Goal: Contribute content: Contribute content

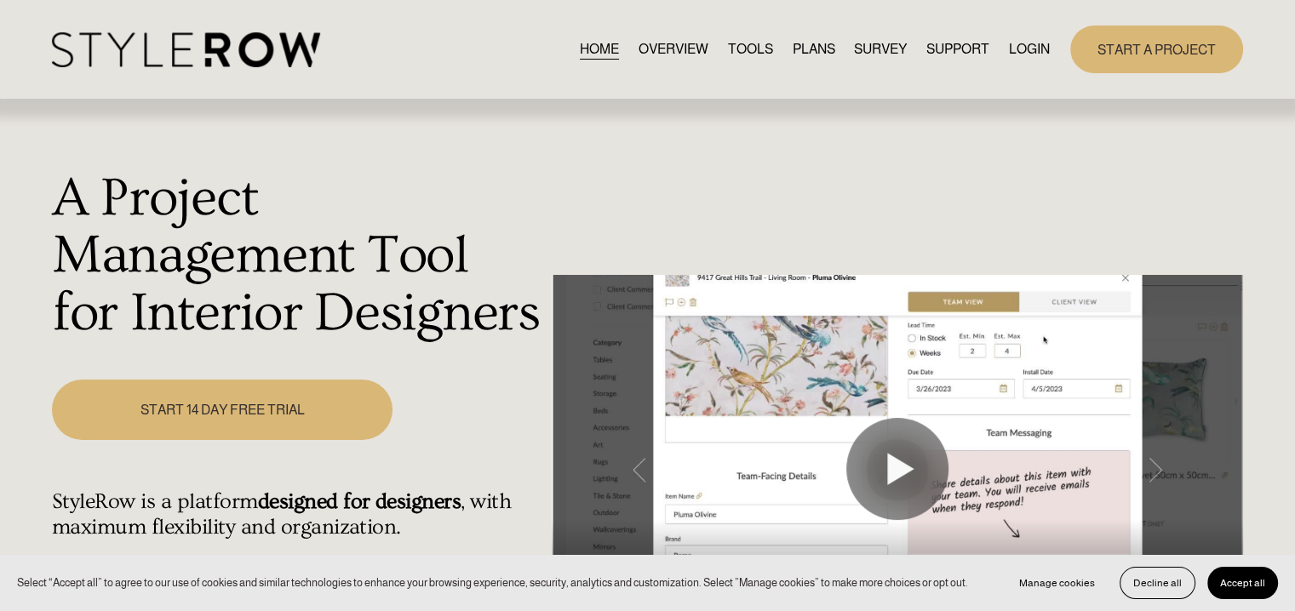
click at [1028, 47] on link "LOGIN" at bounding box center [1029, 48] width 41 height 23
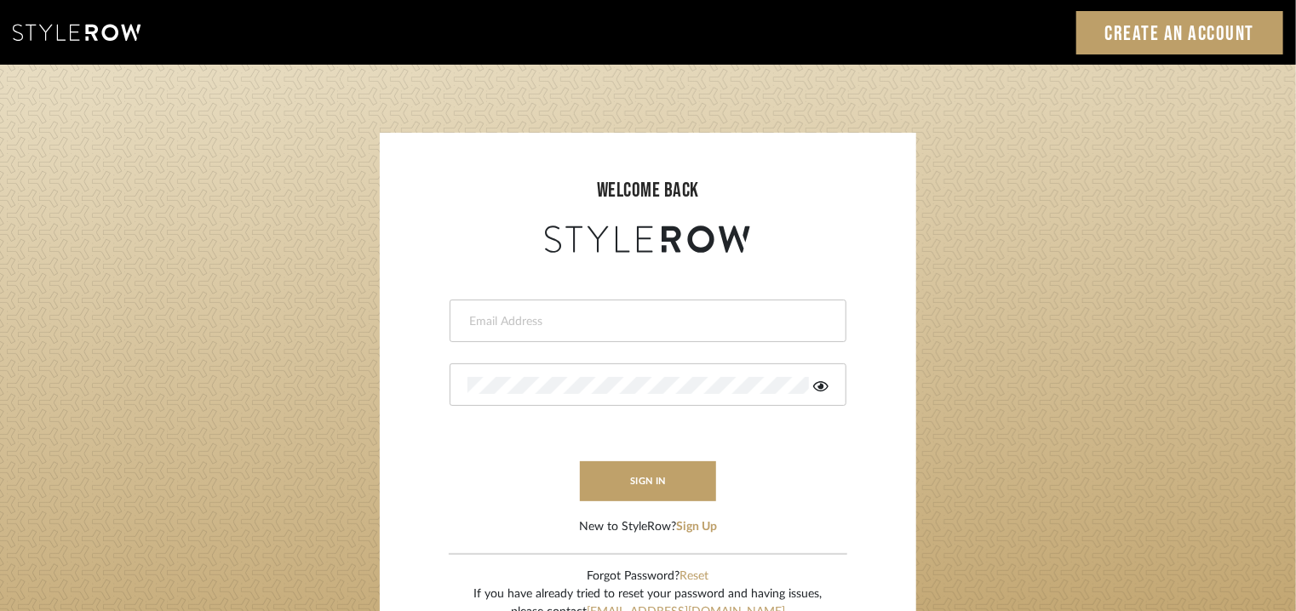
click at [495, 324] on input "email" at bounding box center [645, 321] width 357 height 17
type input "[EMAIL_ADDRESS][PERSON_NAME][DOMAIN_NAME]"
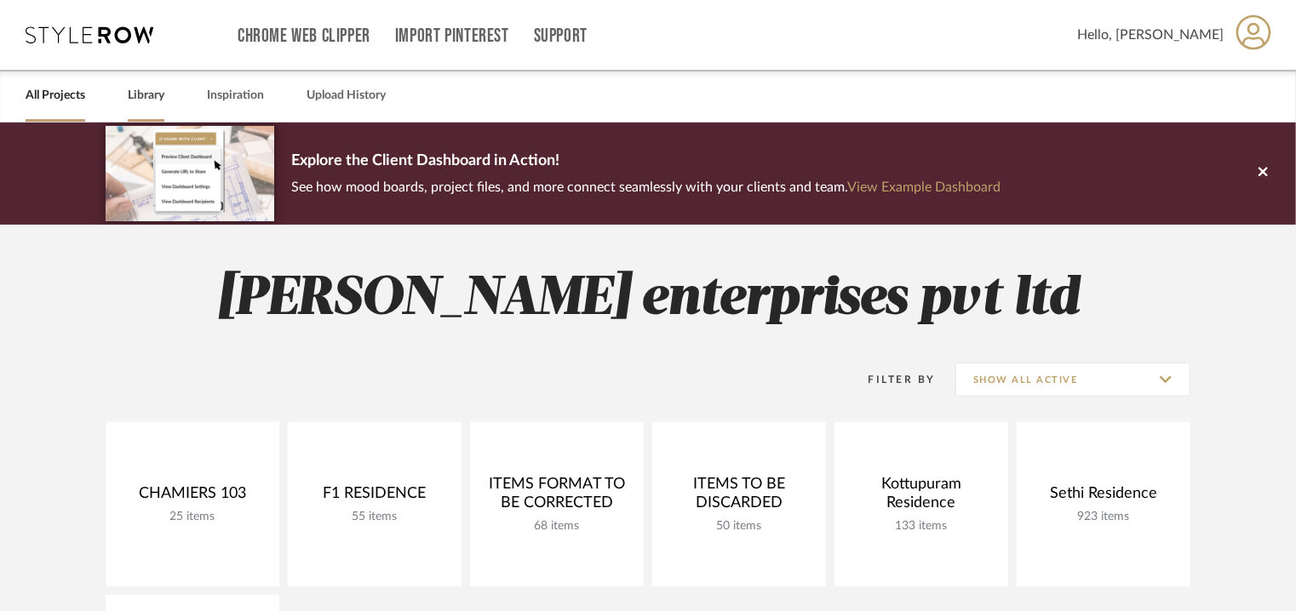
click at [145, 95] on link "Library" at bounding box center [146, 95] width 37 height 23
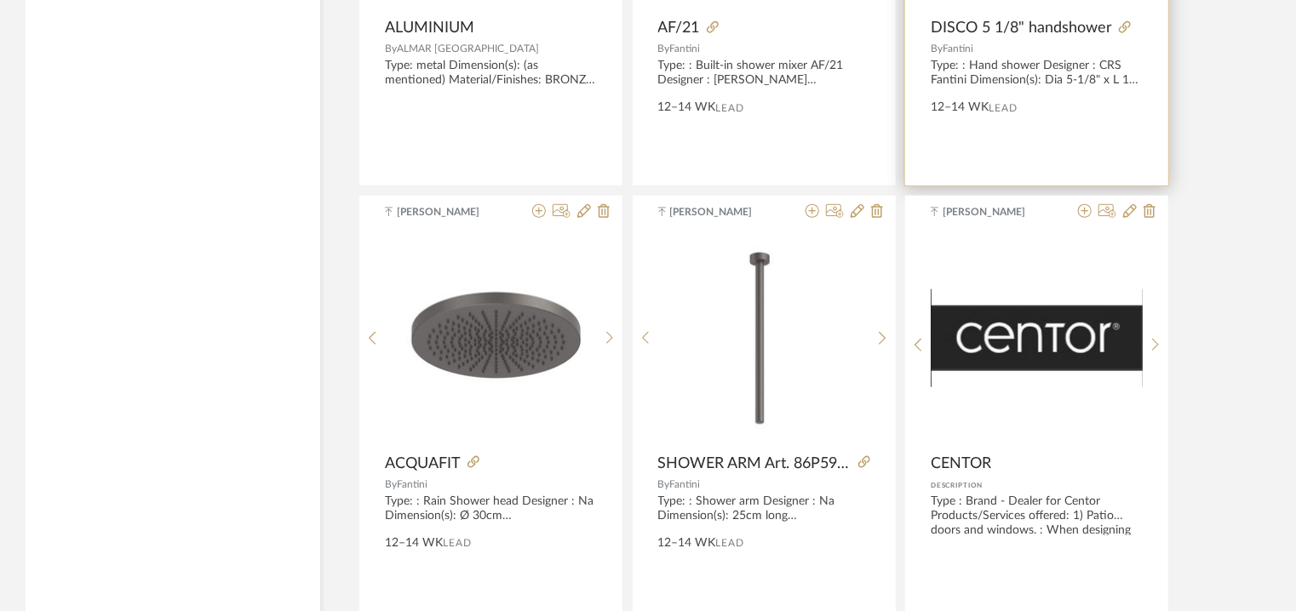
scroll to position [4087, 0]
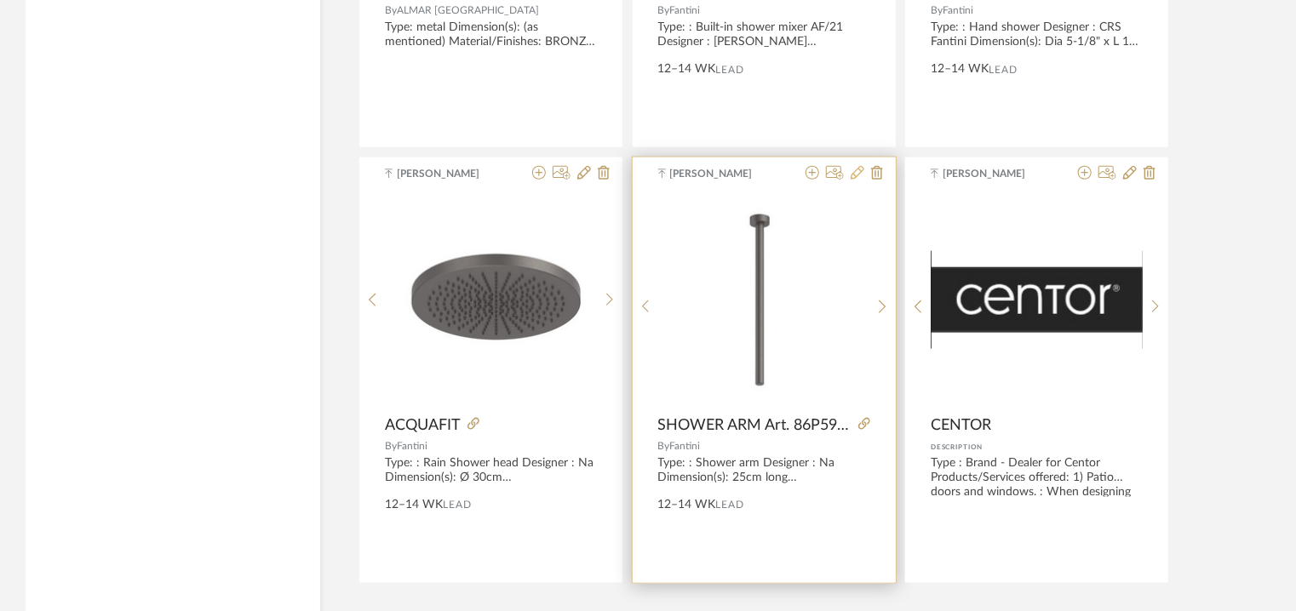
click at [862, 170] on icon at bounding box center [858, 173] width 14 height 14
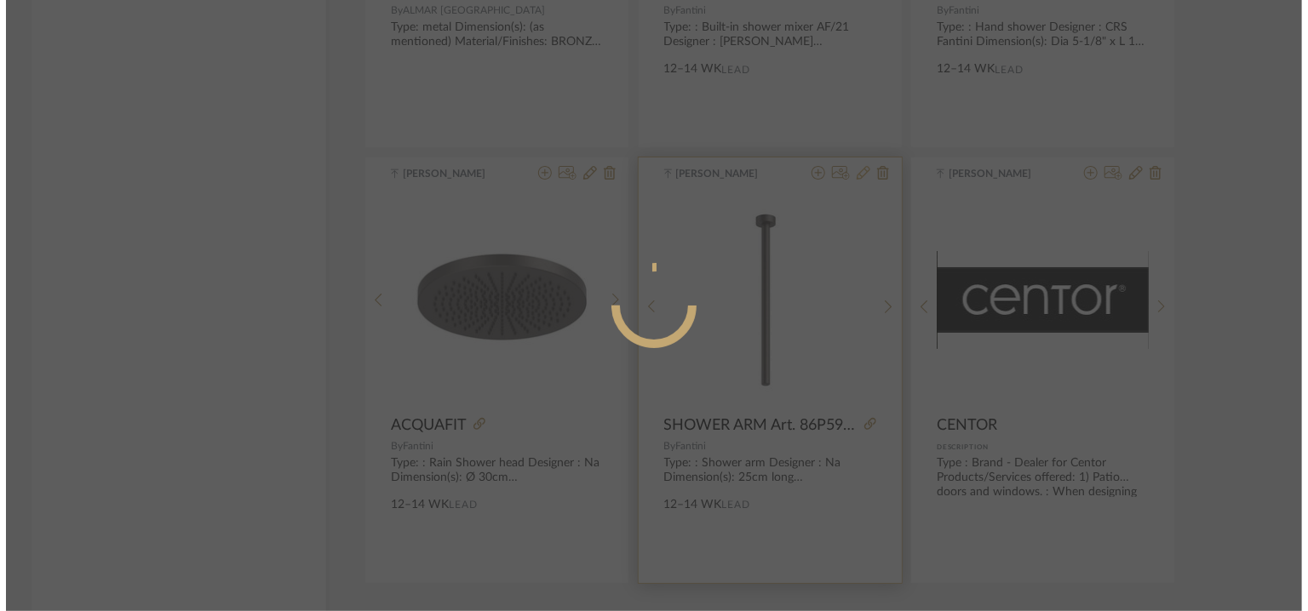
scroll to position [0, 0]
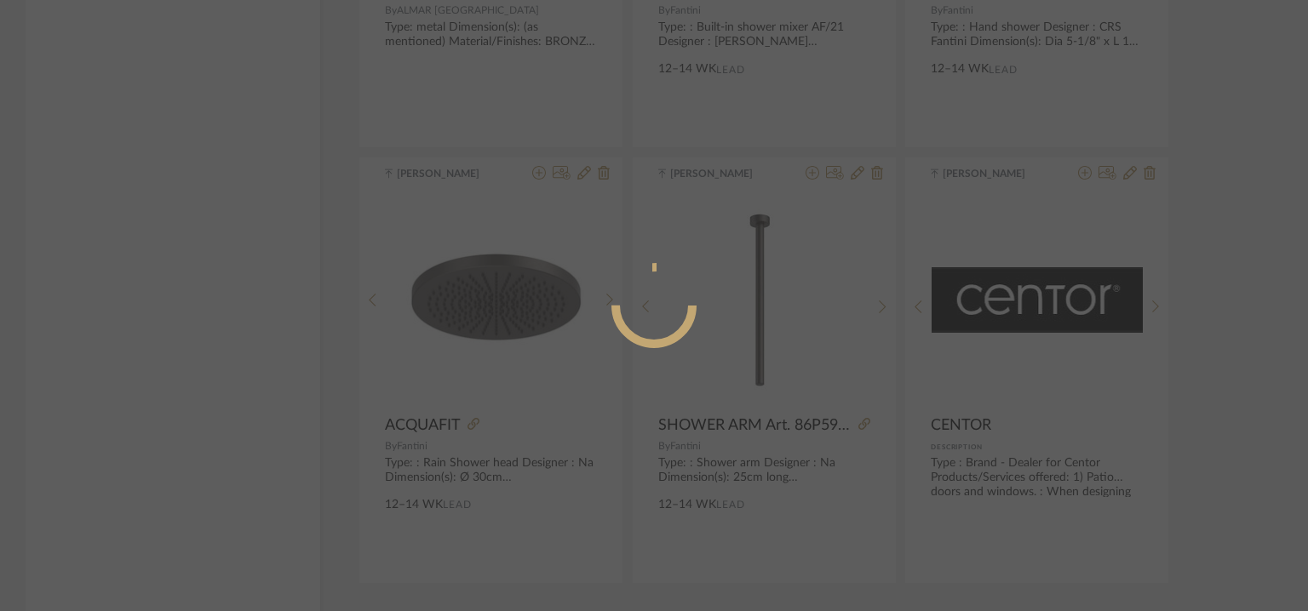
radio input "true"
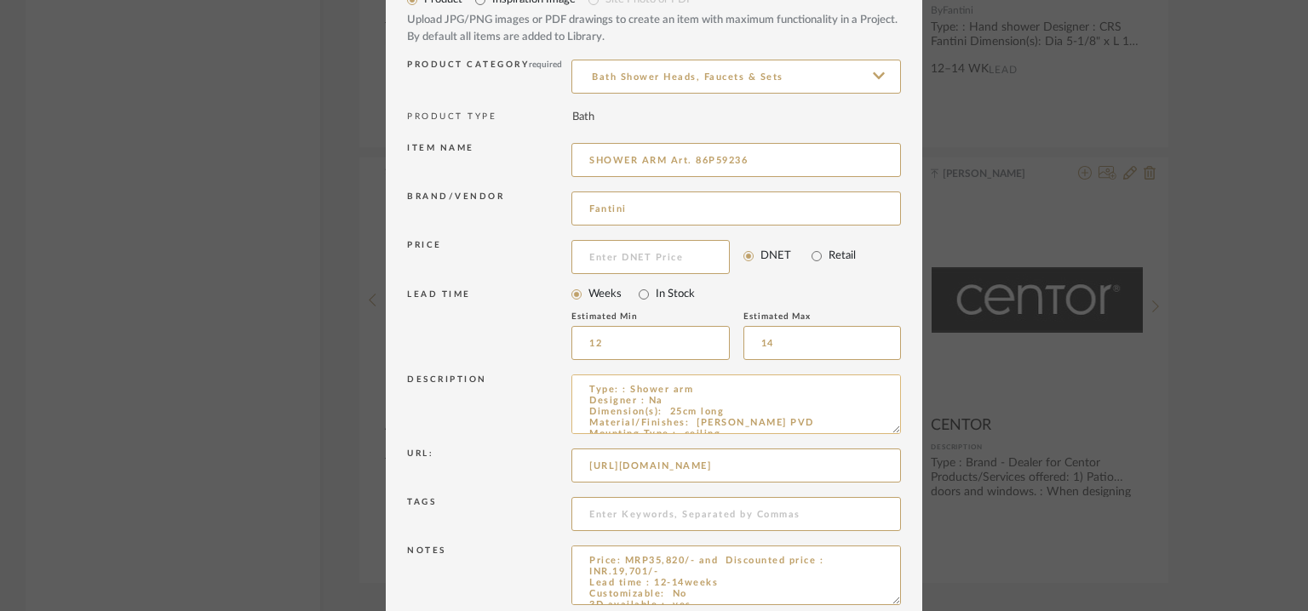
scroll to position [163, 0]
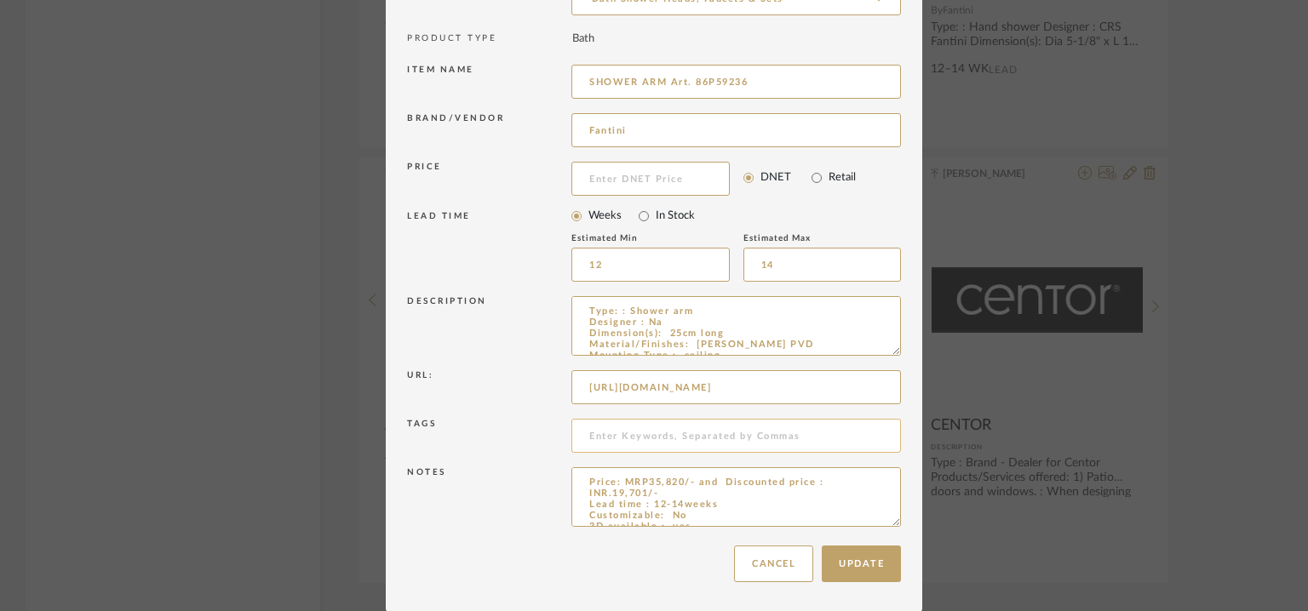
click at [657, 437] on input at bounding box center [735, 436] width 329 height 34
type input "t"
type input "TVS, shower arm,"
click at [888, 554] on button "Update" at bounding box center [861, 564] width 79 height 37
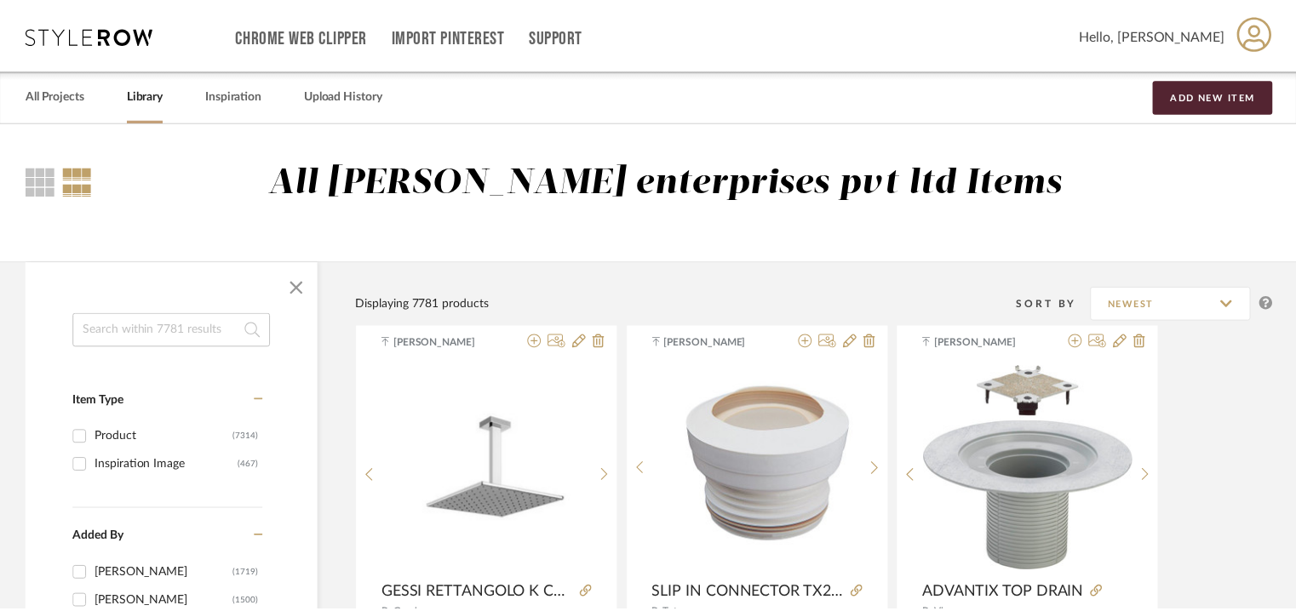
scroll to position [4087, 0]
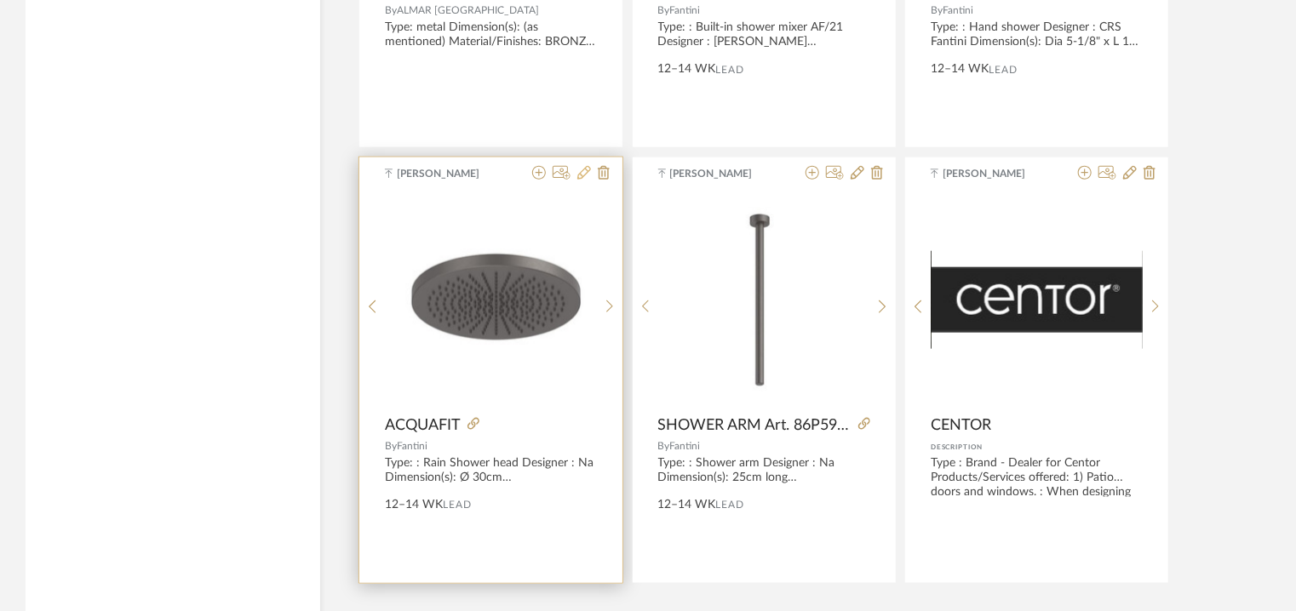
click at [582, 166] on icon at bounding box center [584, 173] width 14 height 14
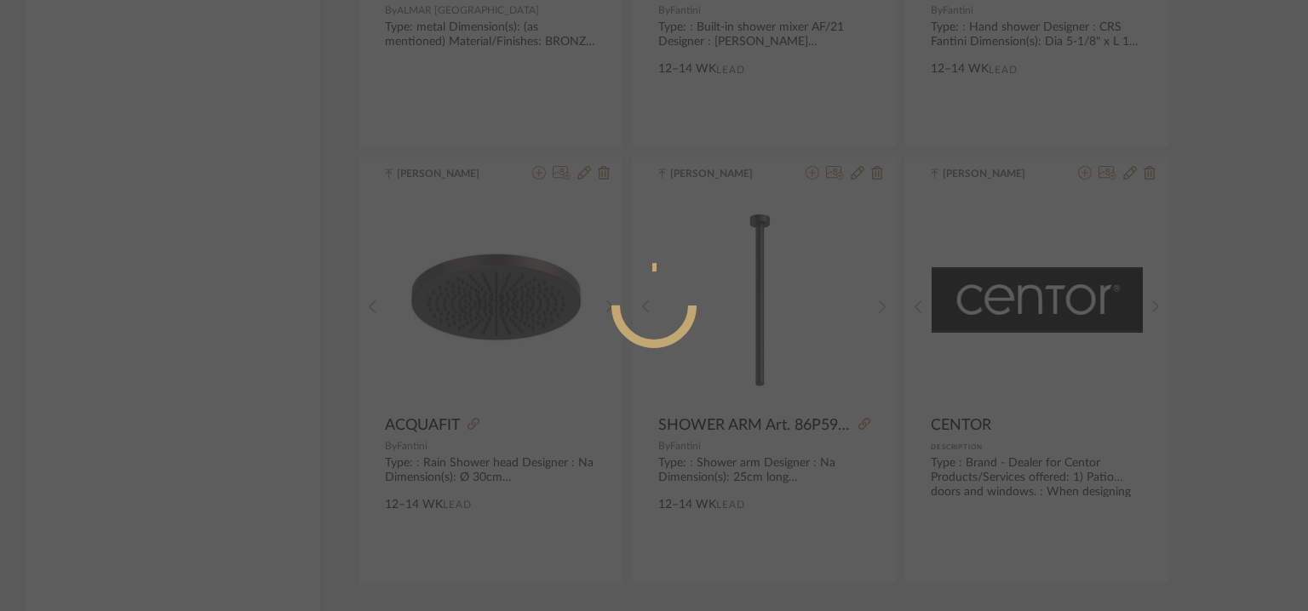
radio input "true"
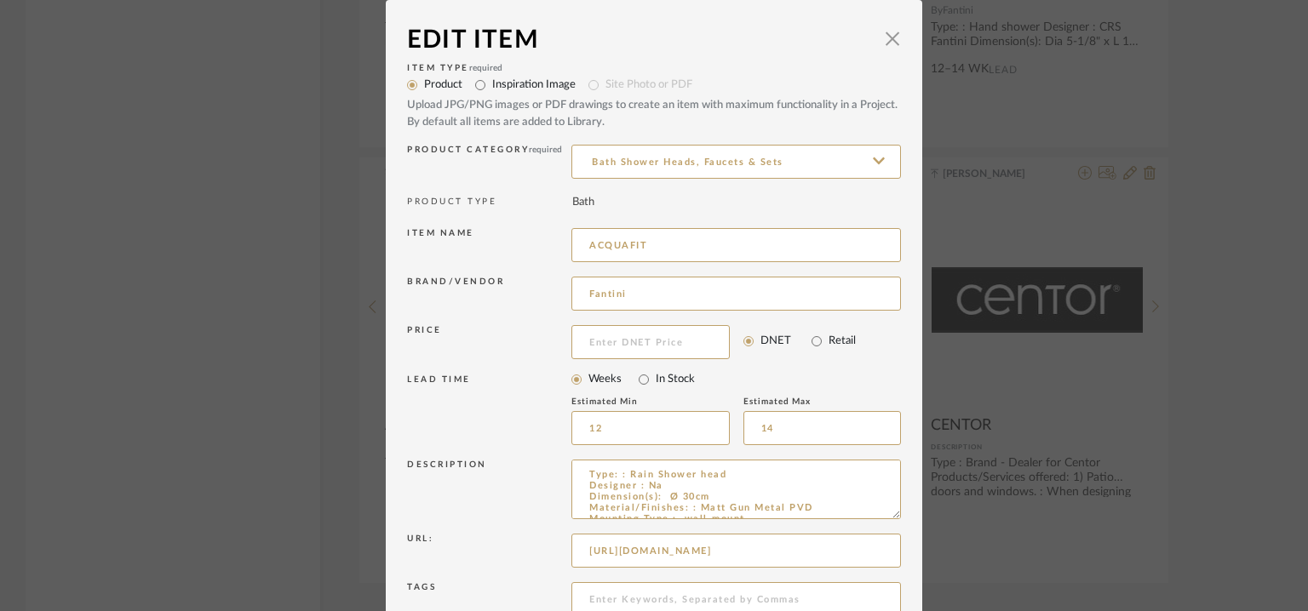
scroll to position [85, 0]
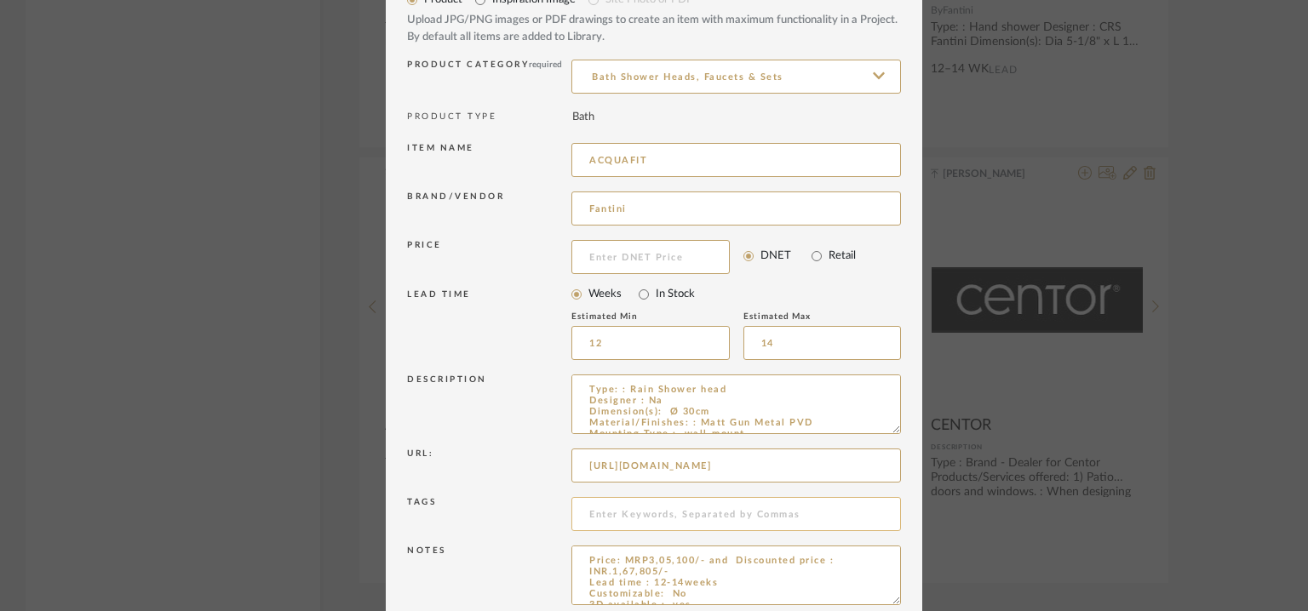
click at [618, 514] on input at bounding box center [735, 514] width 329 height 34
drag, startPoint x: 615, startPoint y: 513, endPoint x: 578, endPoint y: 521, distance: 37.6
click at [579, 521] on input "tvs" at bounding box center [735, 514] width 329 height 34
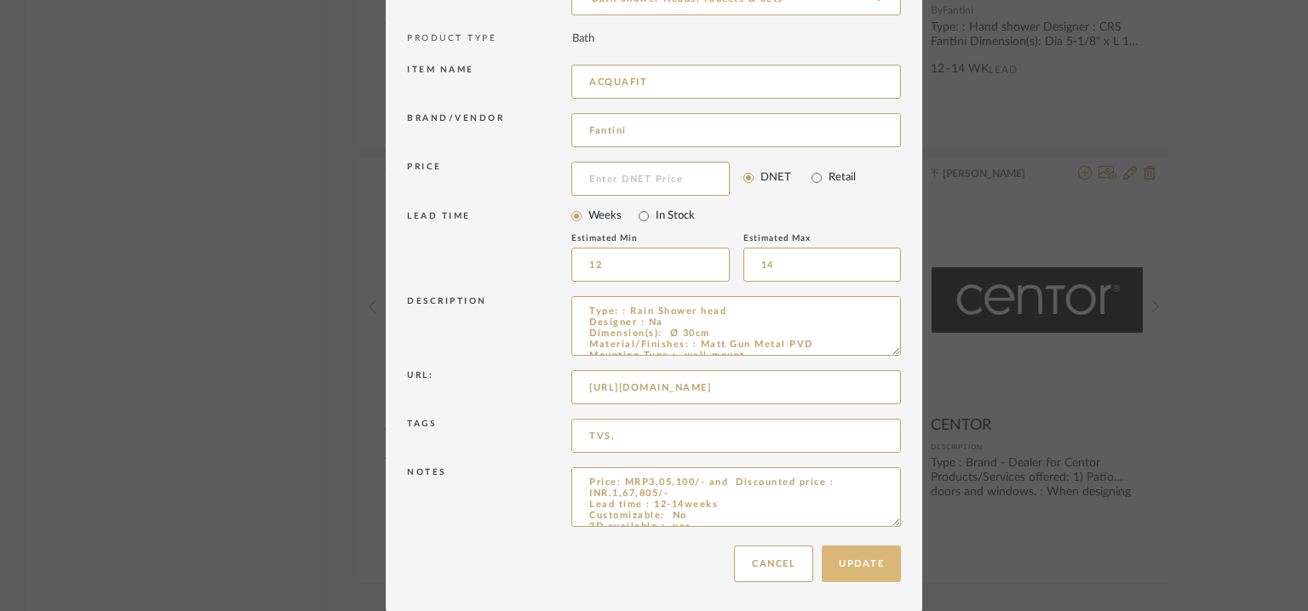
type input "TVS,"
click at [862, 552] on button "Update" at bounding box center [861, 564] width 79 height 37
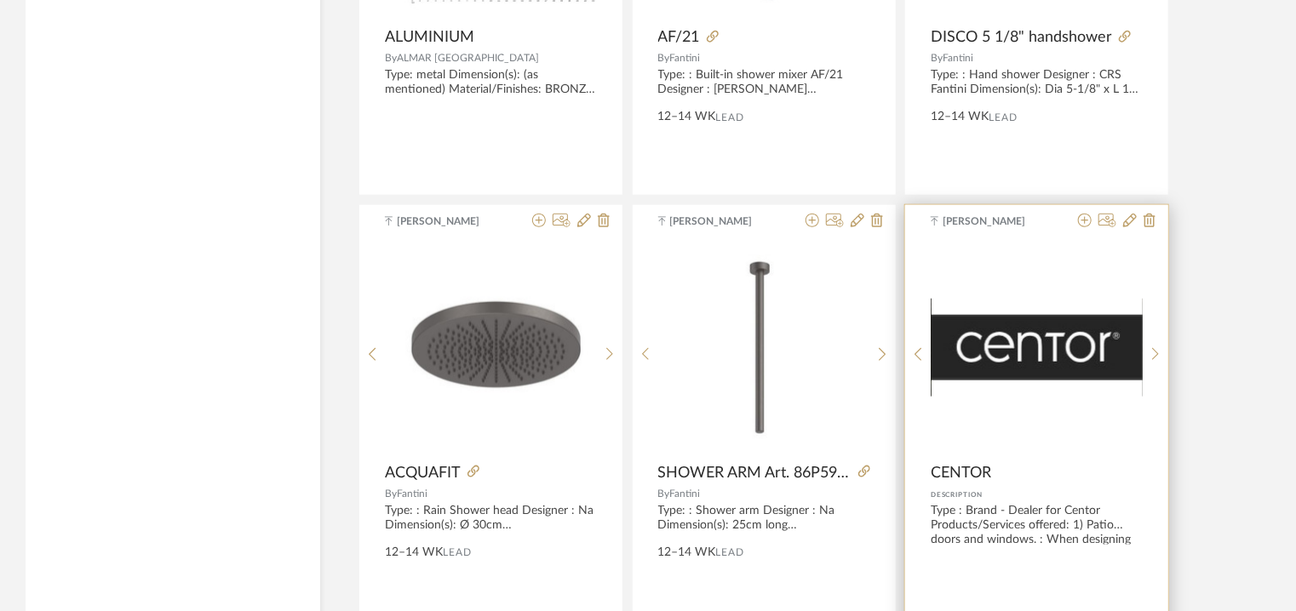
scroll to position [4001, 0]
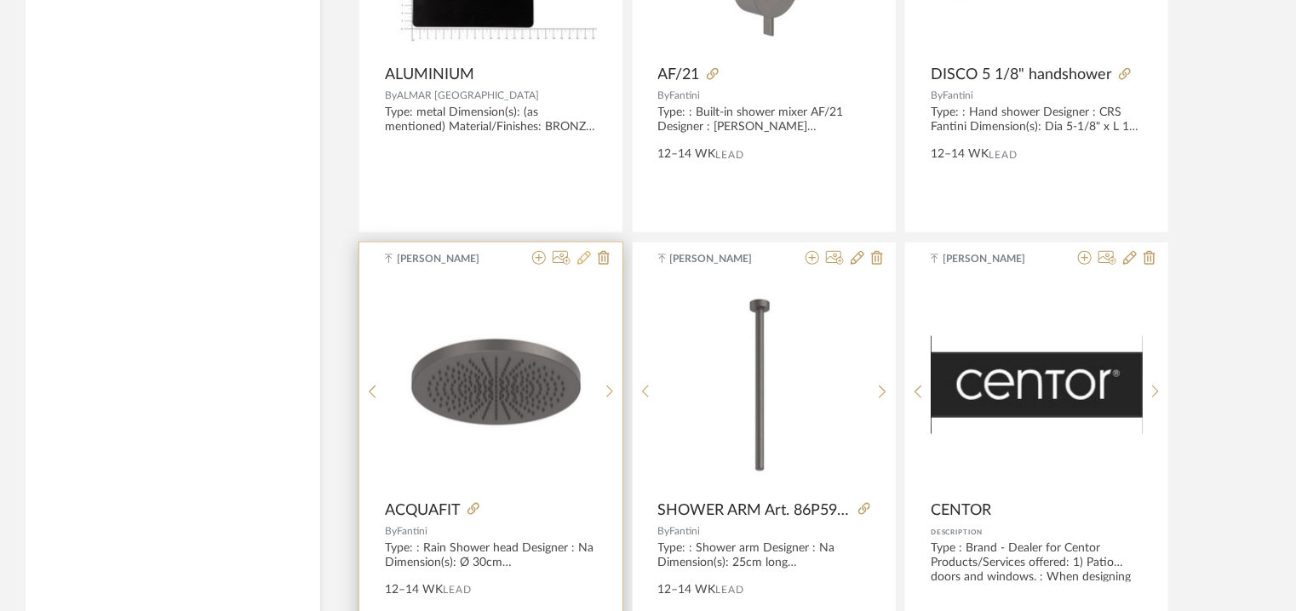
click at [585, 253] on icon at bounding box center [584, 258] width 14 height 14
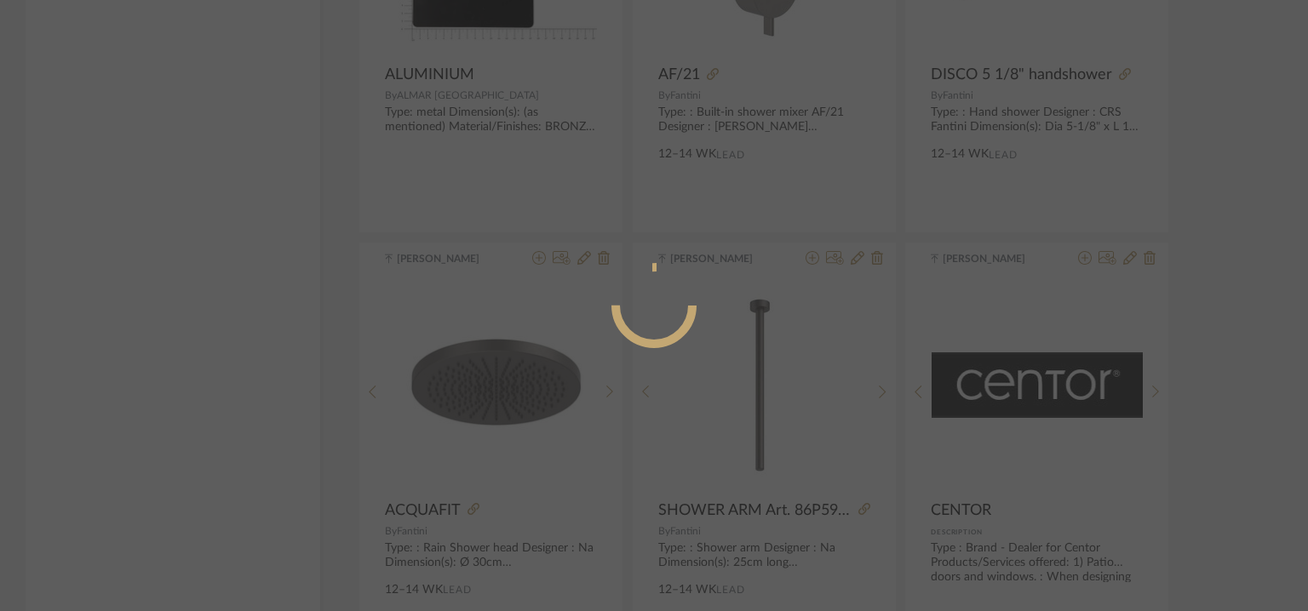
radio input "true"
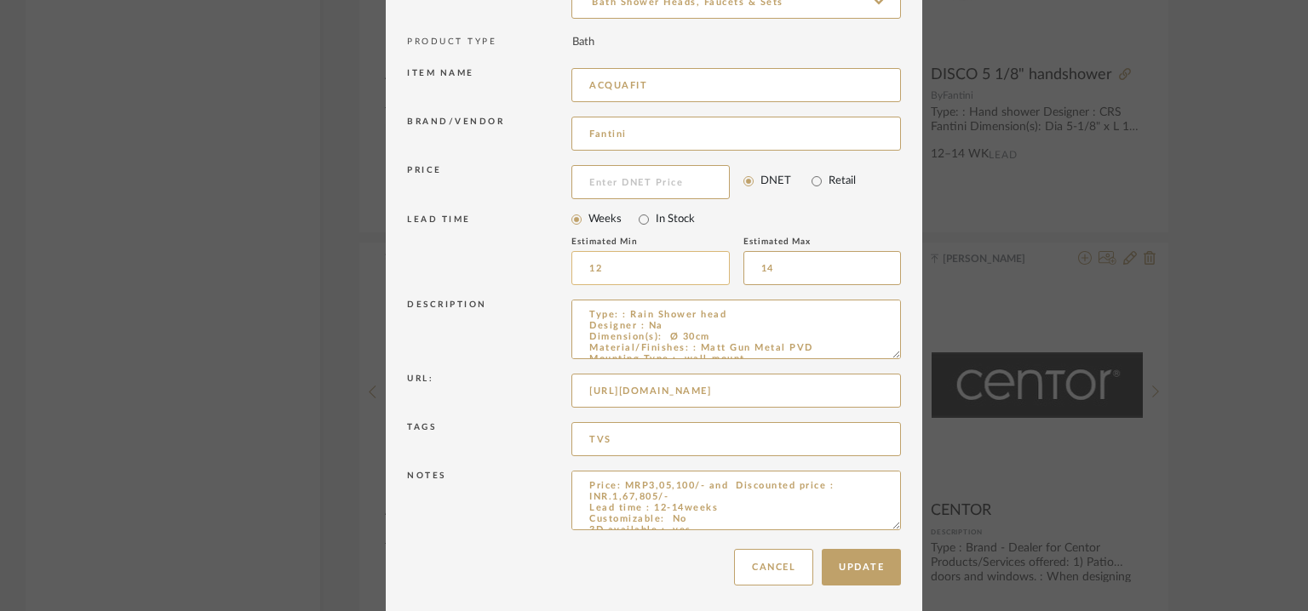
scroll to position [163, 0]
click at [830, 569] on button "Update" at bounding box center [861, 564] width 79 height 37
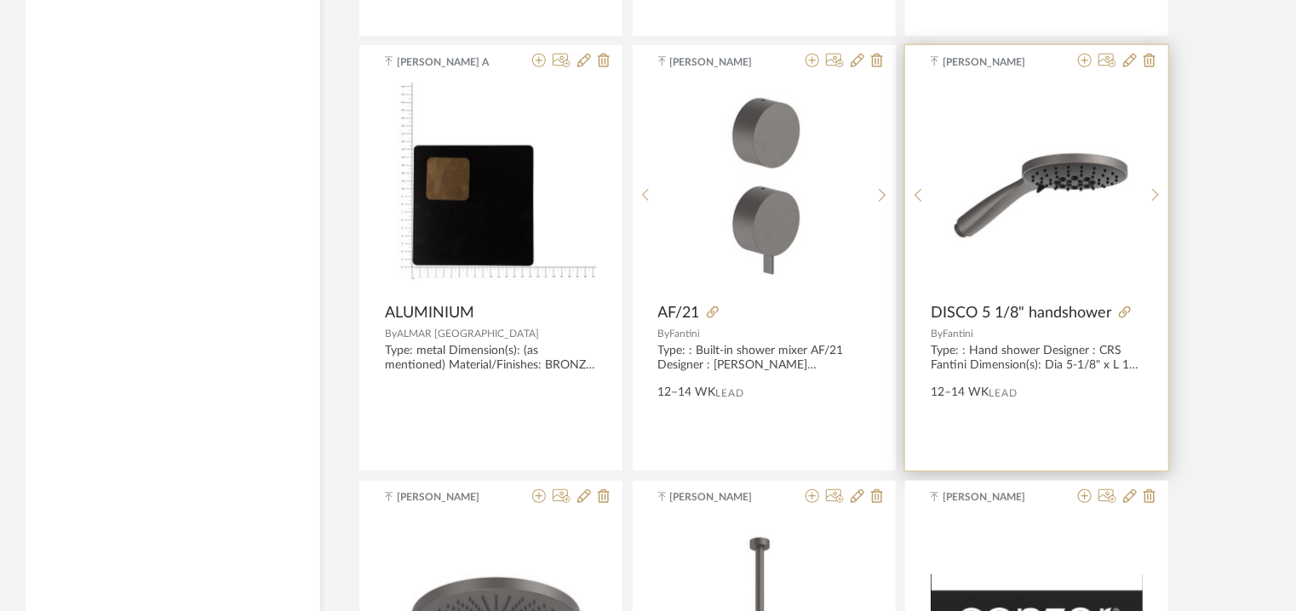
scroll to position [3661, 0]
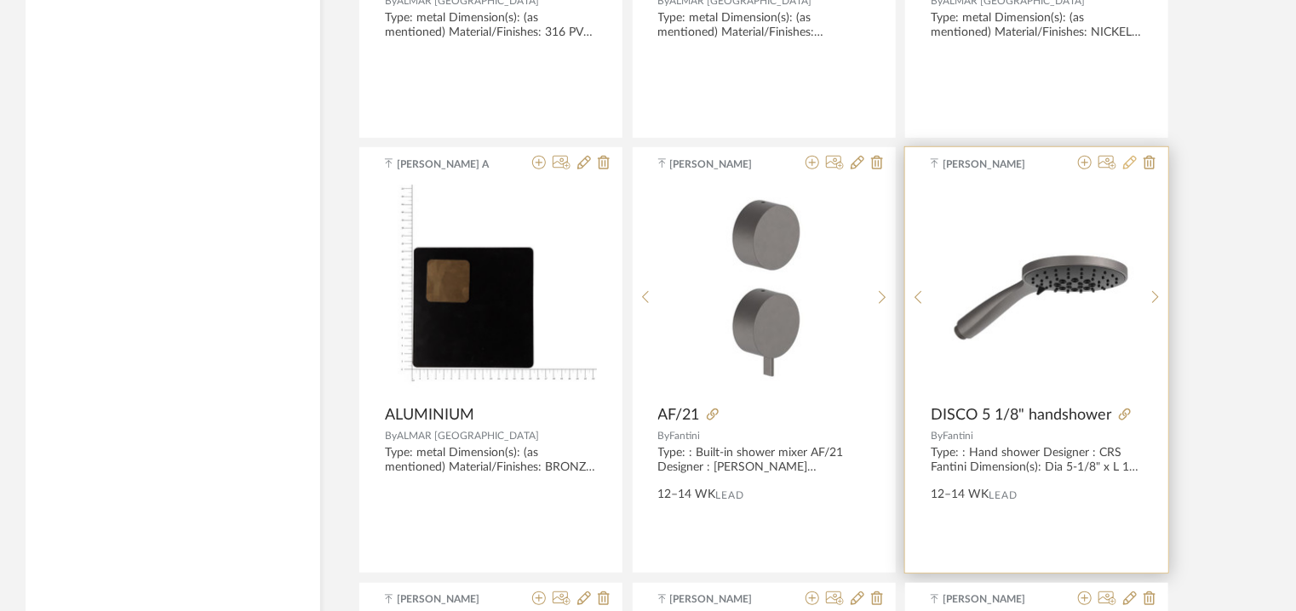
click at [1128, 161] on icon at bounding box center [1130, 163] width 14 height 14
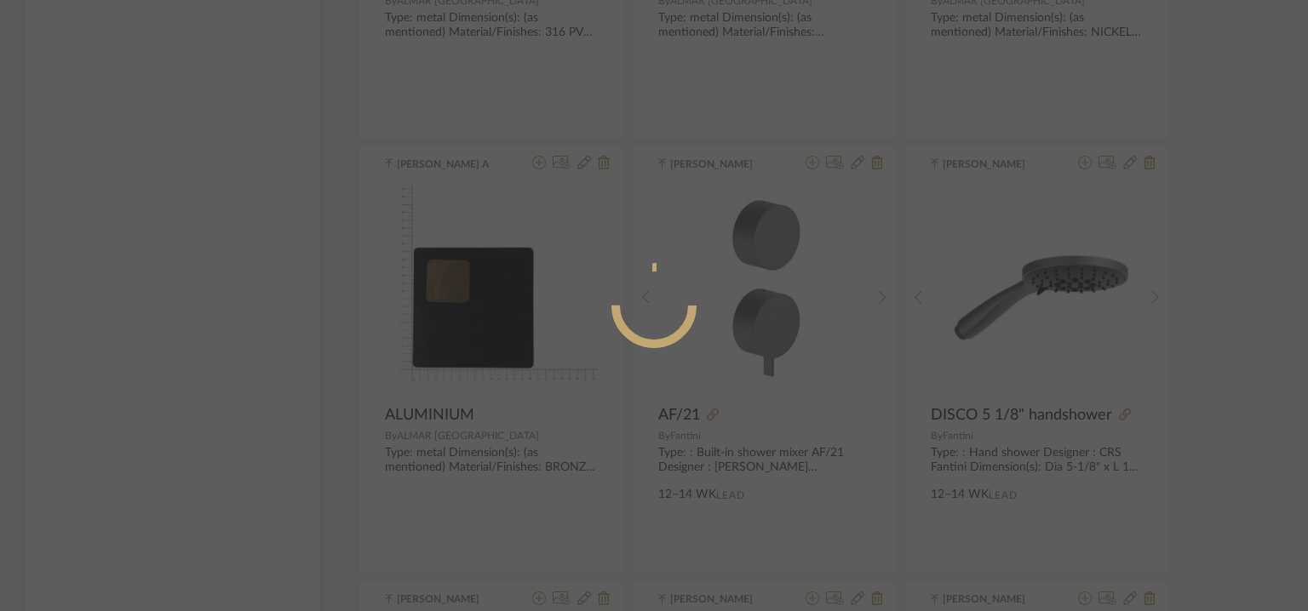
radio input "true"
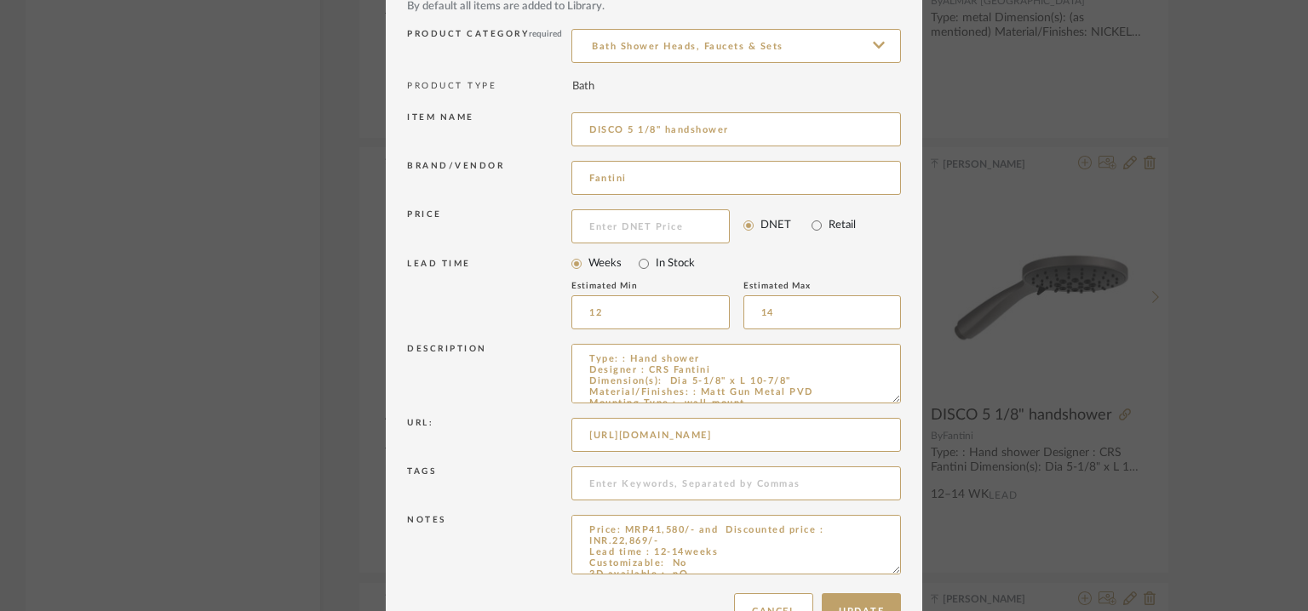
scroll to position [163, 0]
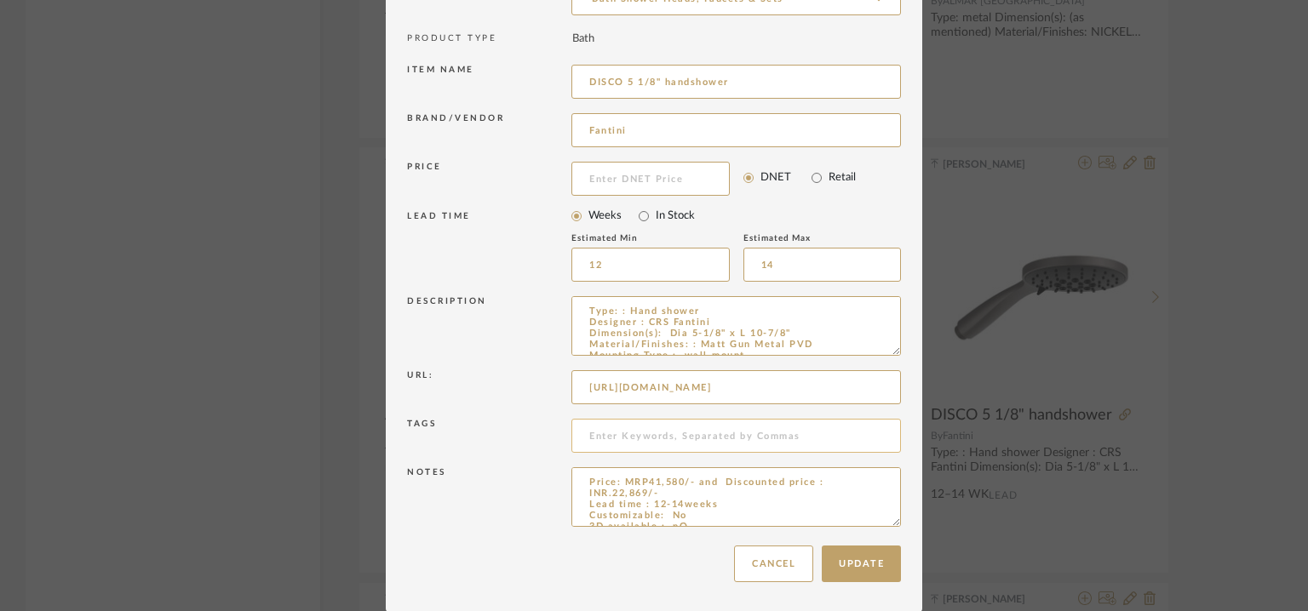
click at [620, 432] on input at bounding box center [735, 436] width 329 height 34
type input "TVS,"
click at [858, 562] on button "Update" at bounding box center [861, 564] width 79 height 37
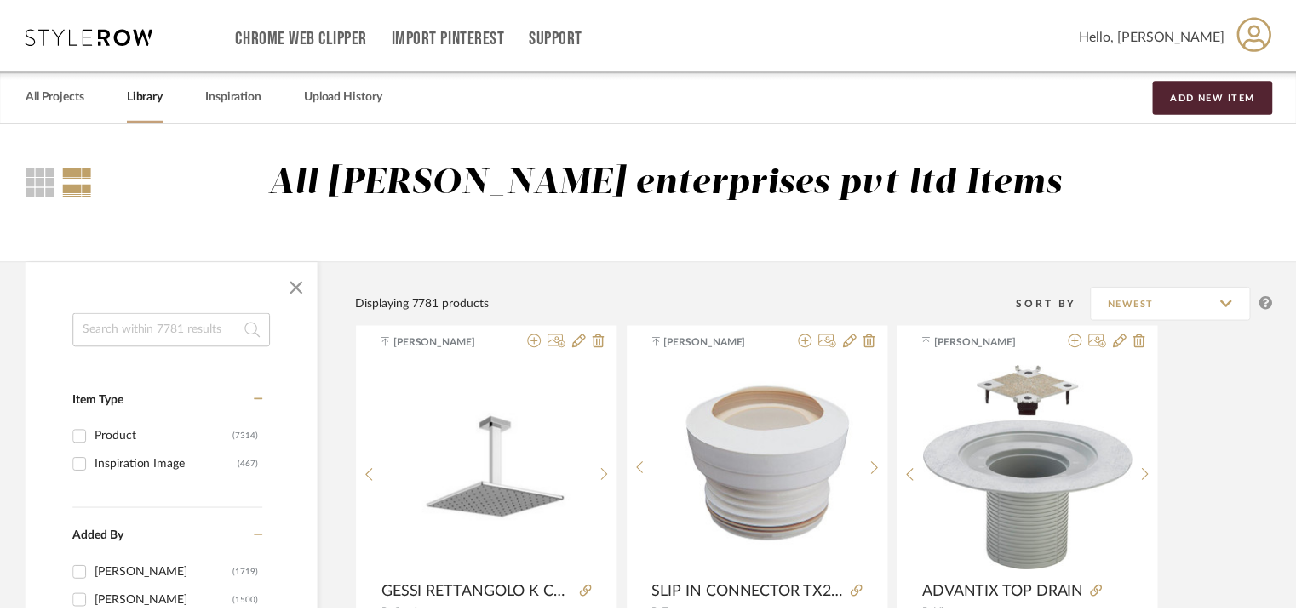
scroll to position [3661, 0]
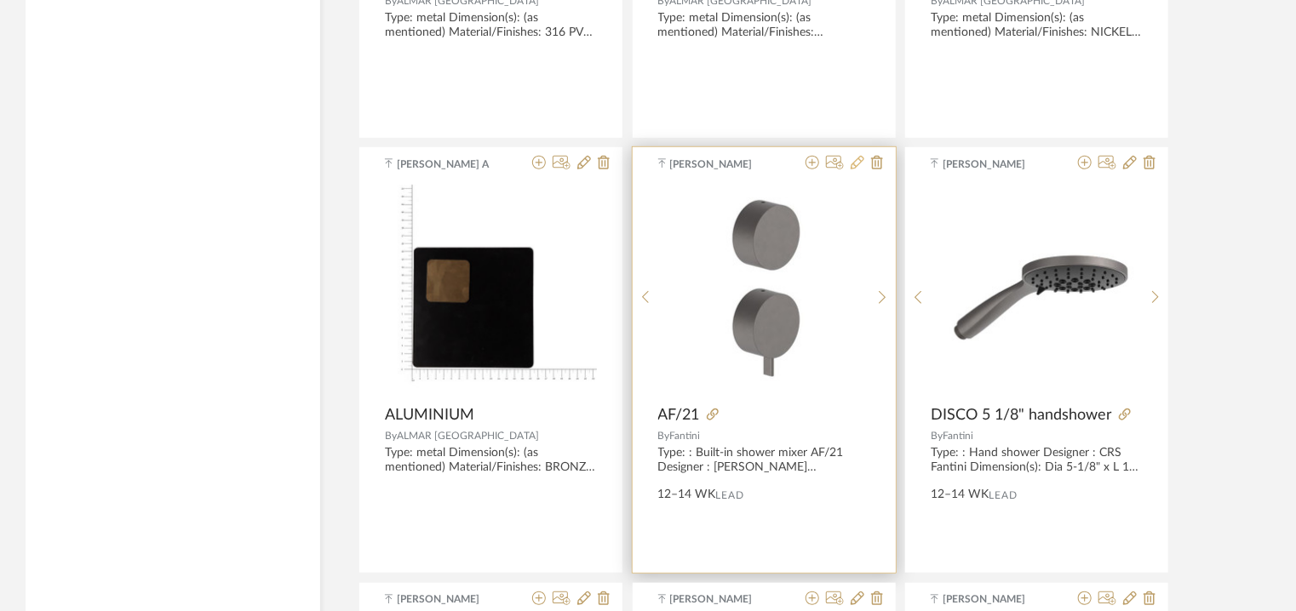
click at [859, 162] on icon at bounding box center [858, 163] width 14 height 14
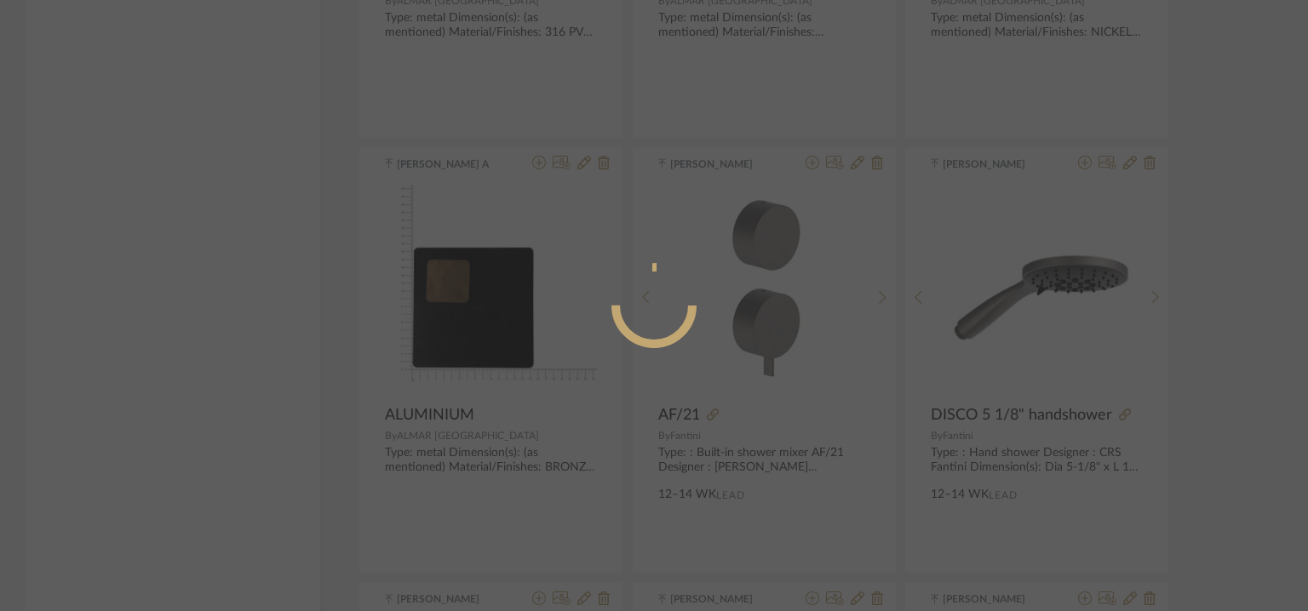
radio input "true"
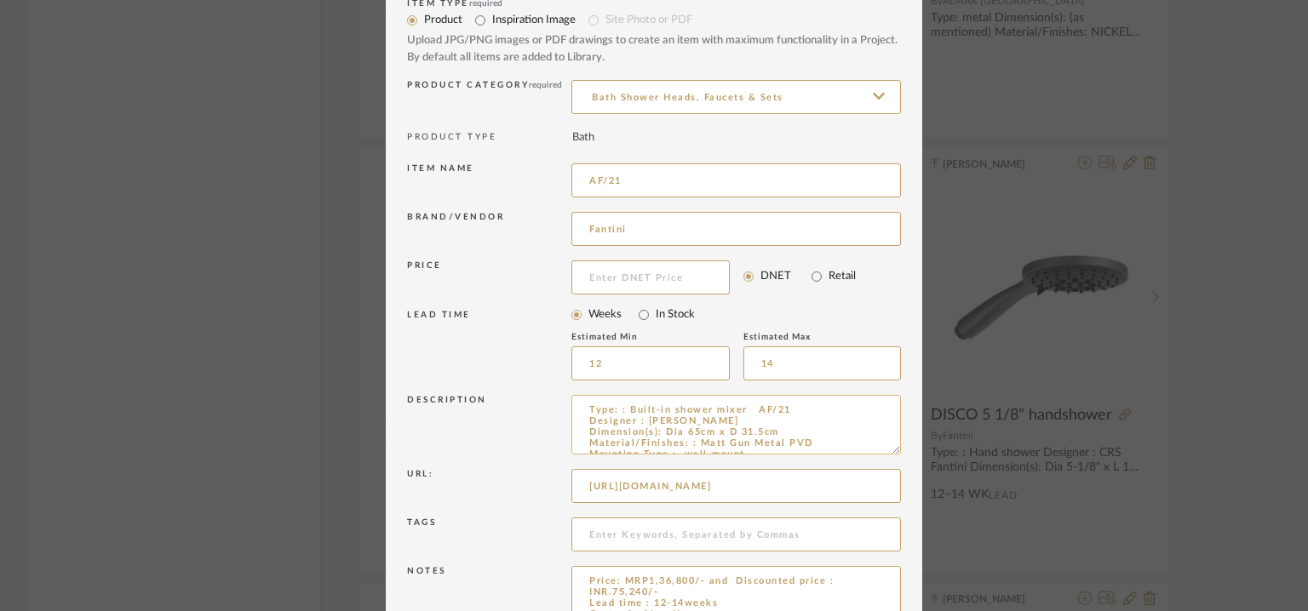
scroll to position [163, 0]
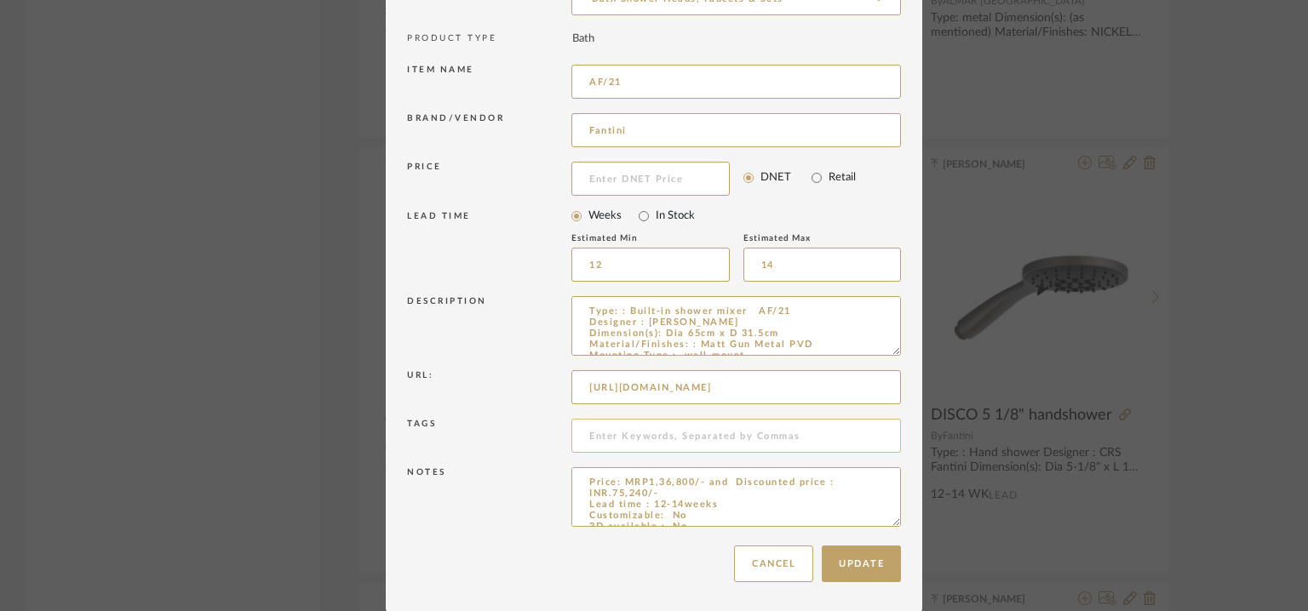
click at [644, 428] on input at bounding box center [735, 436] width 329 height 34
type input "TVS,"
click at [862, 559] on button "Update" at bounding box center [861, 564] width 79 height 37
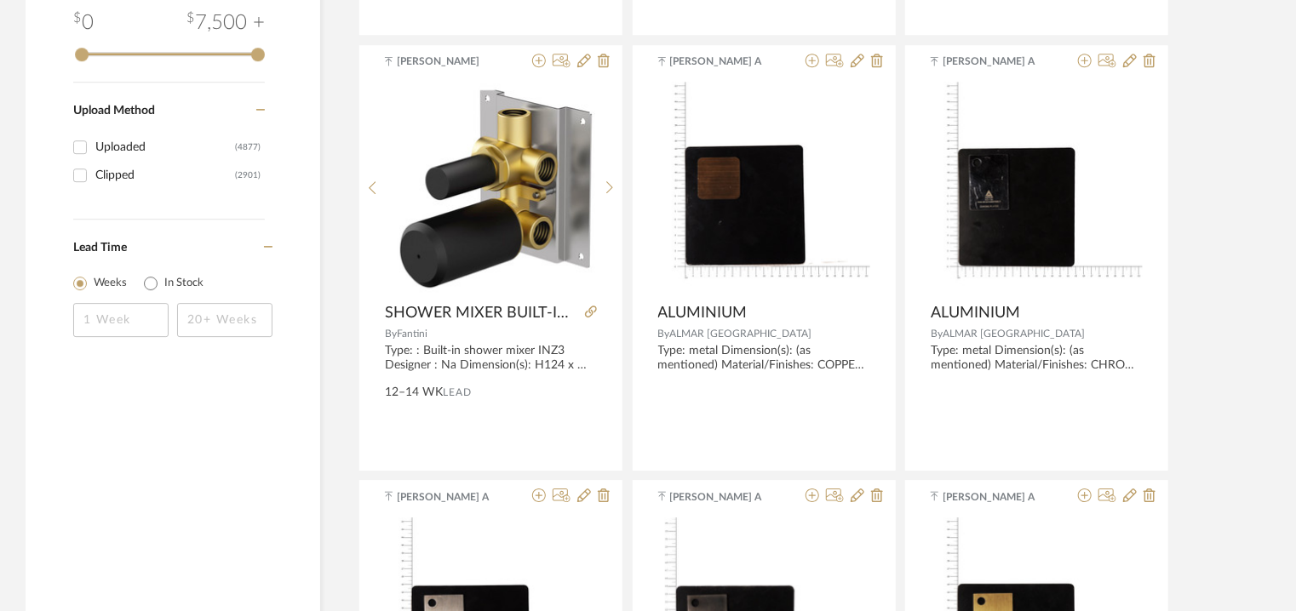
scroll to position [2384, 0]
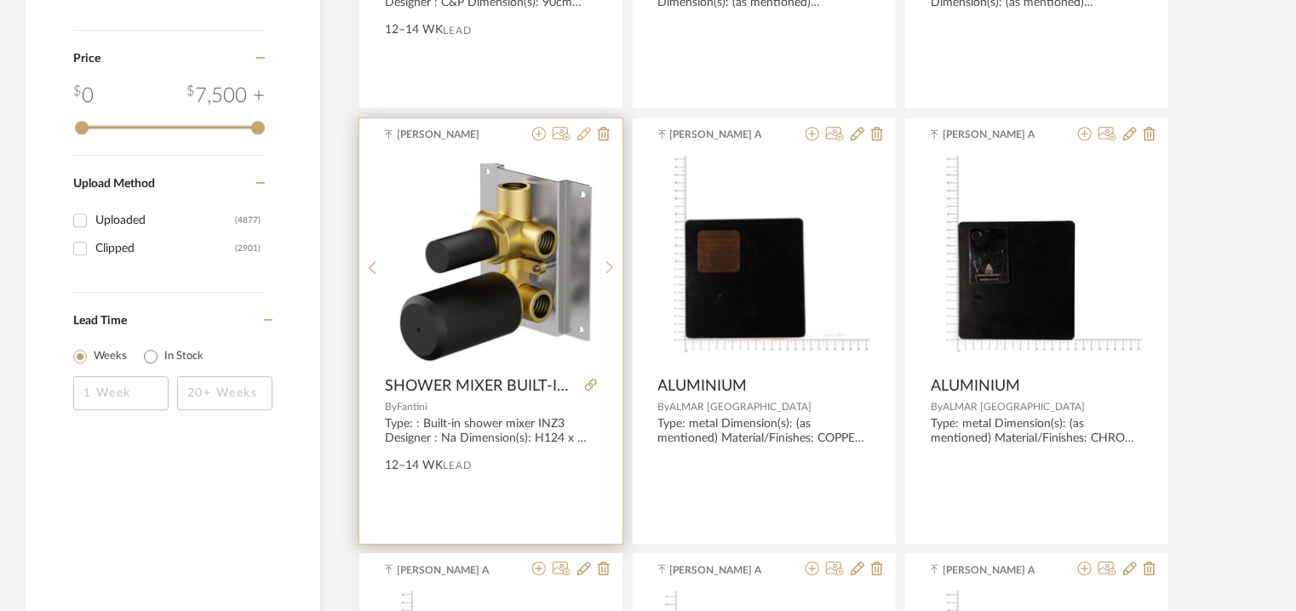
click at [582, 134] on icon at bounding box center [584, 134] width 14 height 14
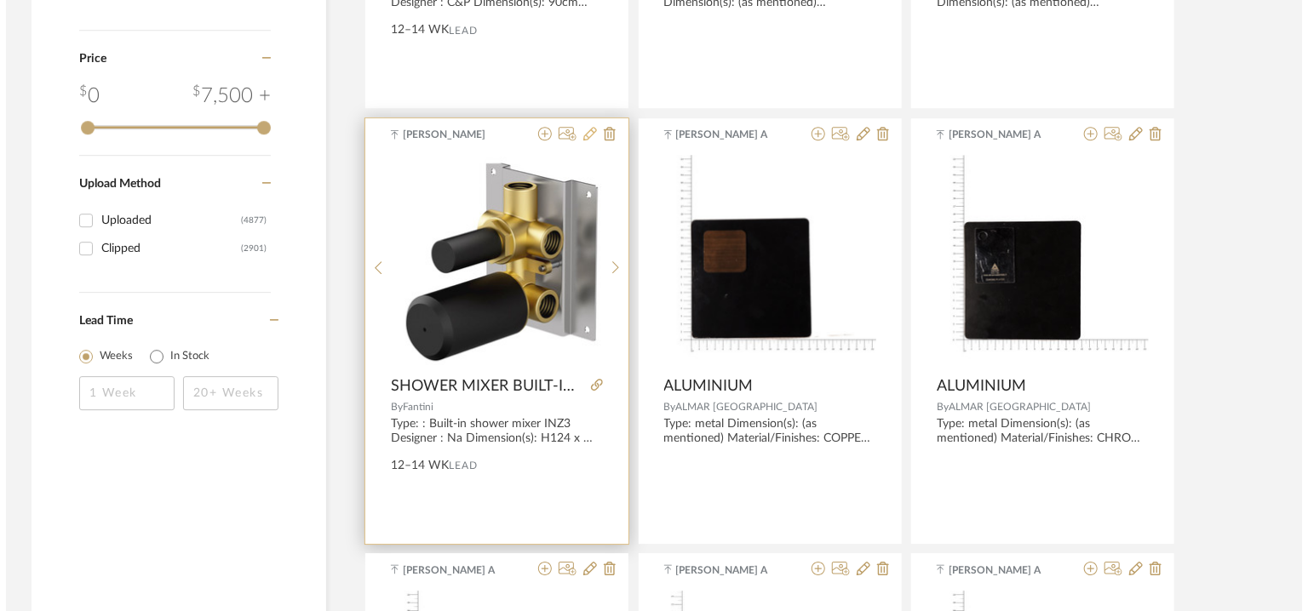
scroll to position [0, 0]
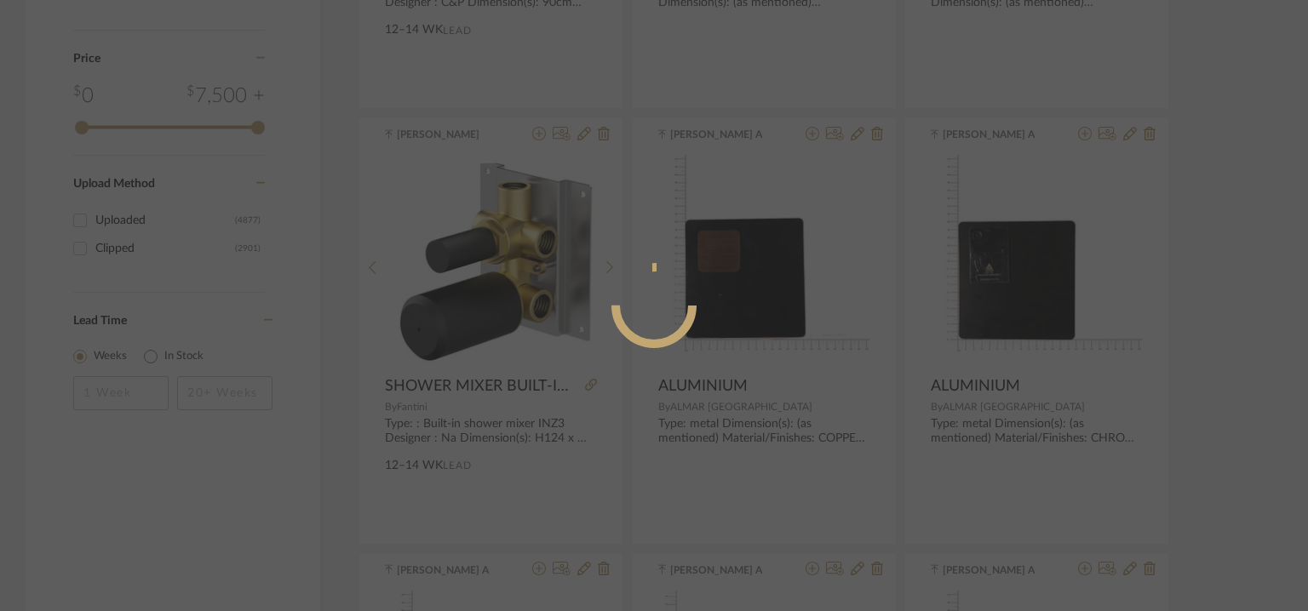
radio input "true"
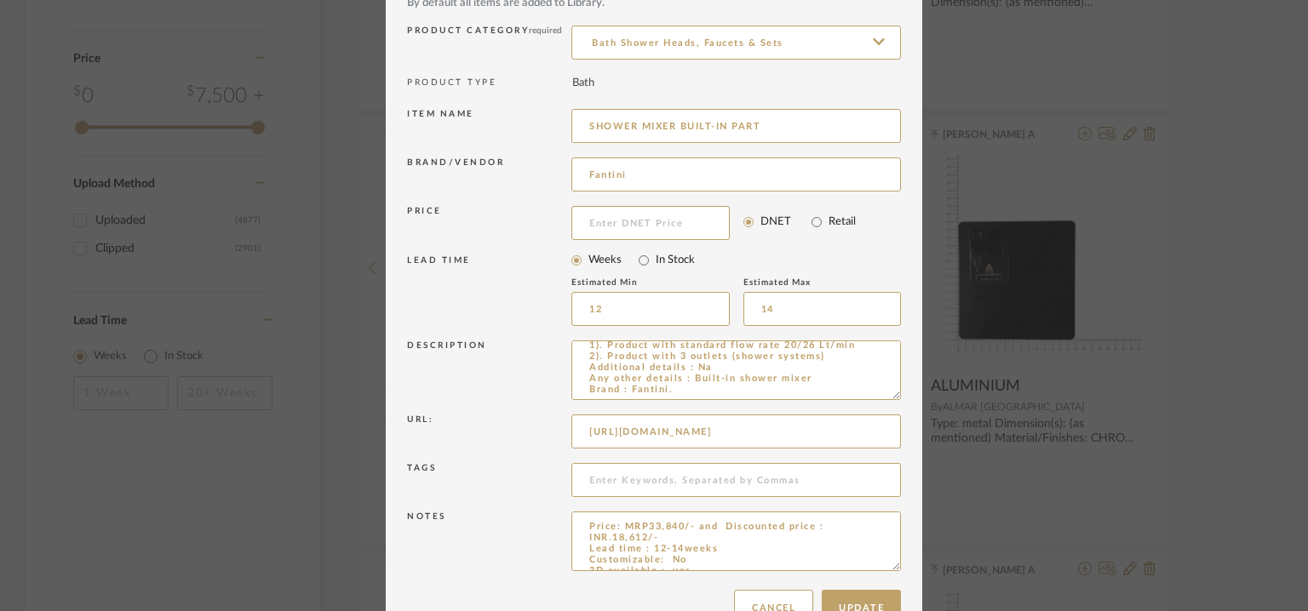
scroll to position [163, 0]
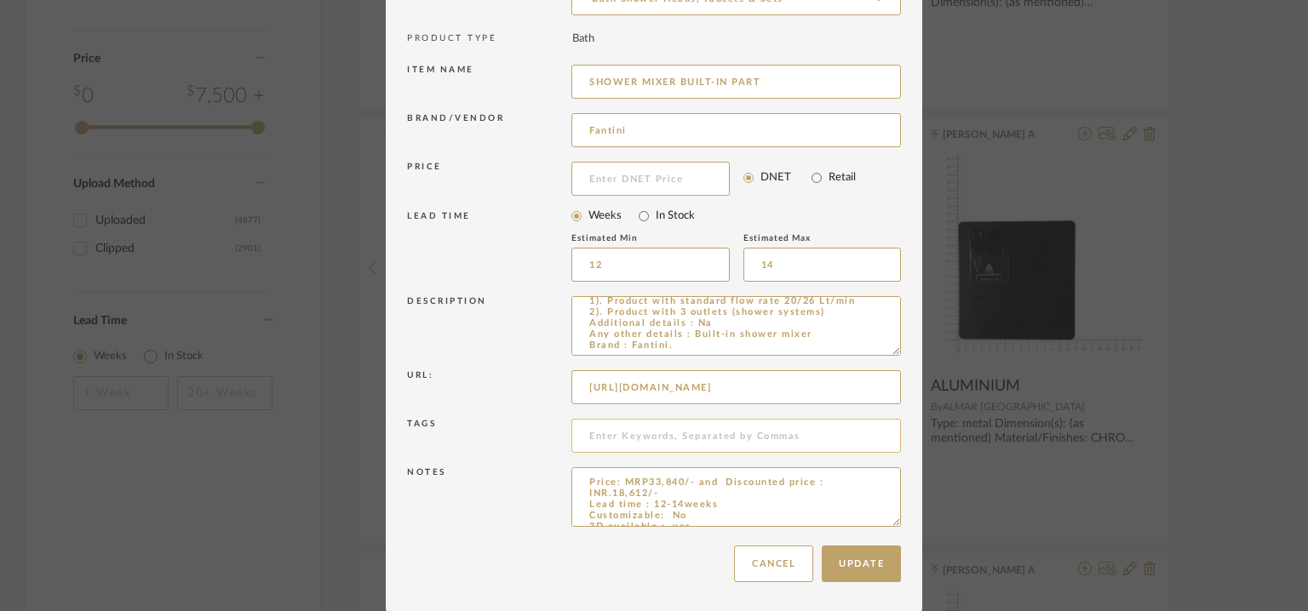
click at [626, 439] on input at bounding box center [735, 436] width 329 height 34
type input "TVS,"
click at [866, 561] on button "Update" at bounding box center [861, 564] width 79 height 37
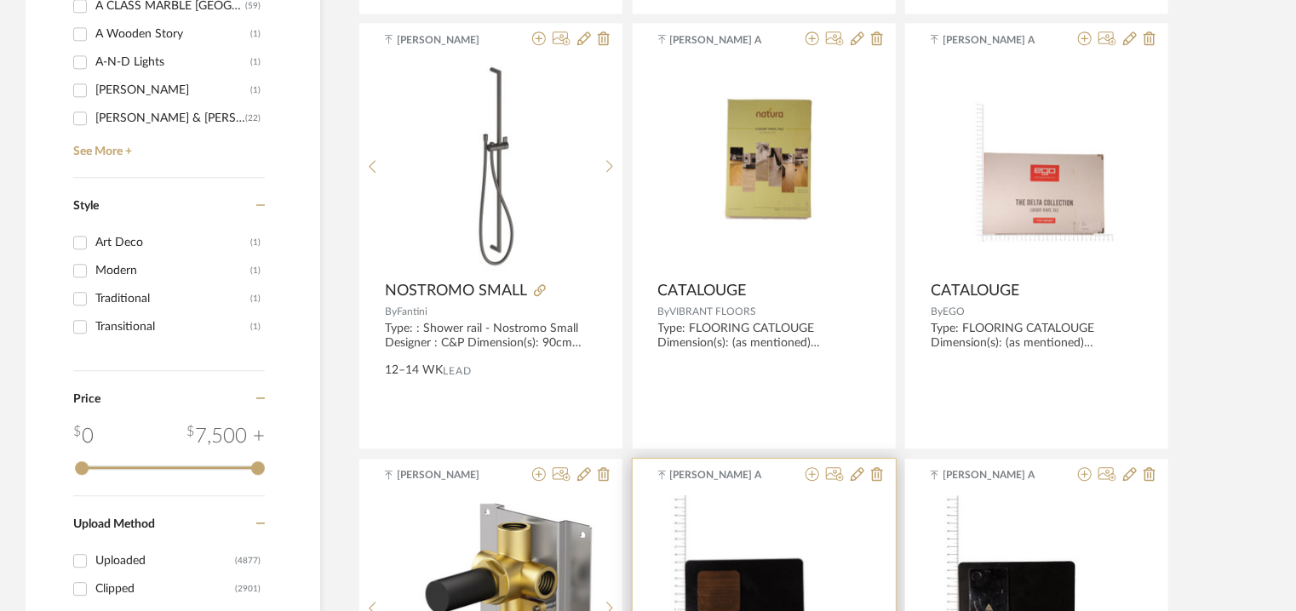
scroll to position [2043, 0]
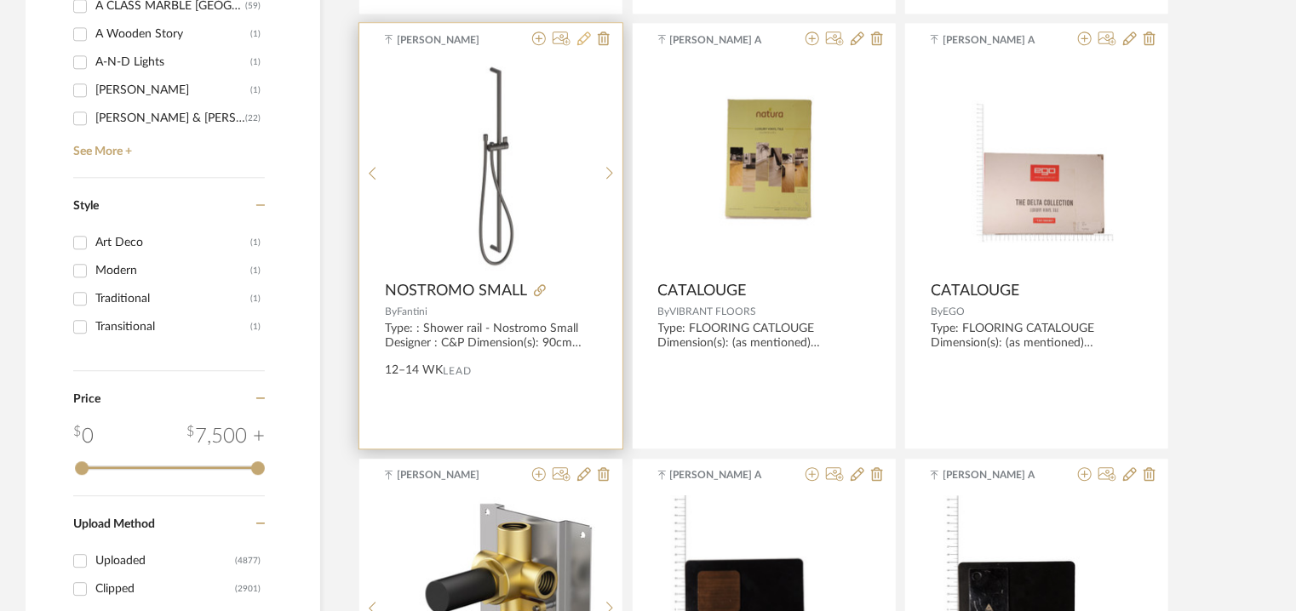
click at [581, 35] on icon at bounding box center [584, 39] width 14 height 14
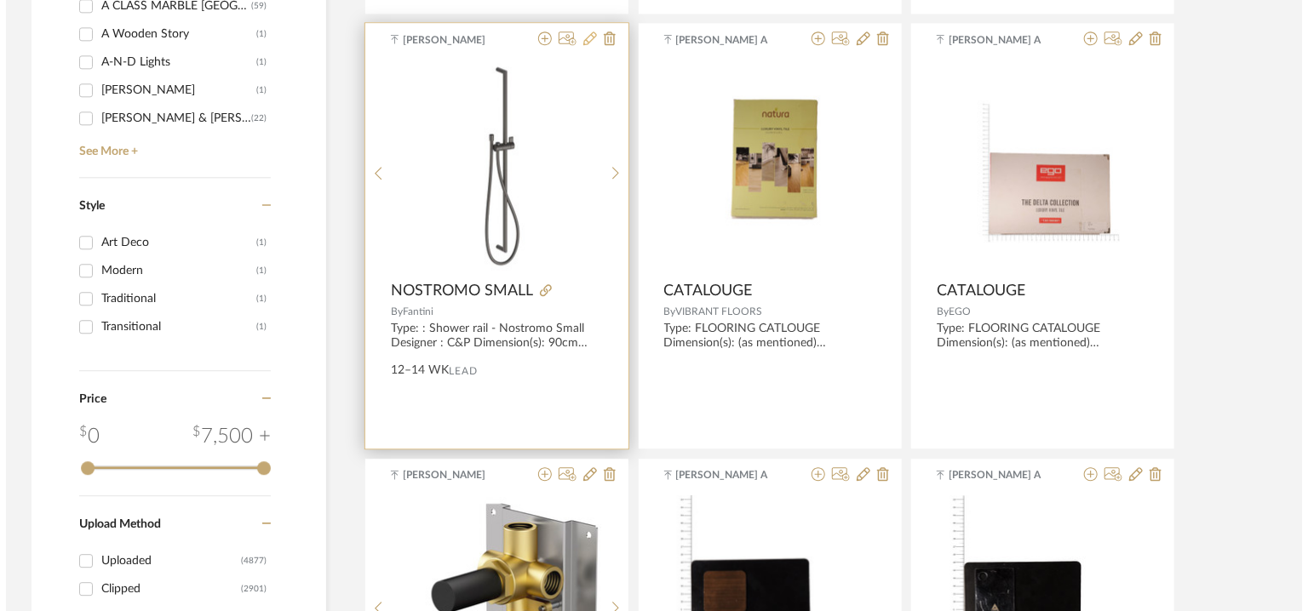
scroll to position [0, 0]
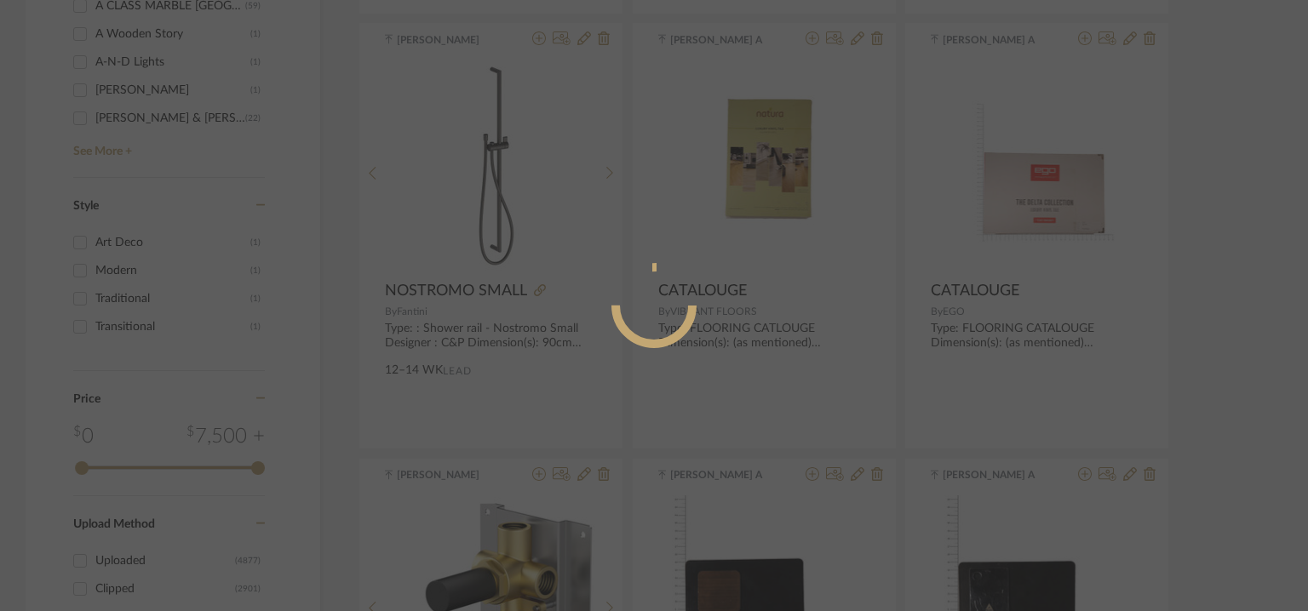
radio input "true"
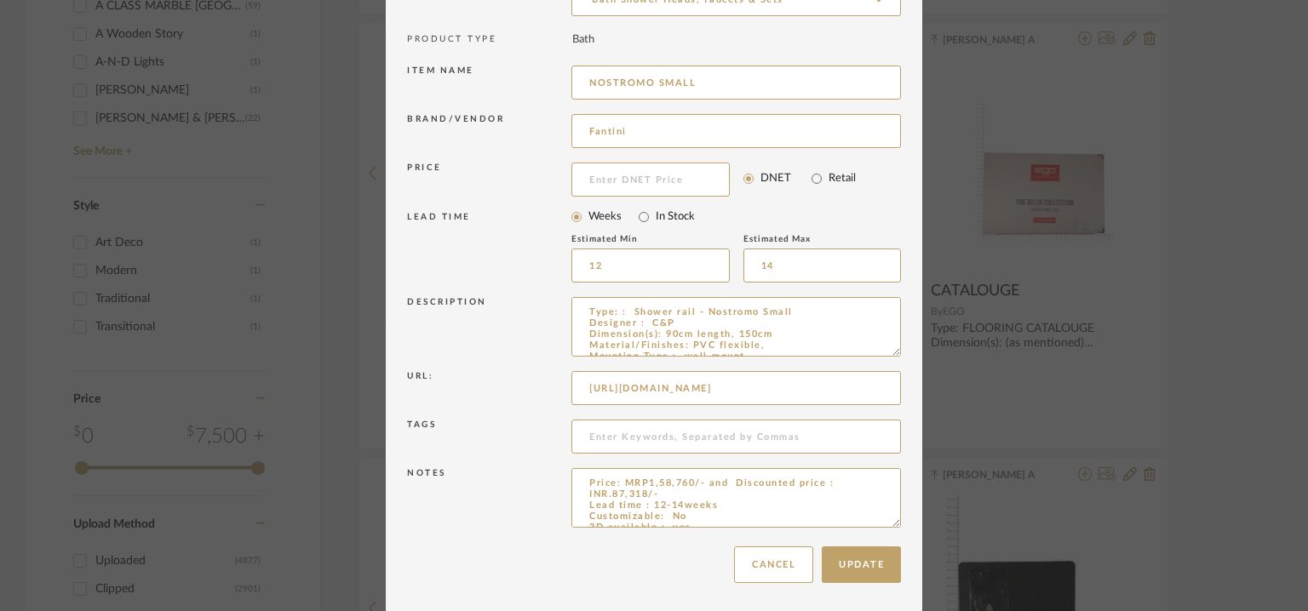
scroll to position [163, 0]
click at [651, 429] on input at bounding box center [735, 436] width 329 height 34
type input "TVS,"
click at [851, 555] on button "Update" at bounding box center [861, 564] width 79 height 37
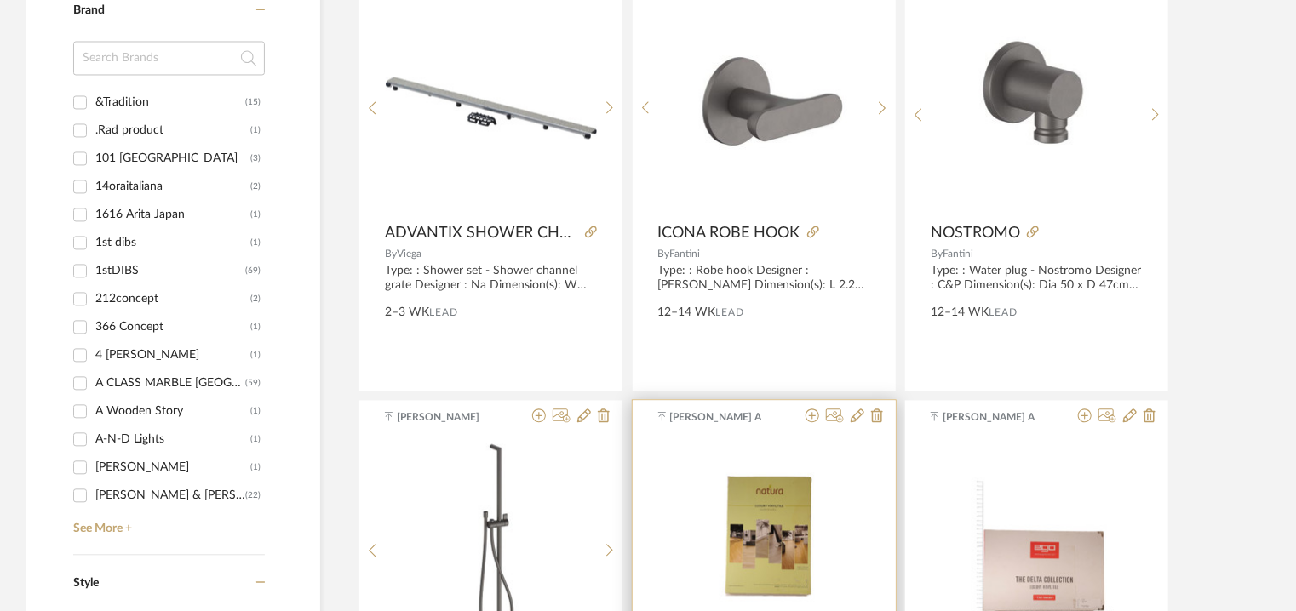
scroll to position [1618, 0]
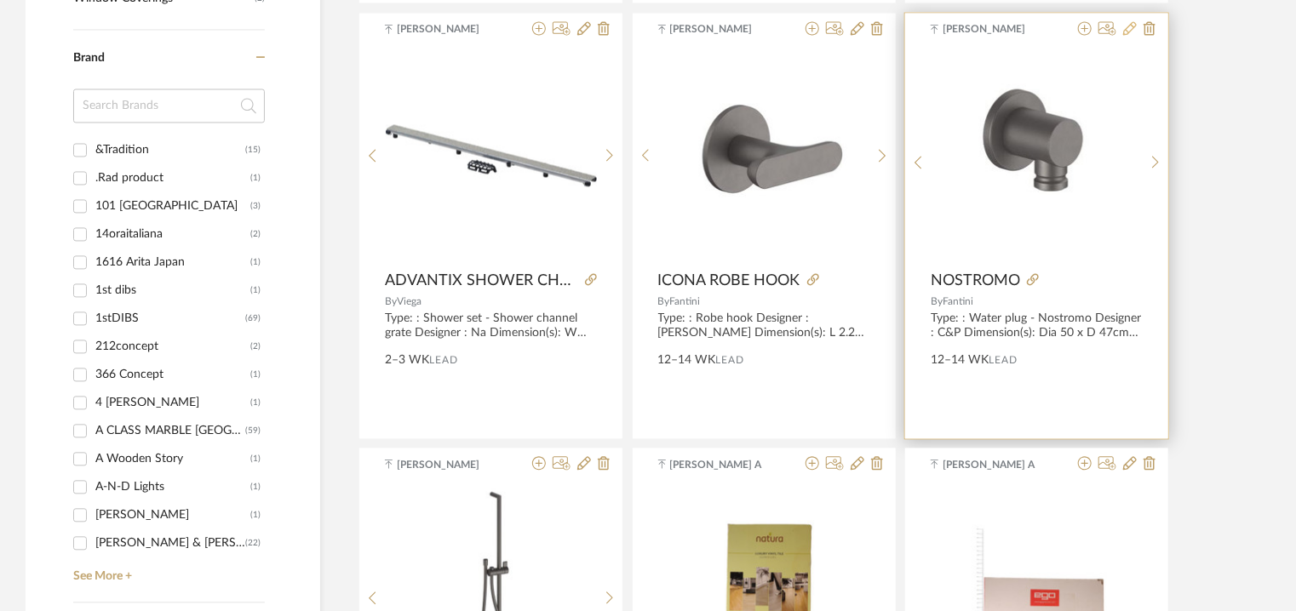
click at [1124, 28] on icon at bounding box center [1130, 29] width 14 height 14
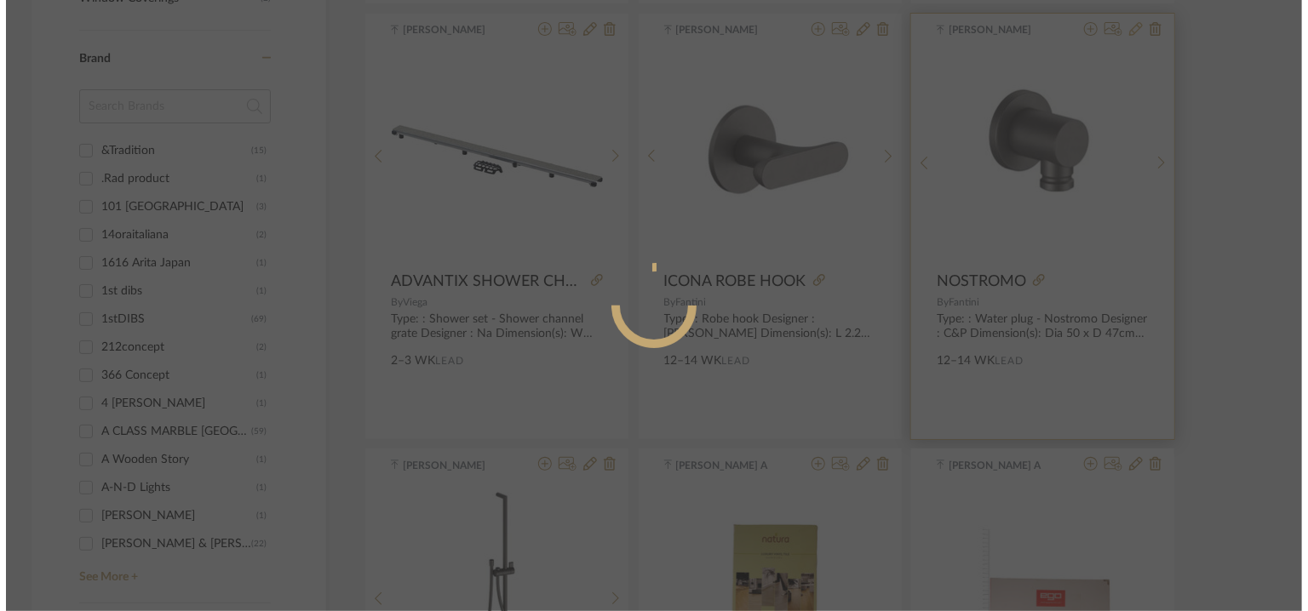
scroll to position [0, 0]
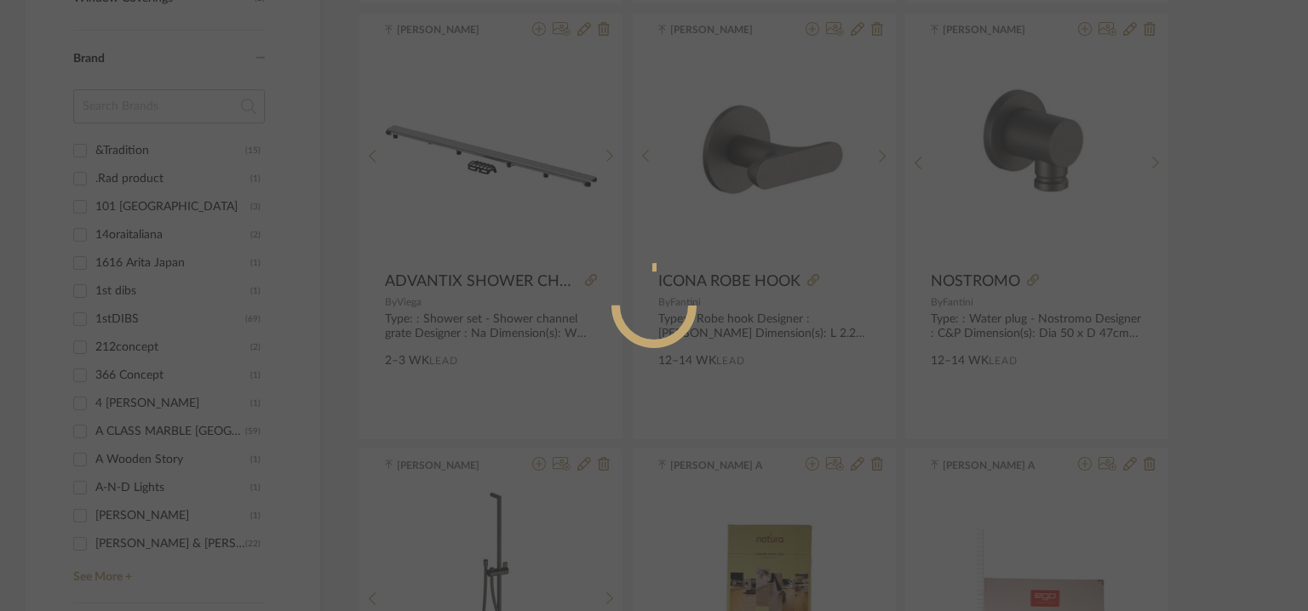
radio input "true"
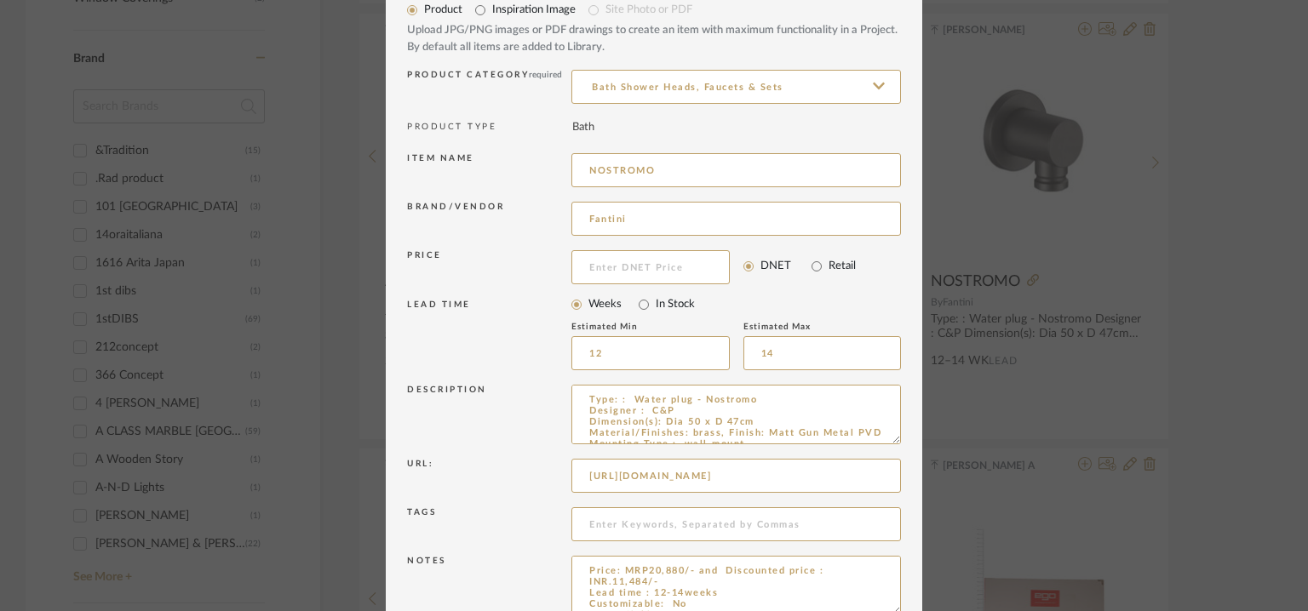
scroll to position [163, 0]
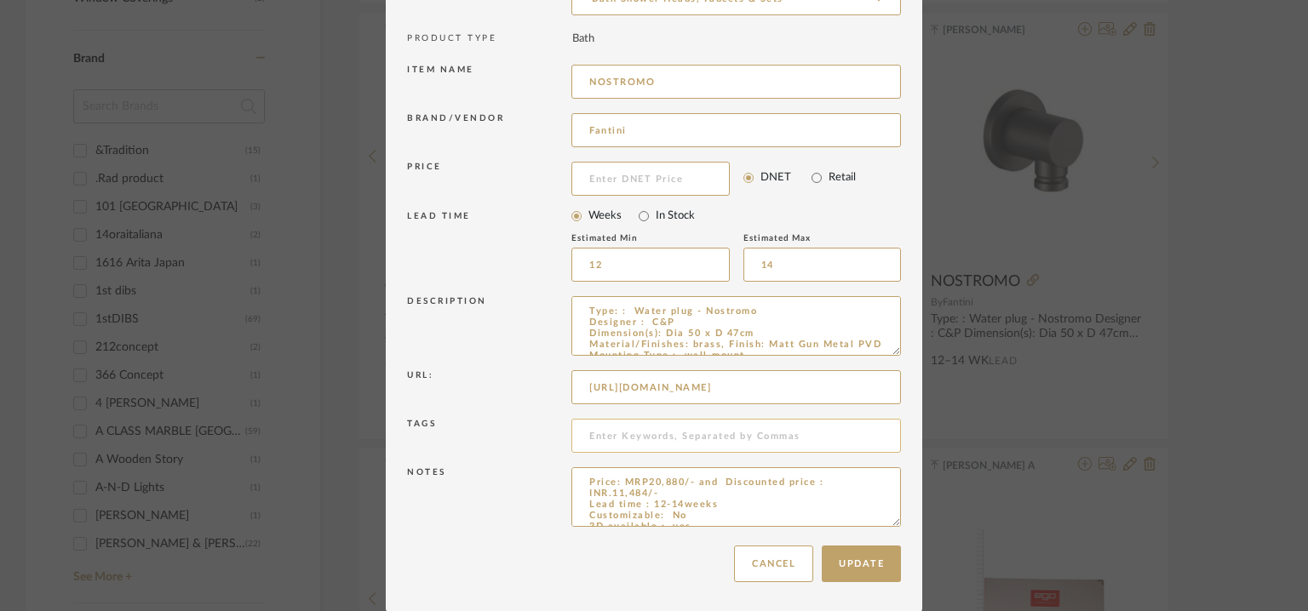
click at [620, 432] on input at bounding box center [735, 436] width 329 height 34
type input "TVS,"
click at [865, 558] on button "Update" at bounding box center [861, 564] width 79 height 37
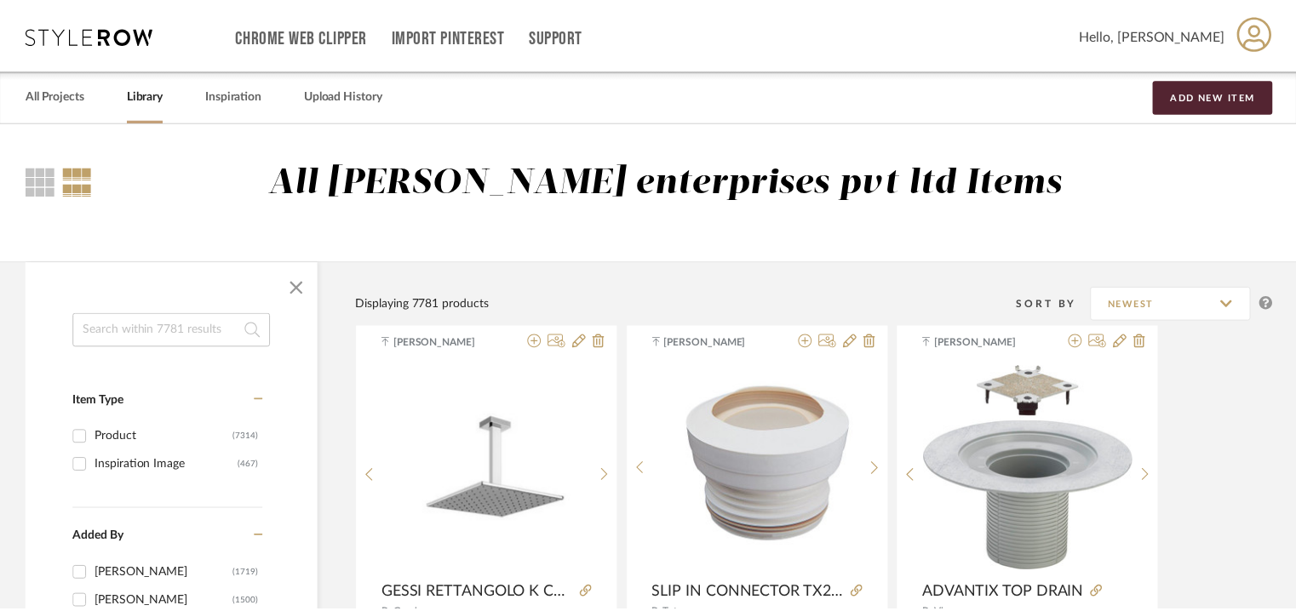
scroll to position [1618, 0]
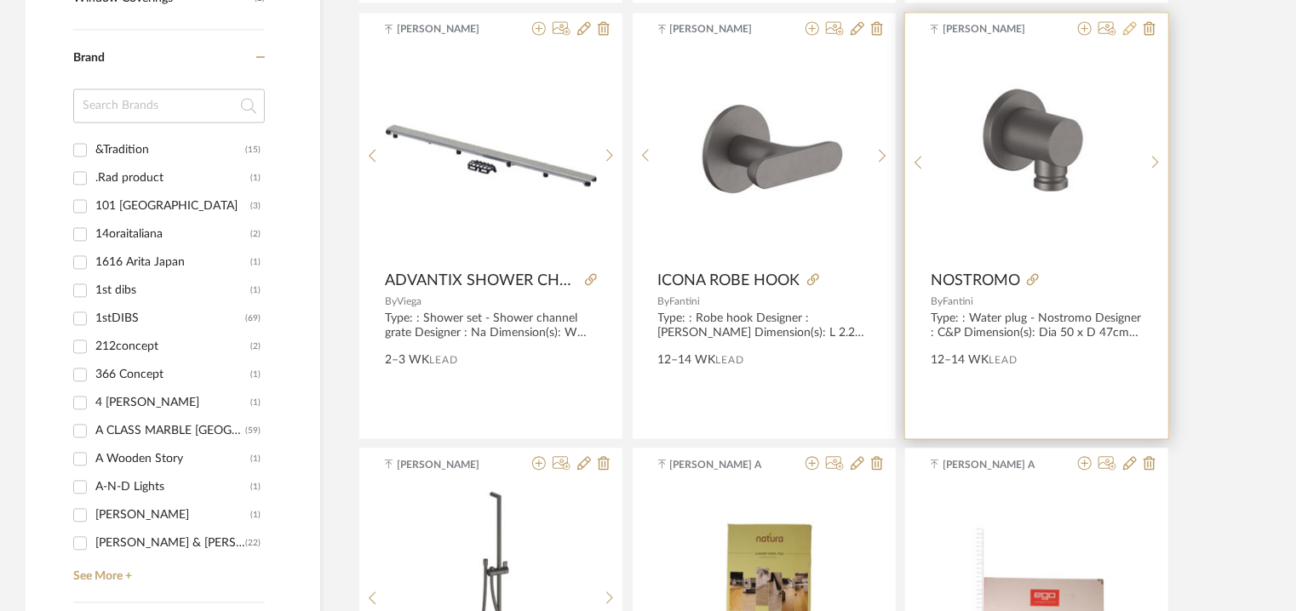
click at [1127, 26] on icon at bounding box center [1130, 29] width 14 height 14
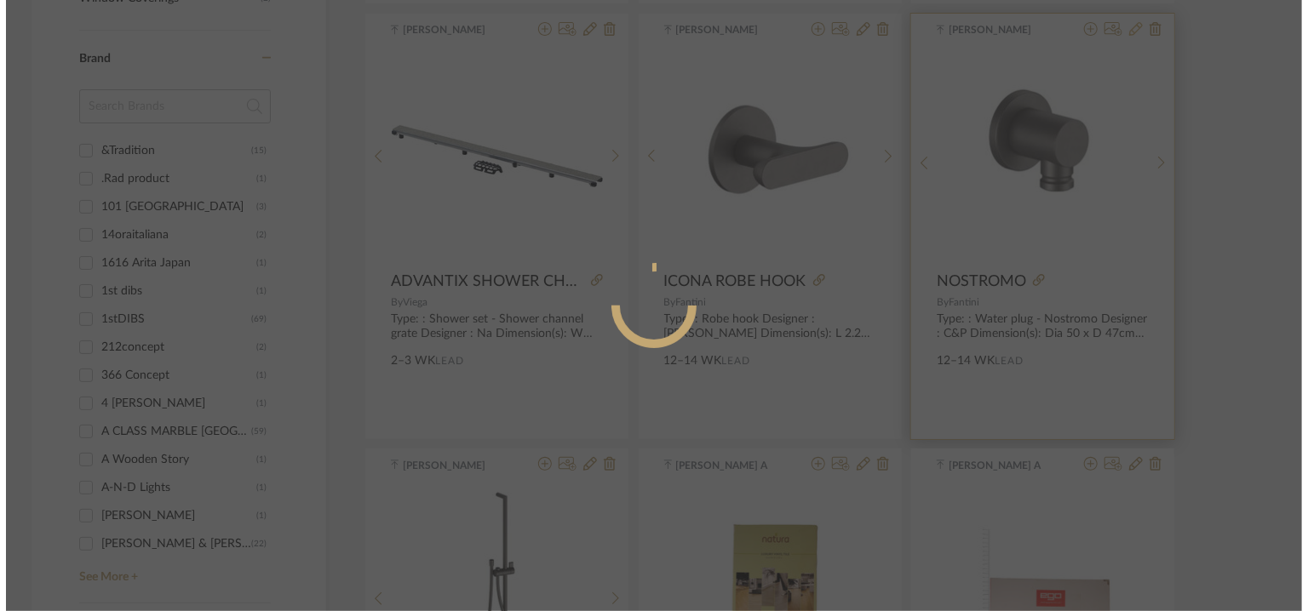
scroll to position [0, 0]
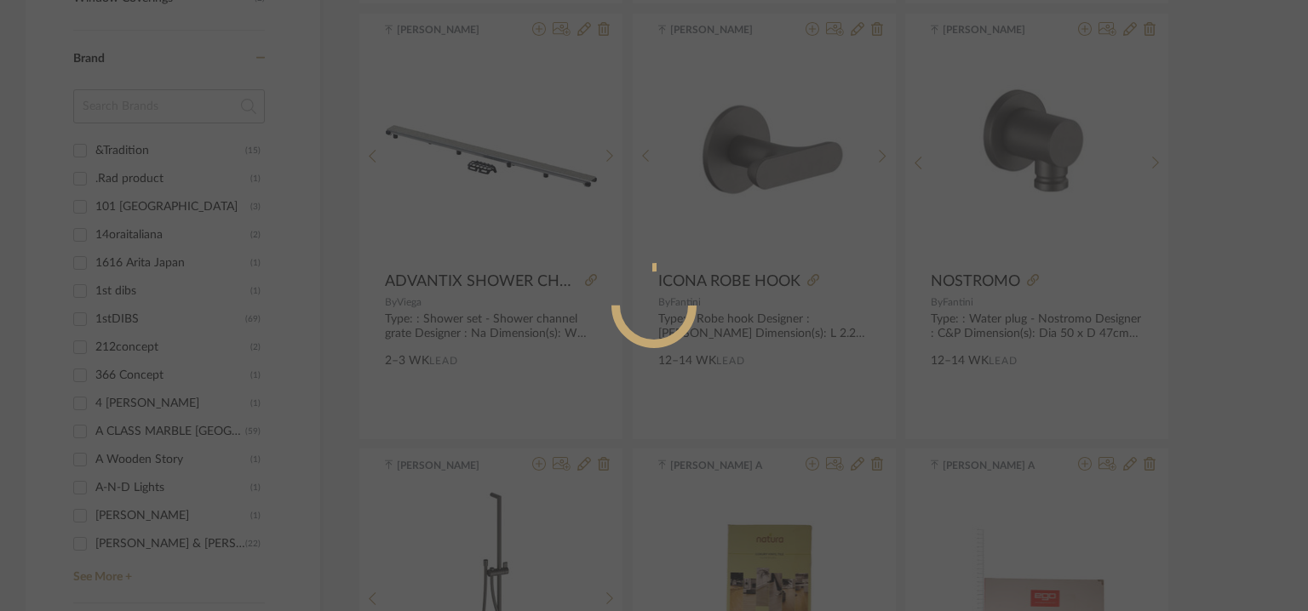
radio input "true"
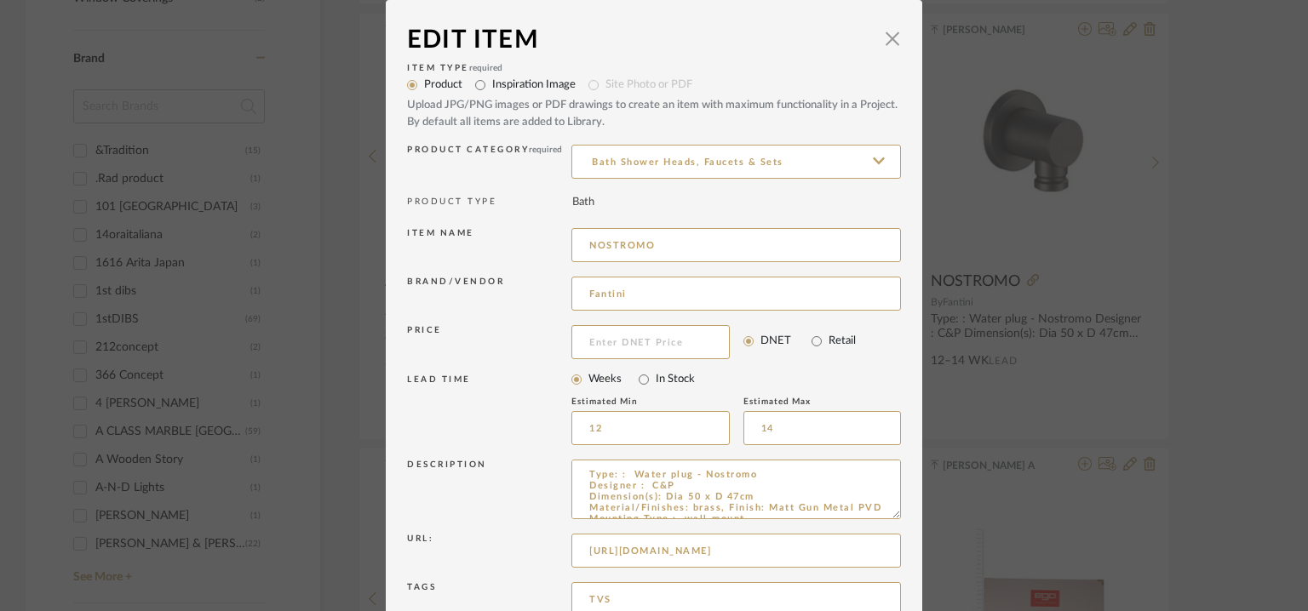
scroll to position [163, 0]
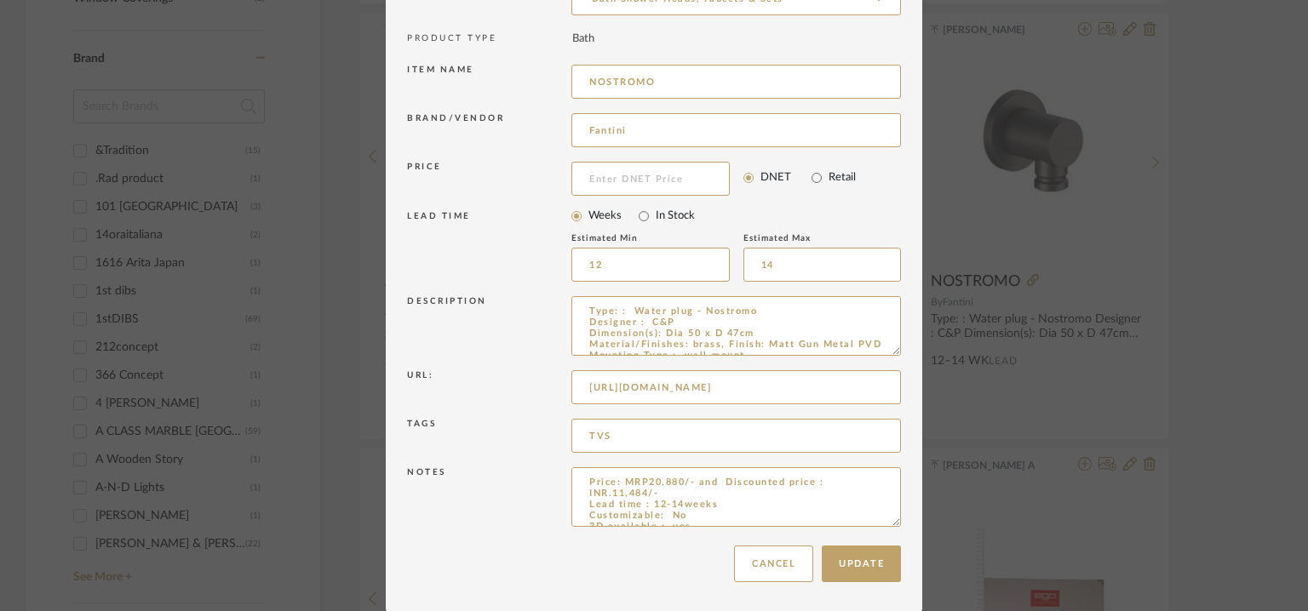
click at [974, 189] on div "Edit Item × Item Type required Product Inspiration Image Site Photo or PDF Uplo…" at bounding box center [654, 305] width 1308 height 611
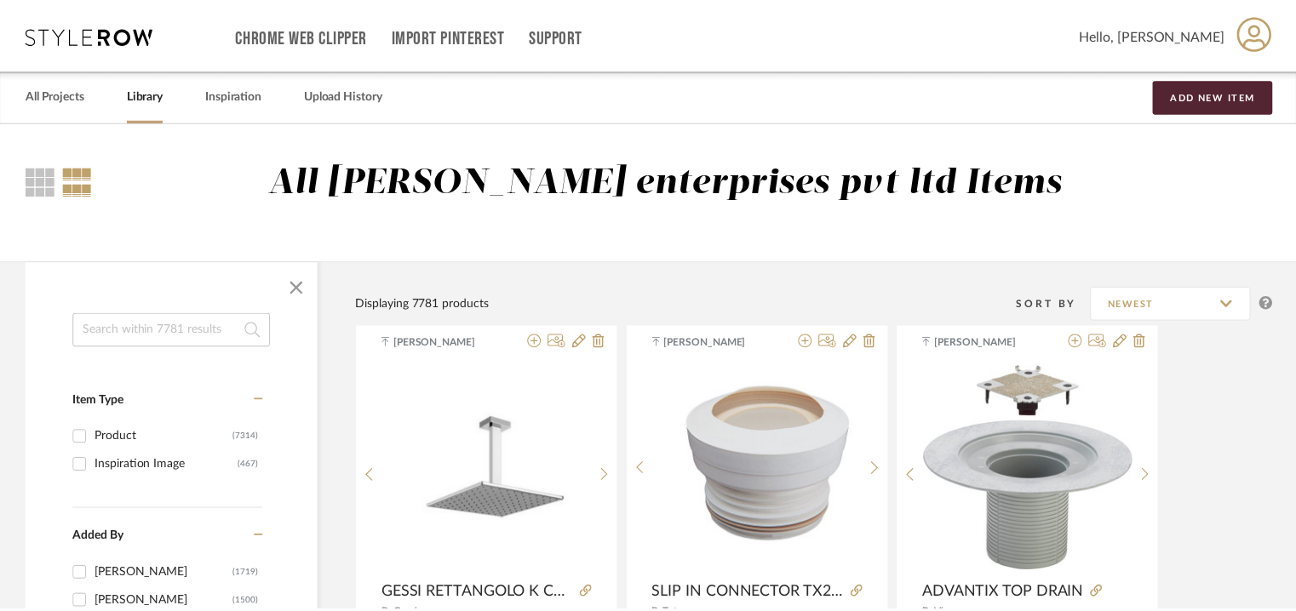
scroll to position [1618, 0]
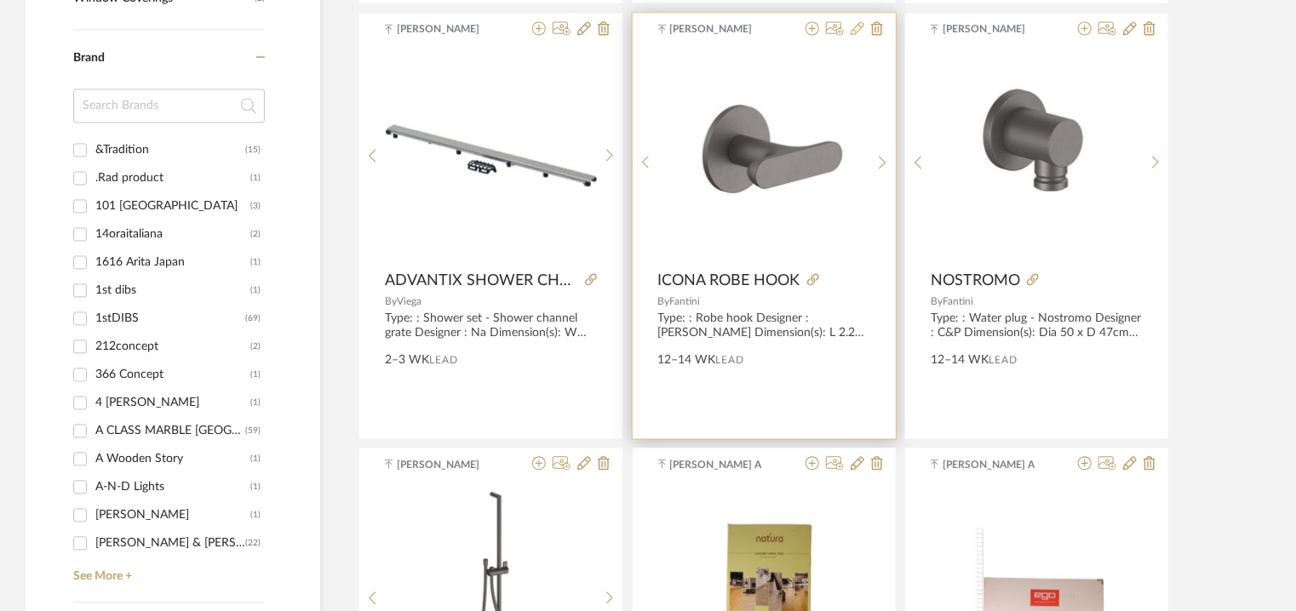
click at [851, 26] on icon at bounding box center [858, 29] width 14 height 14
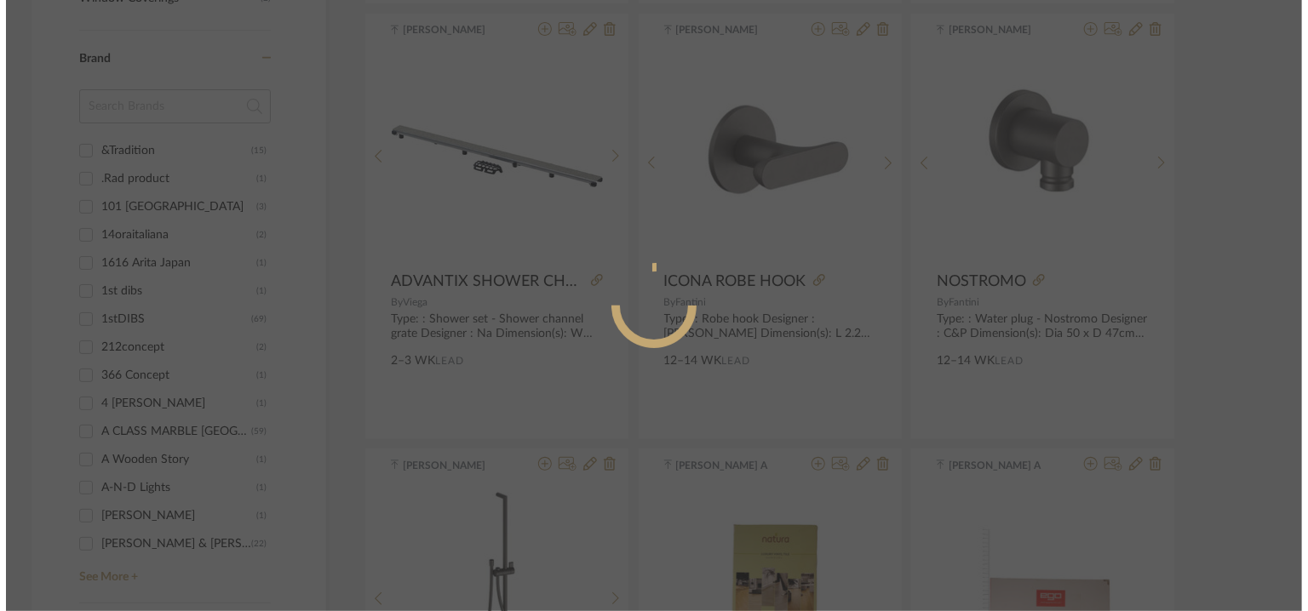
scroll to position [0, 0]
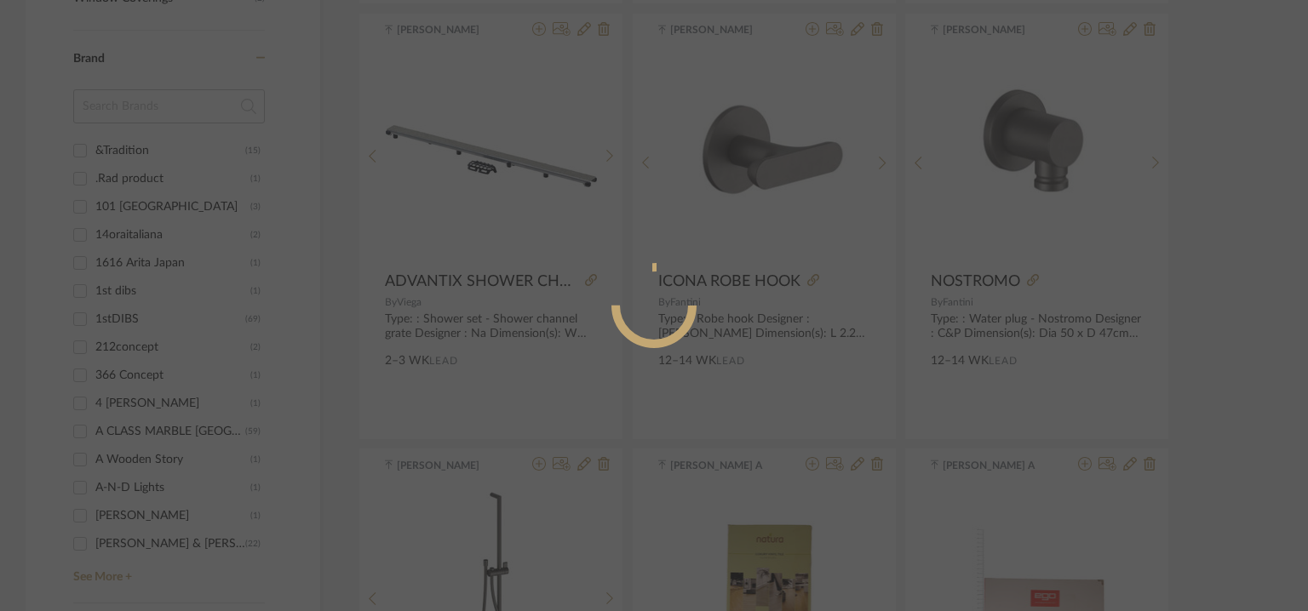
radio input "true"
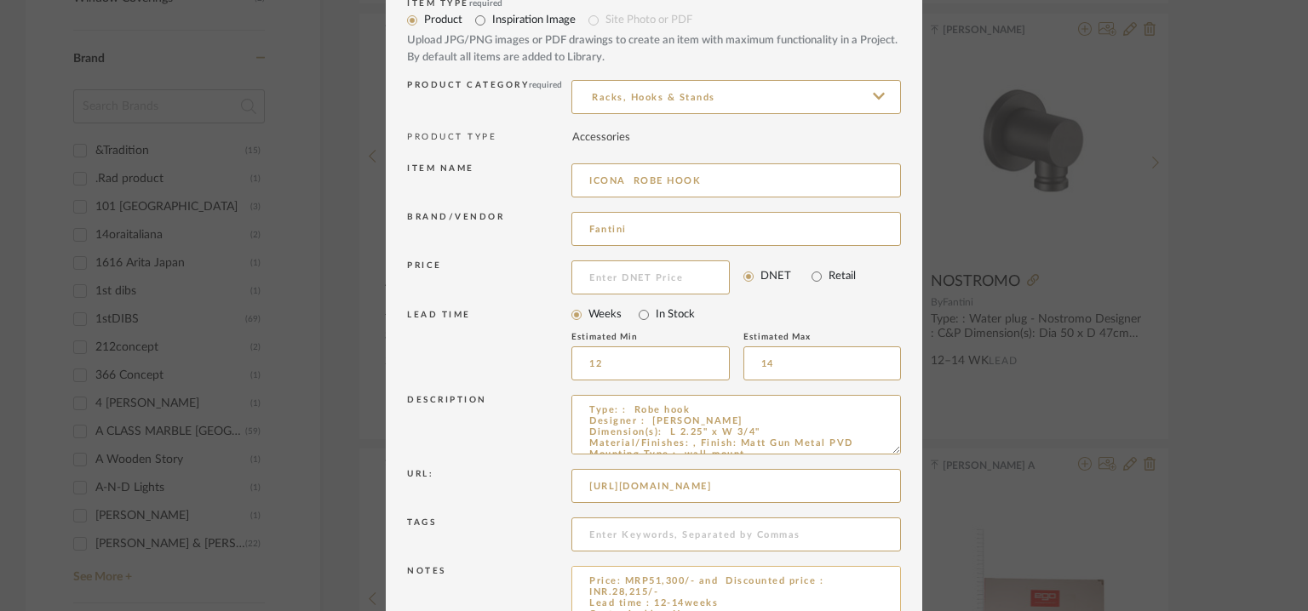
scroll to position [163, 0]
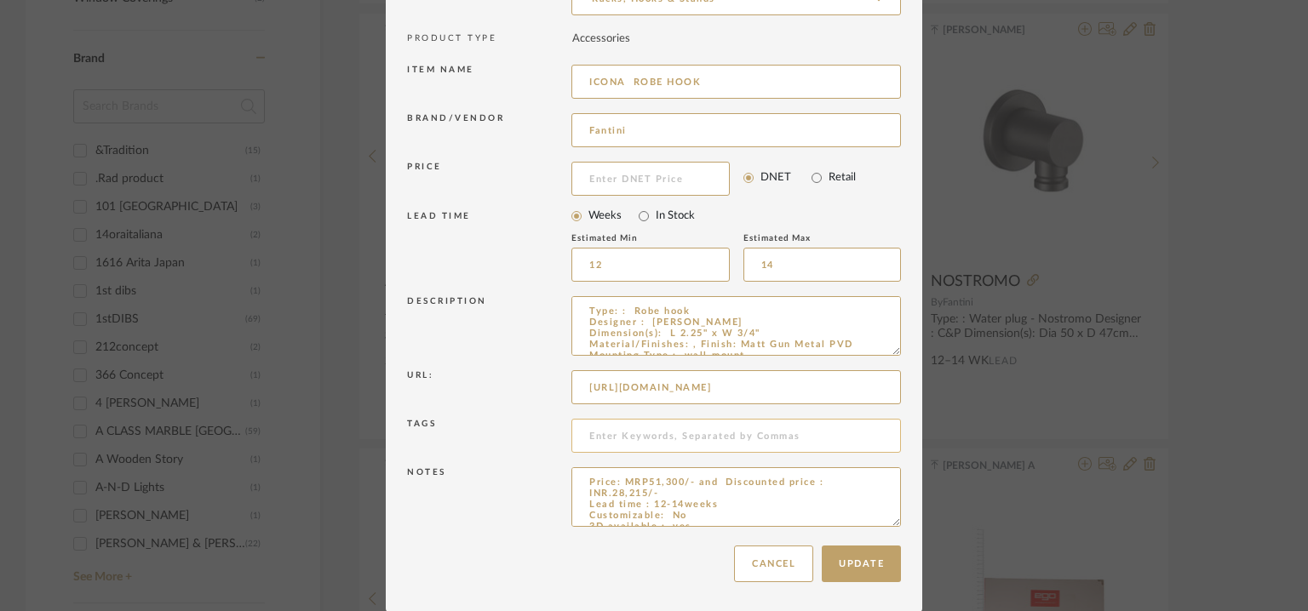
click at [663, 434] on input at bounding box center [735, 436] width 329 height 34
type input "TVS,"
click at [859, 563] on button "Update" at bounding box center [861, 564] width 79 height 37
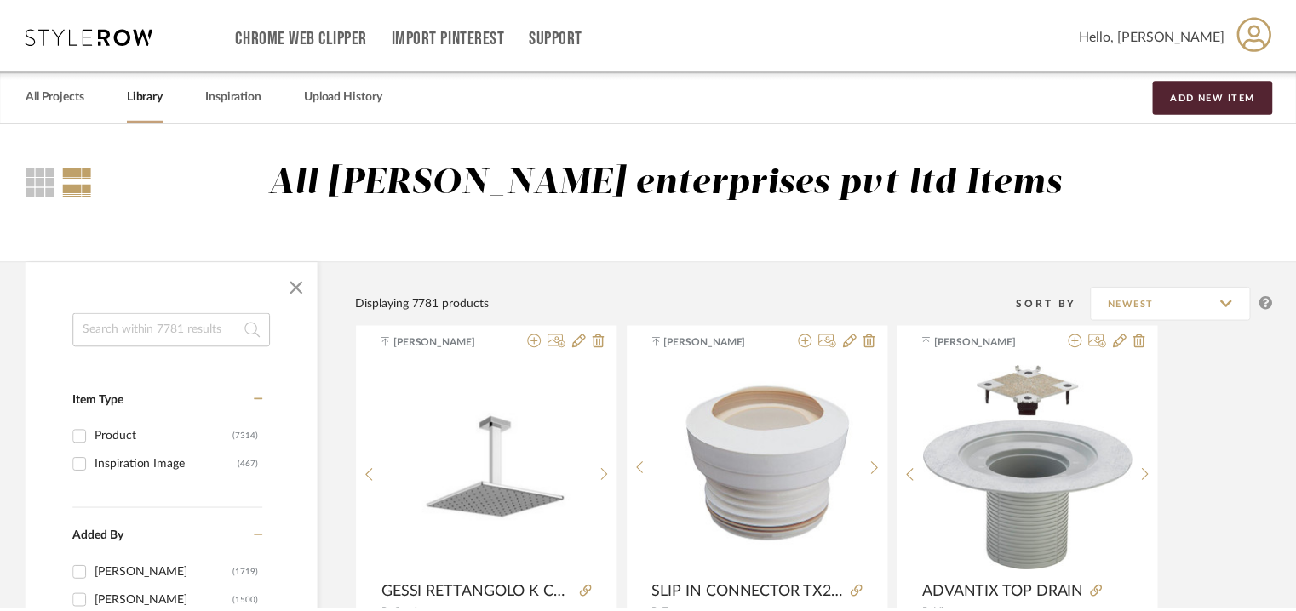
scroll to position [1618, 0]
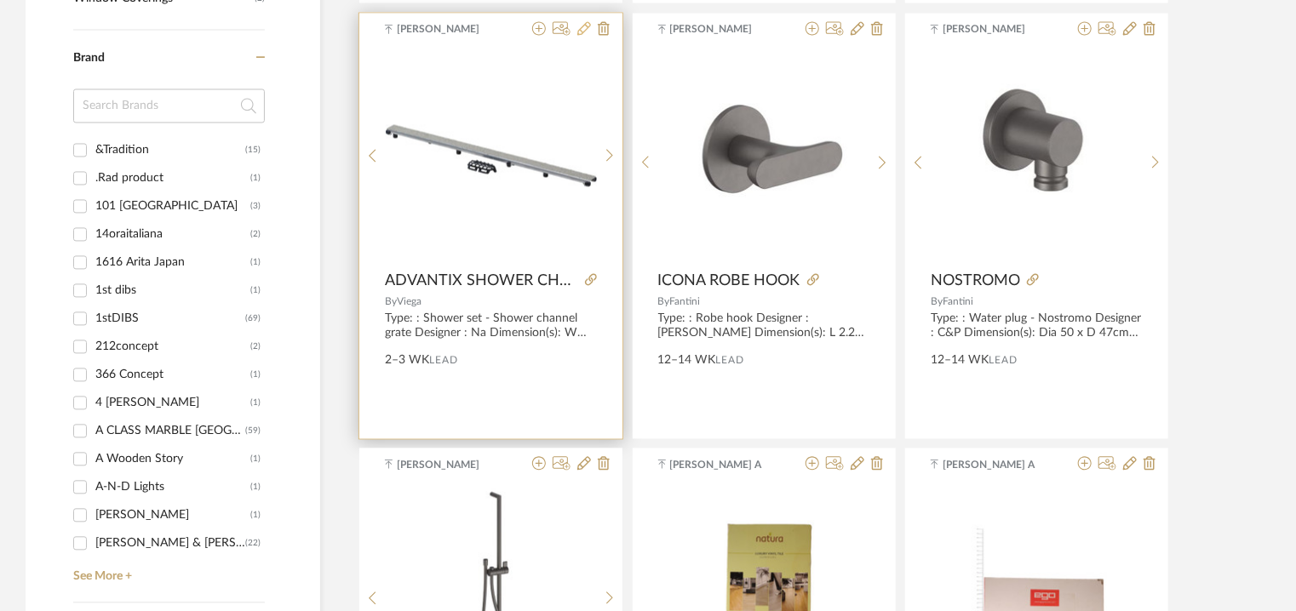
click at [587, 25] on icon at bounding box center [584, 29] width 14 height 14
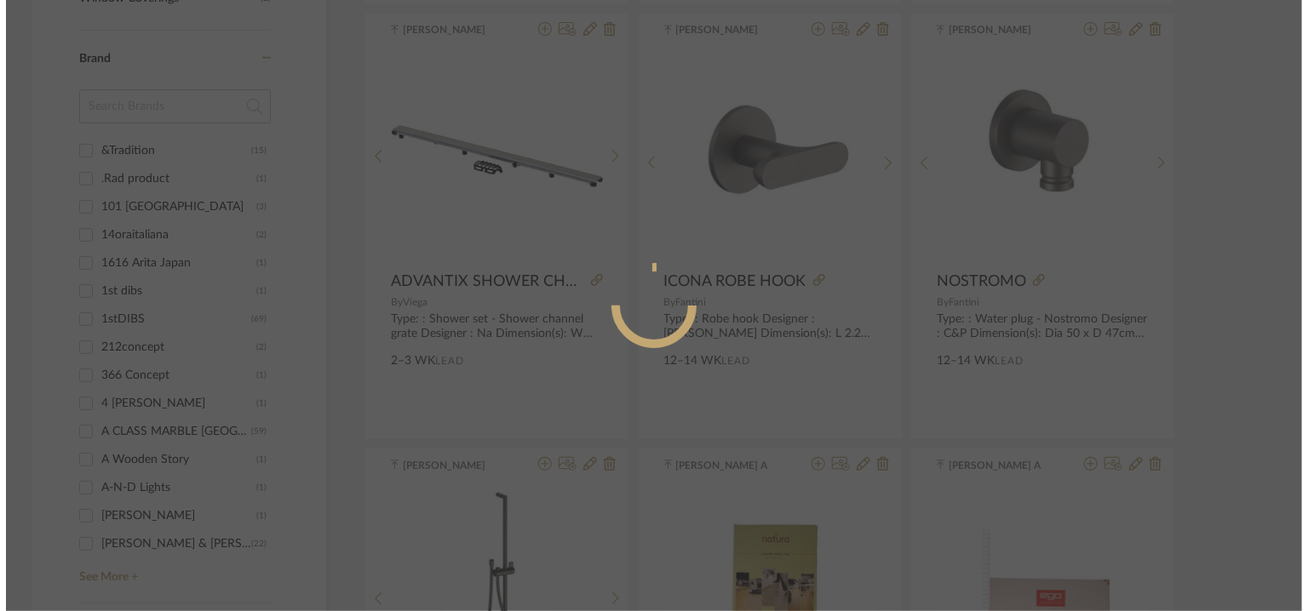
scroll to position [0, 0]
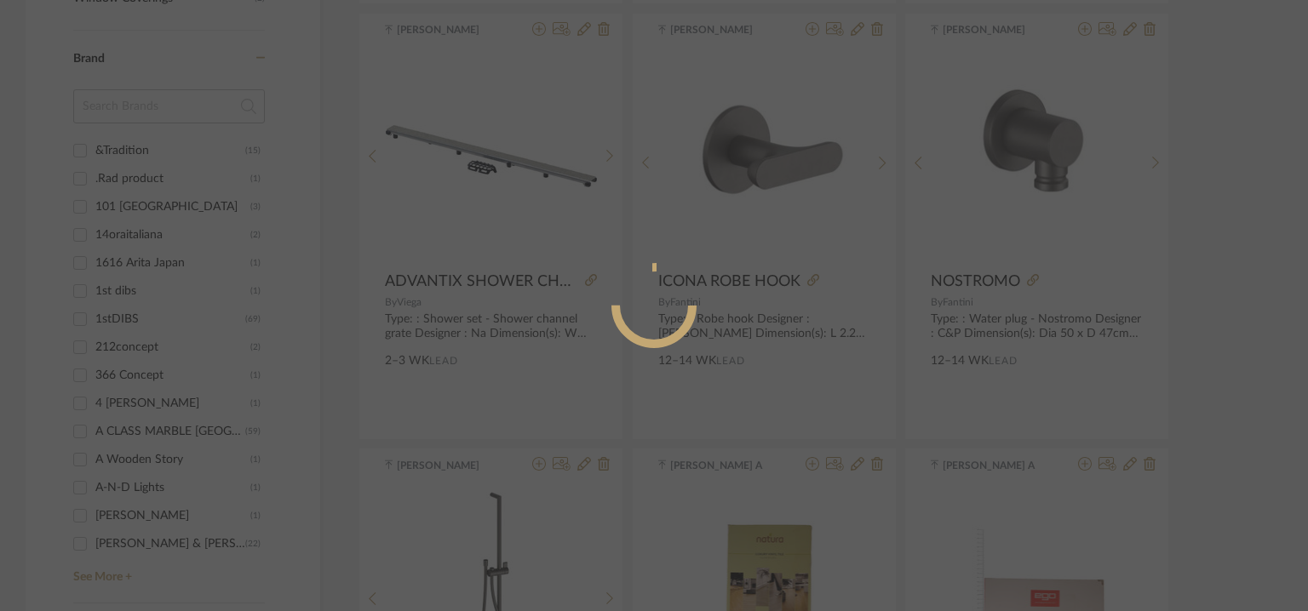
radio input "true"
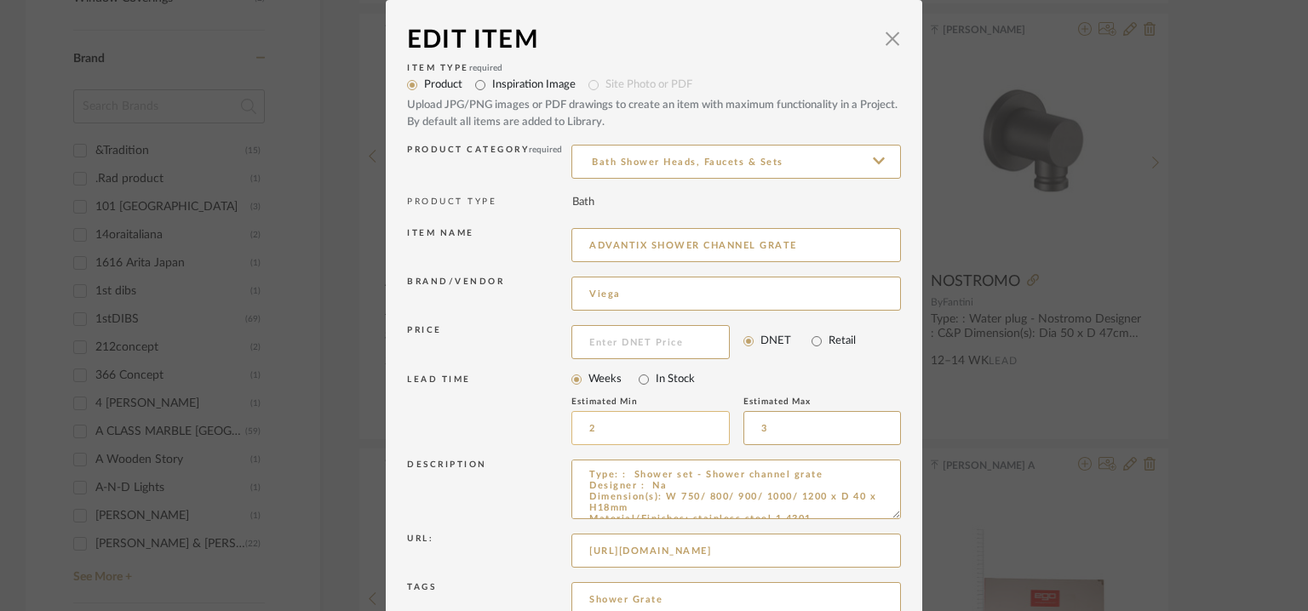
scroll to position [163, 0]
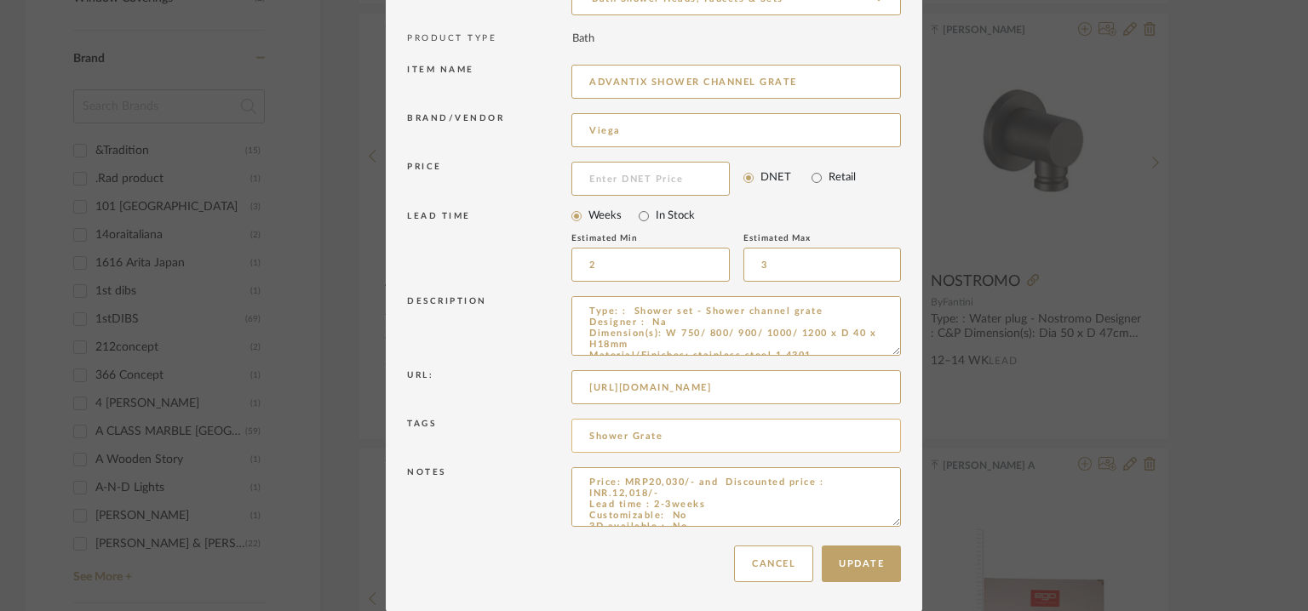
click at [679, 435] on input "Shower Grate" at bounding box center [735, 436] width 329 height 34
type input "Shower Grate, TVS,"
click at [866, 570] on button "Update" at bounding box center [861, 564] width 79 height 37
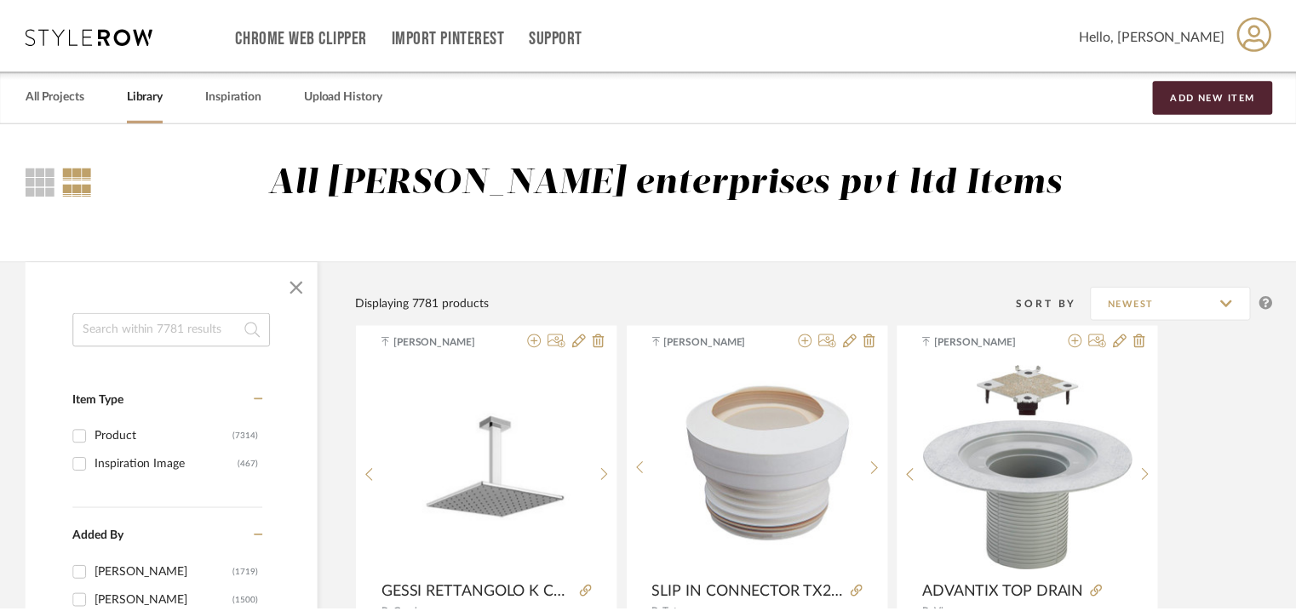
scroll to position [1618, 0]
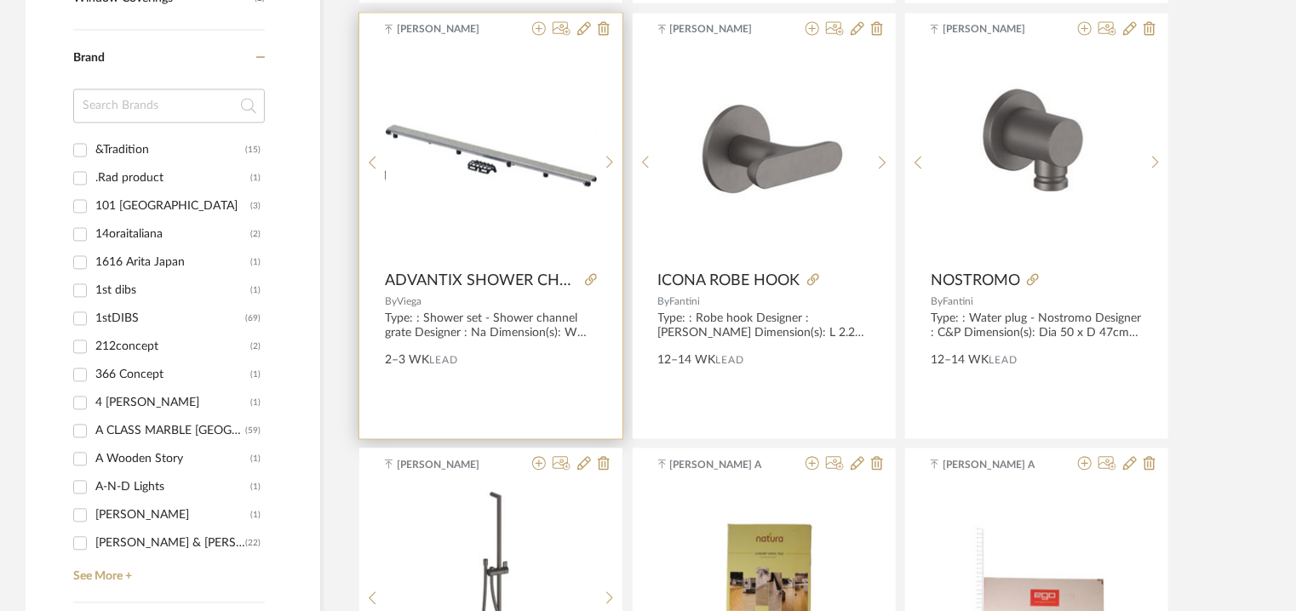
click at [564, 153] on img "0" at bounding box center [491, 155] width 211 height 61
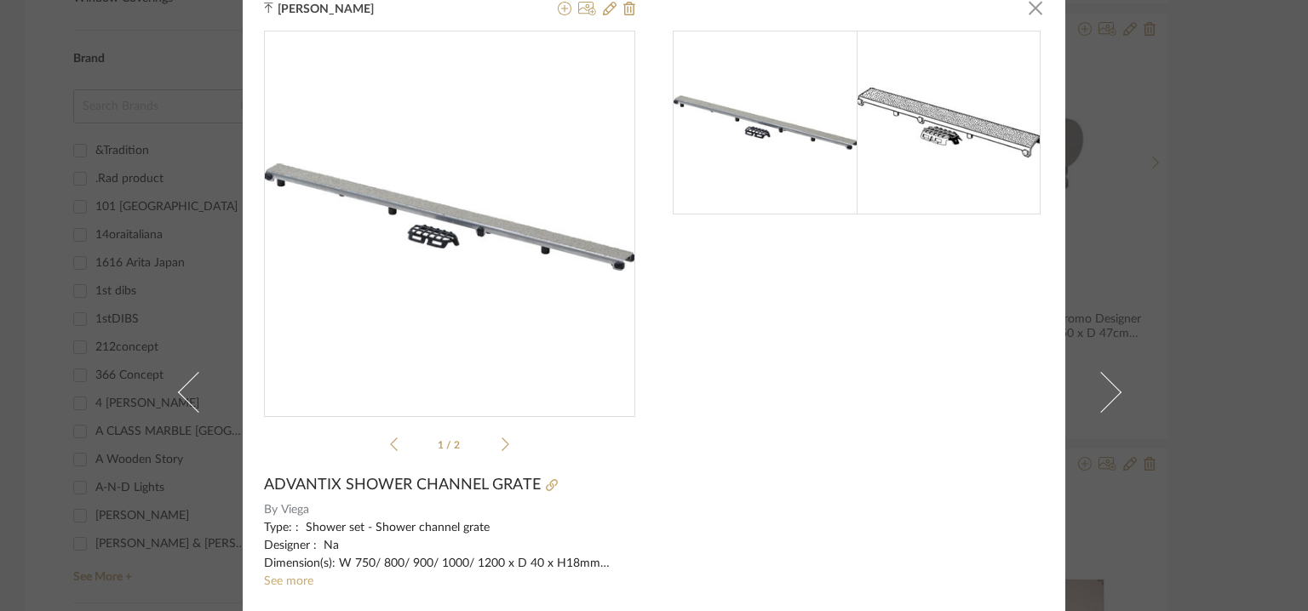
scroll to position [0, 0]
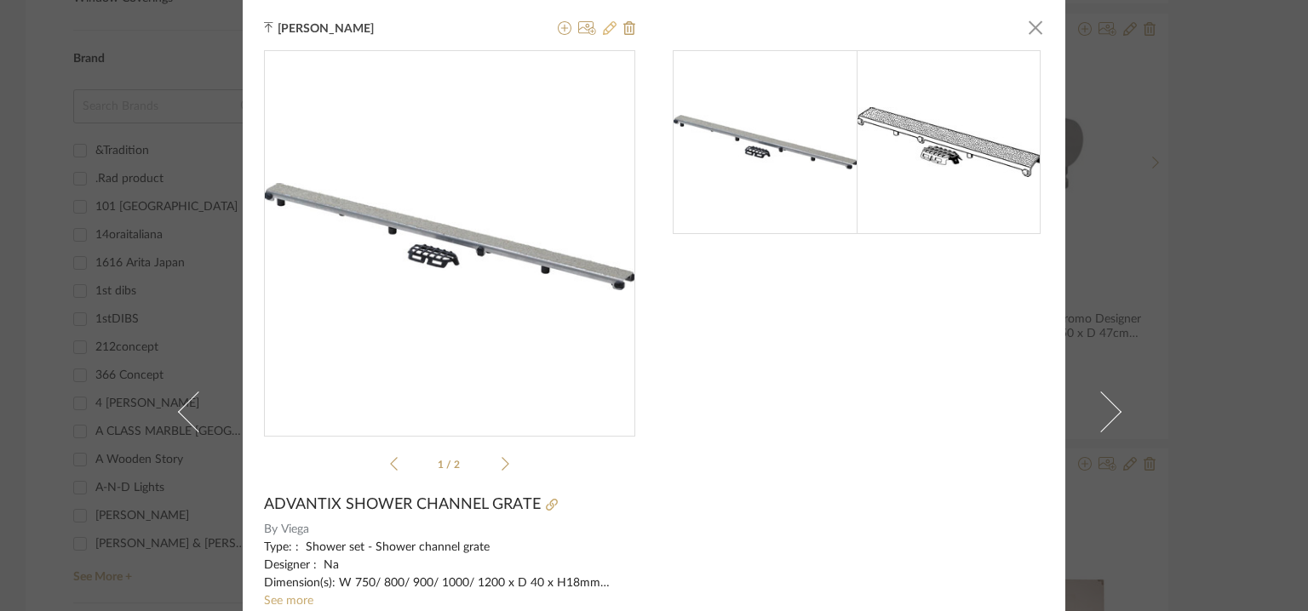
click at [603, 32] on icon at bounding box center [610, 28] width 14 height 14
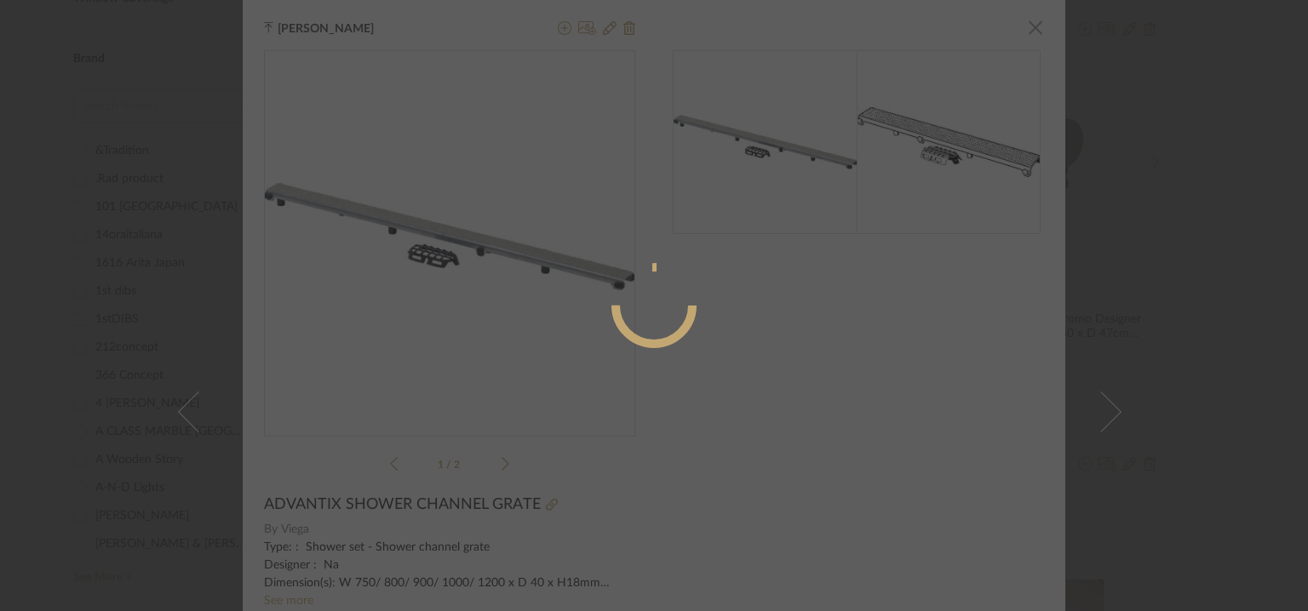
radio input "true"
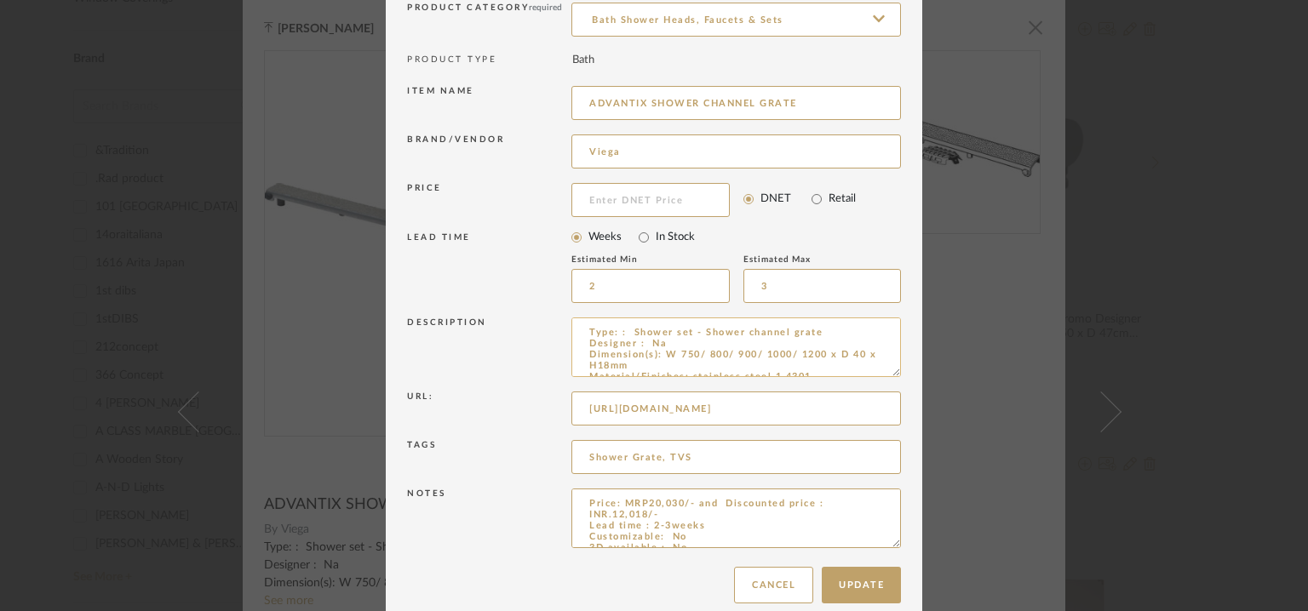
scroll to position [163, 0]
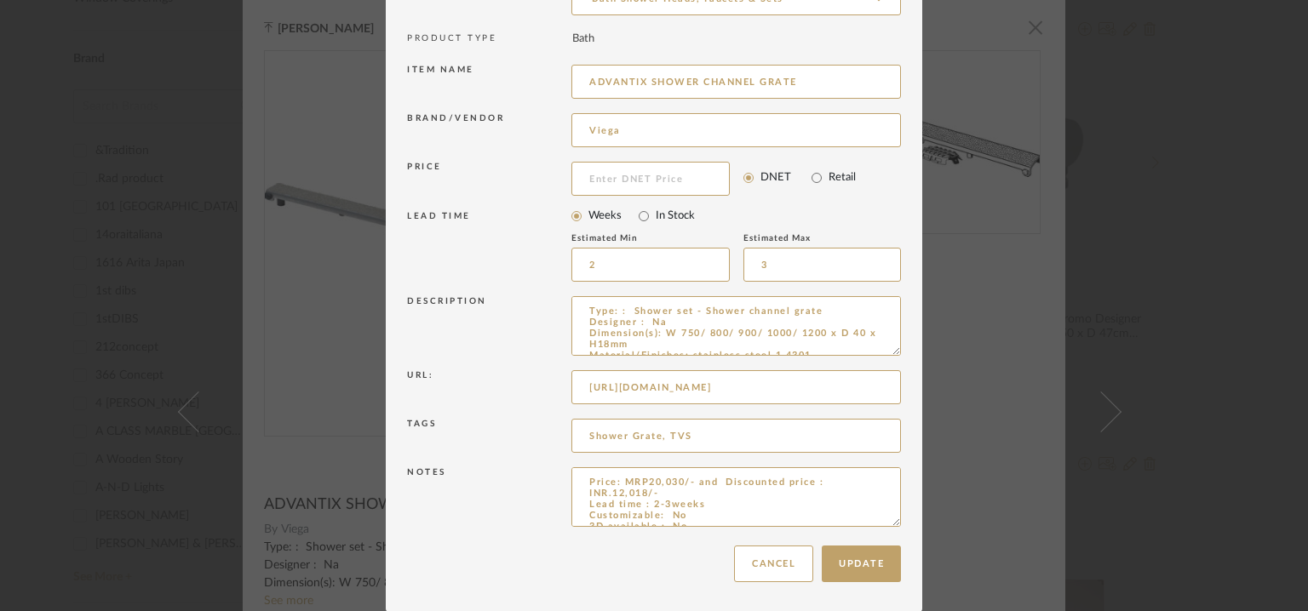
click at [1028, 28] on div "Edit Item × Item Type required Product Inspiration Image Site Photo or PDF Uplo…" at bounding box center [654, 305] width 1308 height 611
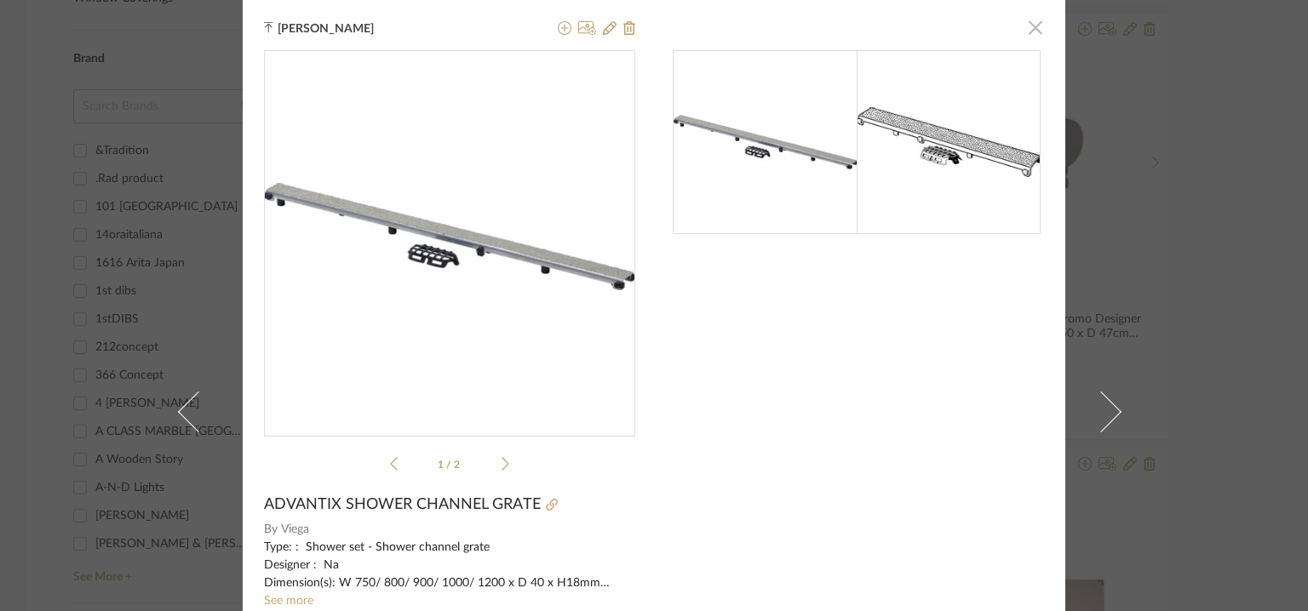
click at [1028, 28] on span "button" at bounding box center [1035, 27] width 34 height 34
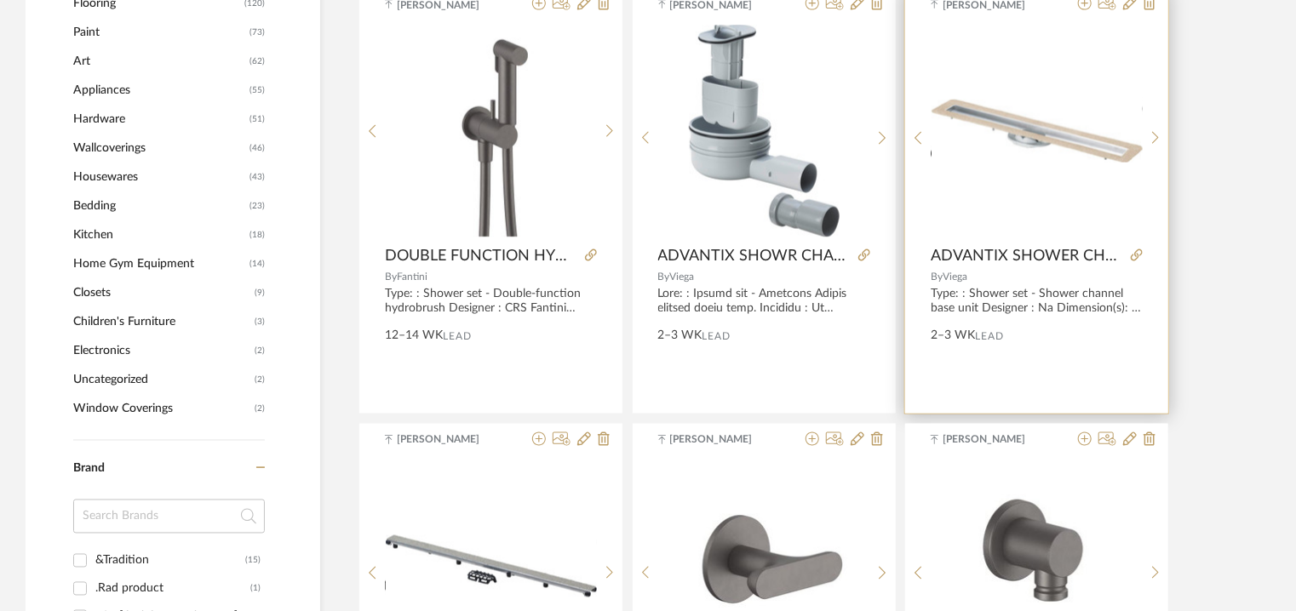
scroll to position [1192, 0]
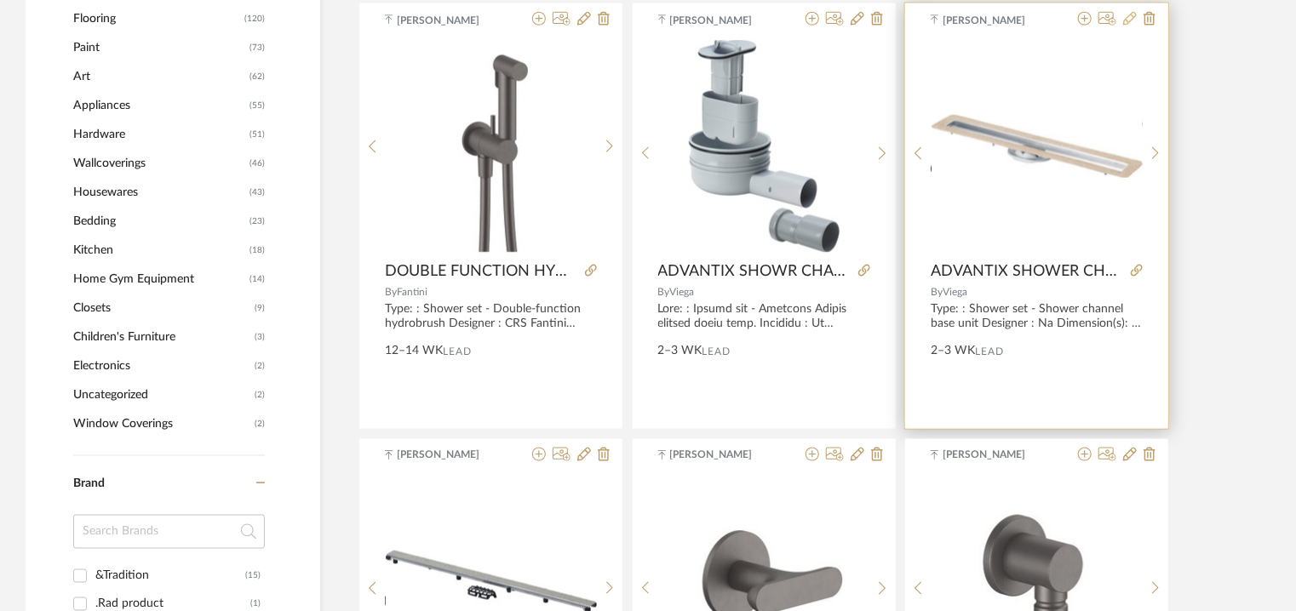
click at [1131, 19] on icon at bounding box center [1130, 19] width 14 height 14
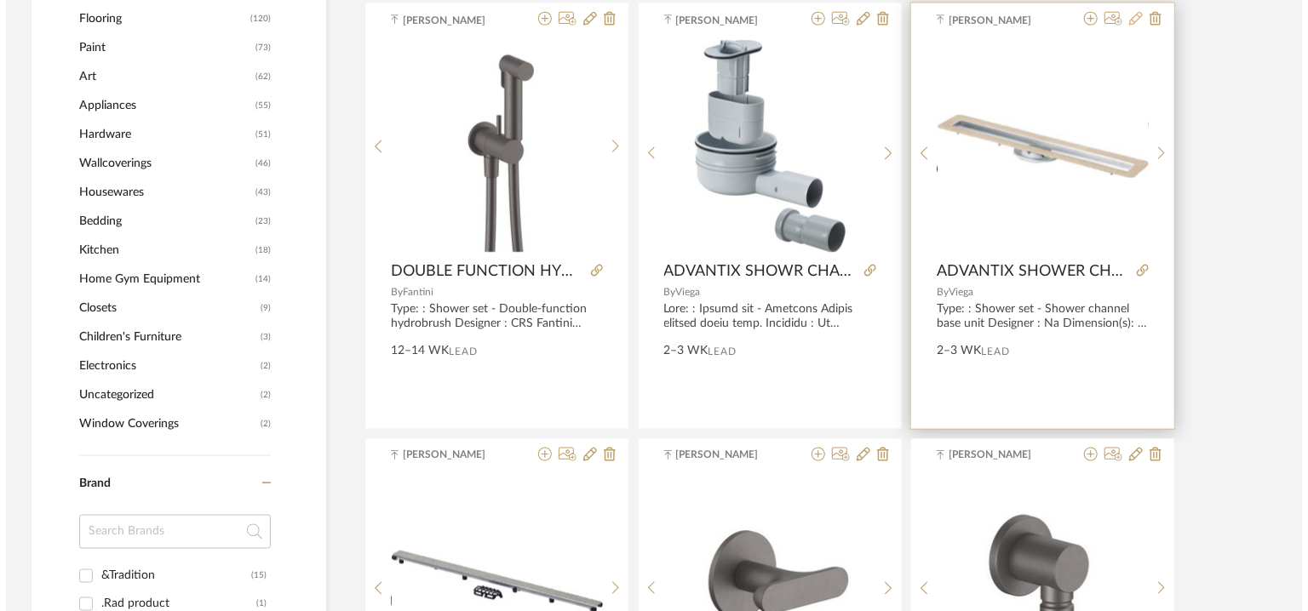
scroll to position [0, 0]
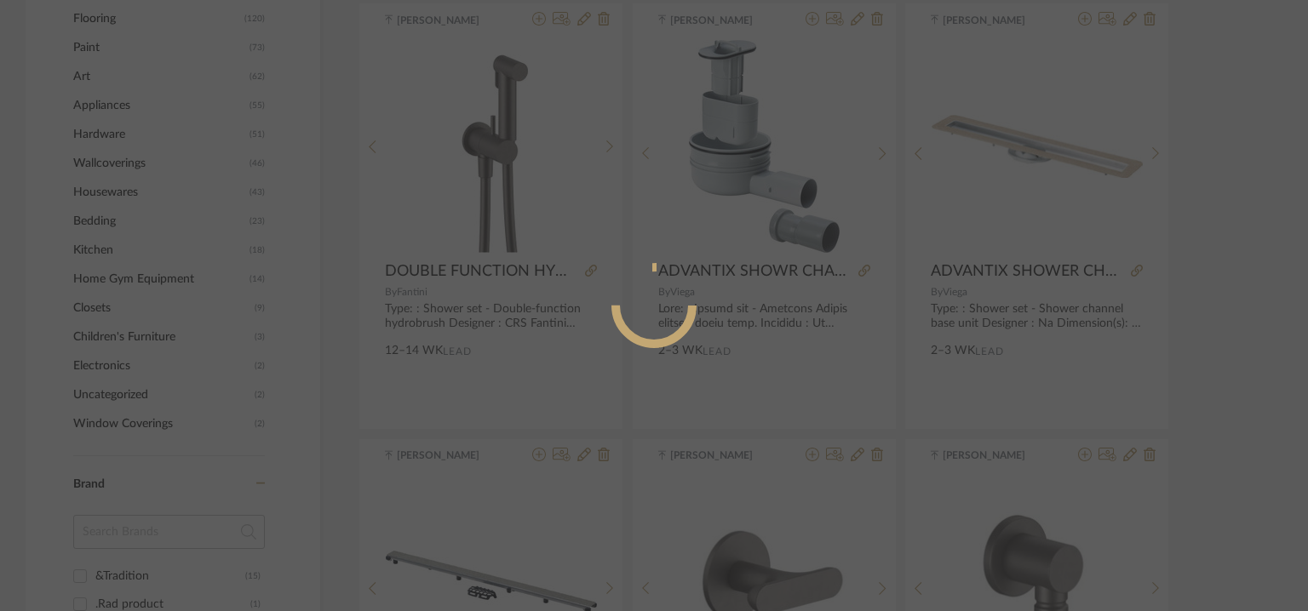
radio input "true"
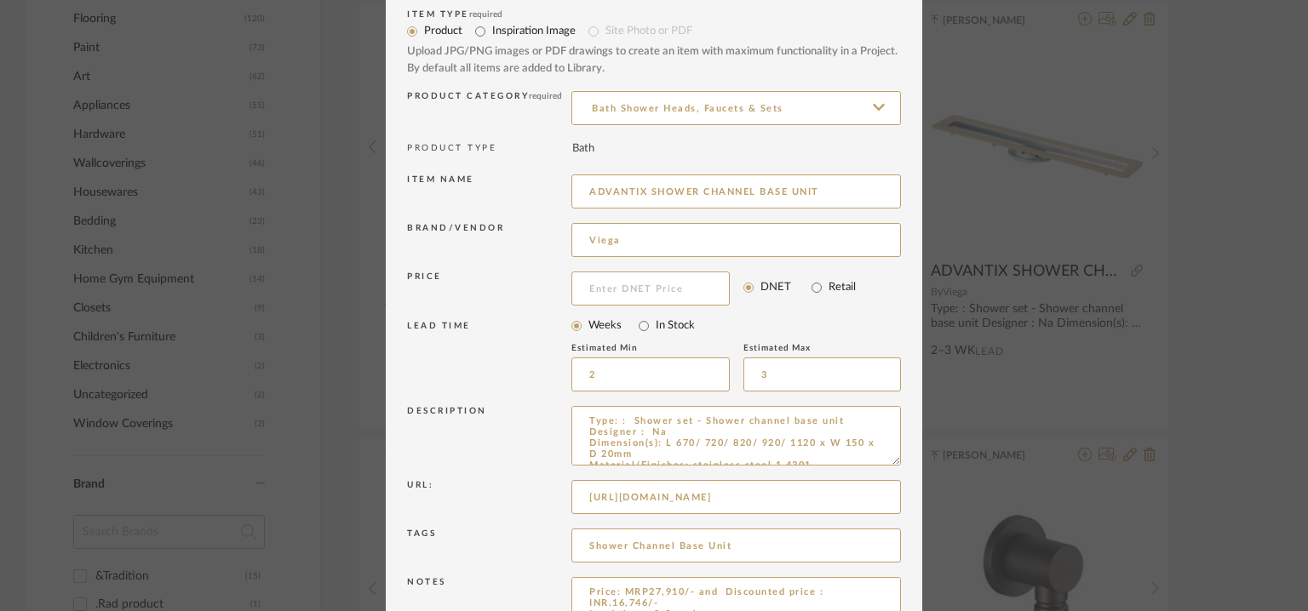
scroll to position [163, 0]
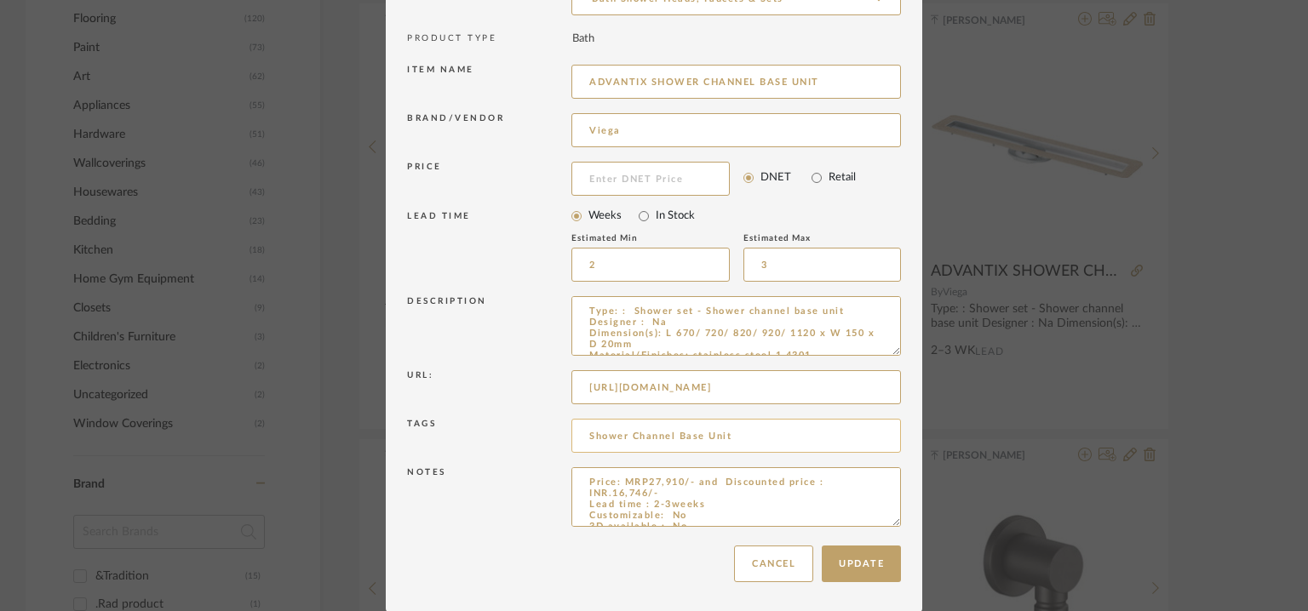
drag, startPoint x: 762, startPoint y: 431, endPoint x: 753, endPoint y: 432, distance: 9.5
click at [761, 431] on input "Shower Channel Base Unit" at bounding box center [735, 436] width 329 height 34
type input "Shower Channel Base Unit, TVS,"
click at [855, 553] on button "Update" at bounding box center [861, 564] width 79 height 37
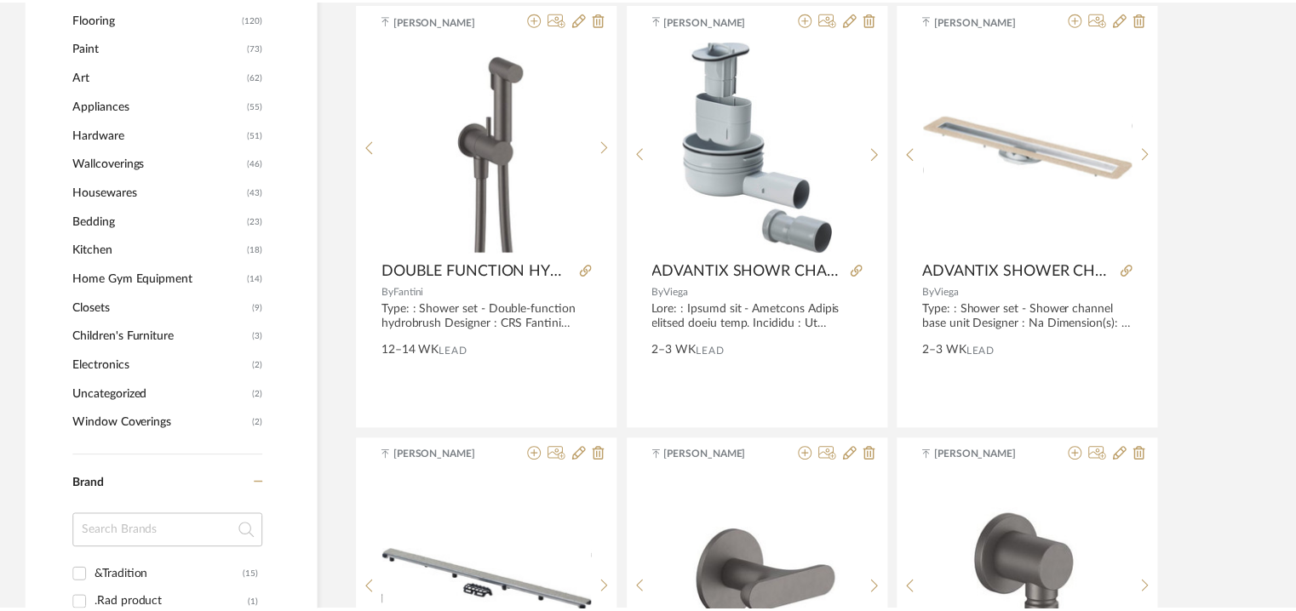
scroll to position [1192, 0]
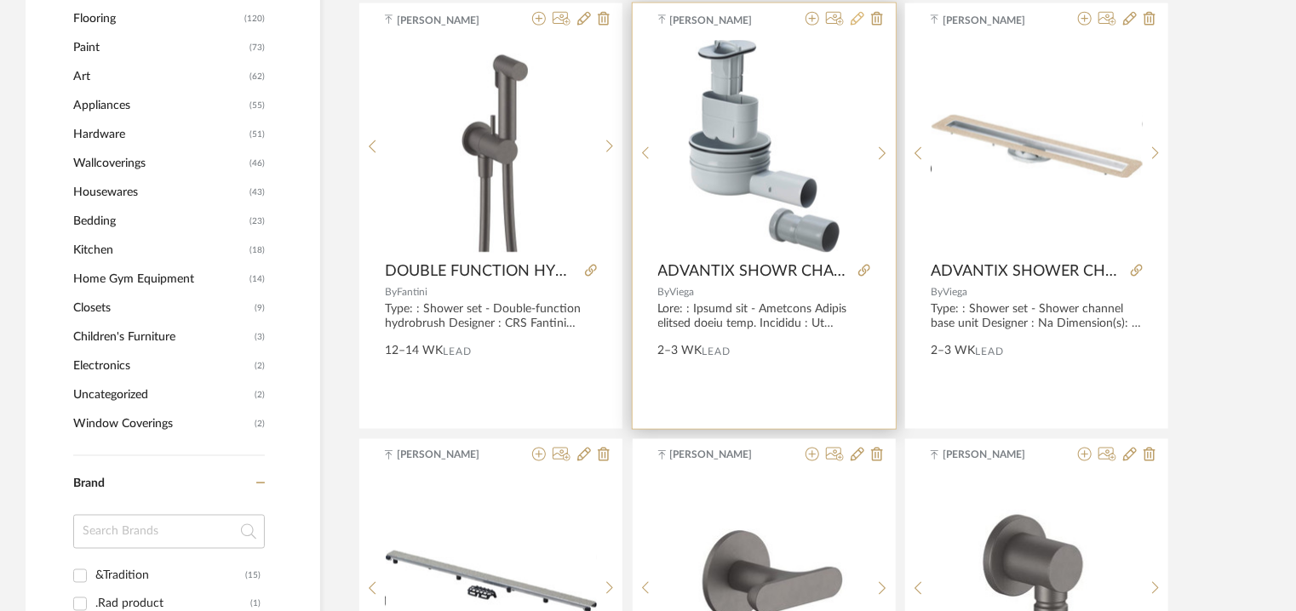
click at [858, 14] on icon at bounding box center [858, 19] width 14 height 14
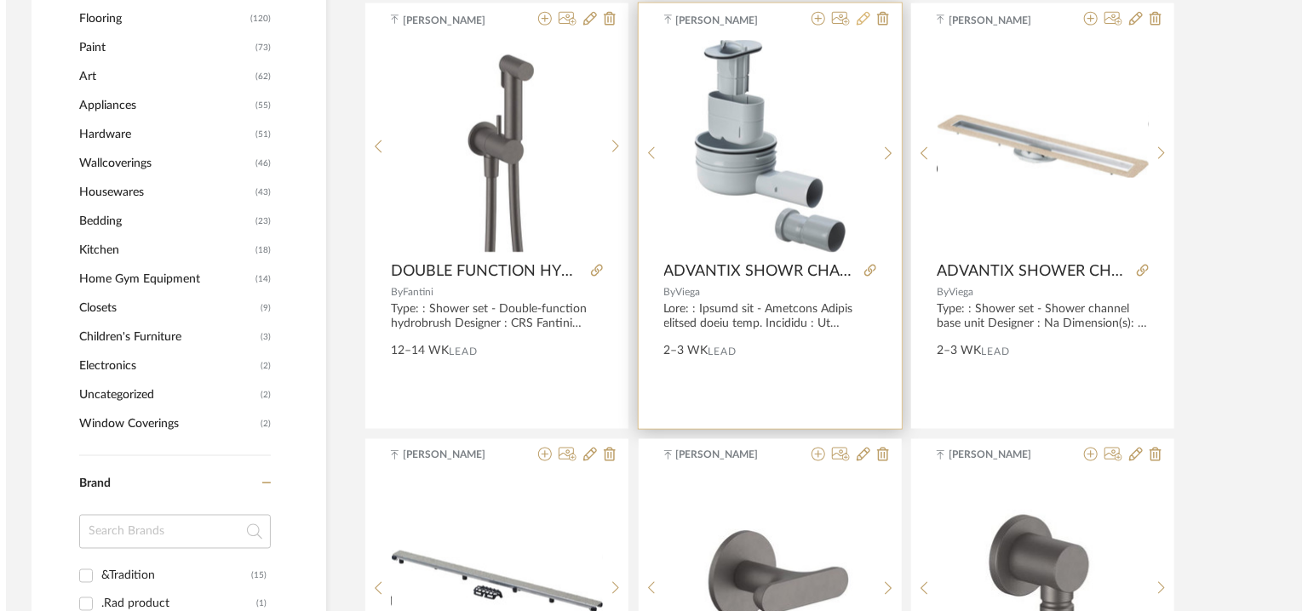
scroll to position [0, 0]
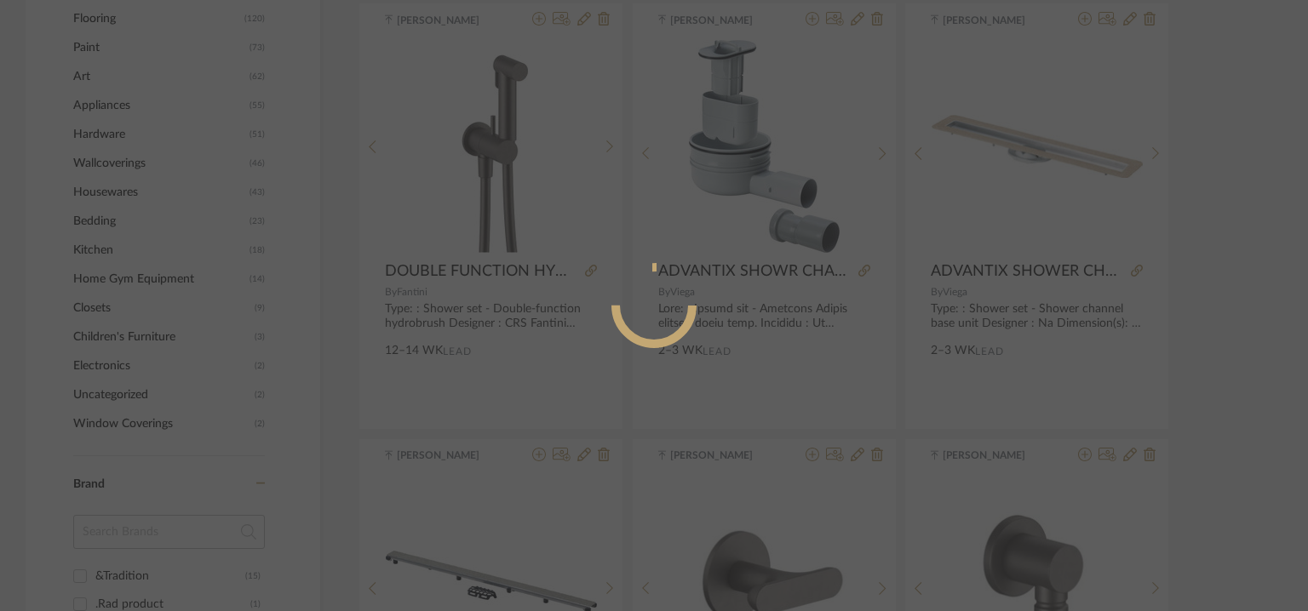
radio input "true"
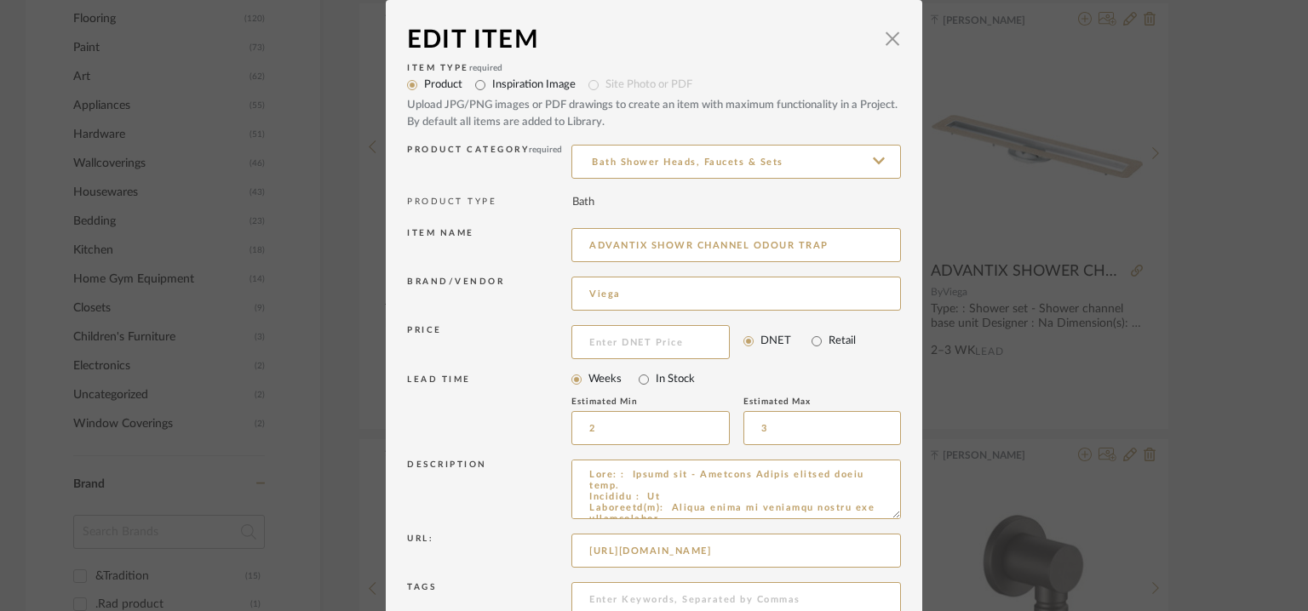
scroll to position [163, 0]
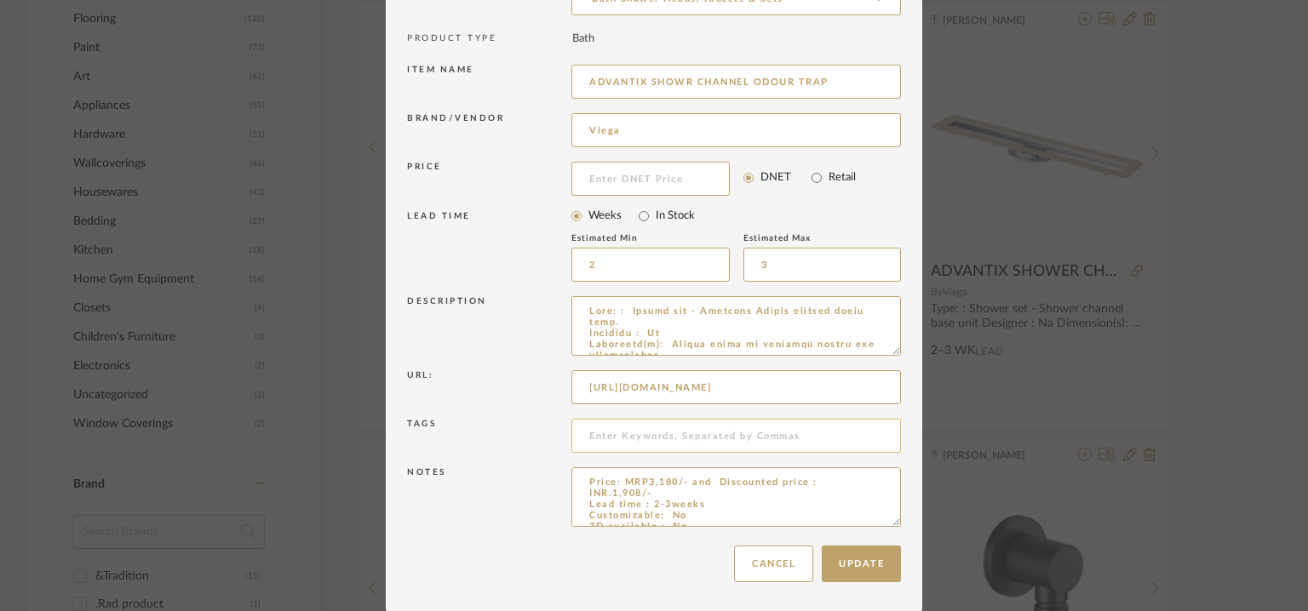
click at [643, 433] on input at bounding box center [735, 436] width 329 height 34
type input "TVS,"
click at [862, 558] on button "Update" at bounding box center [861, 564] width 79 height 37
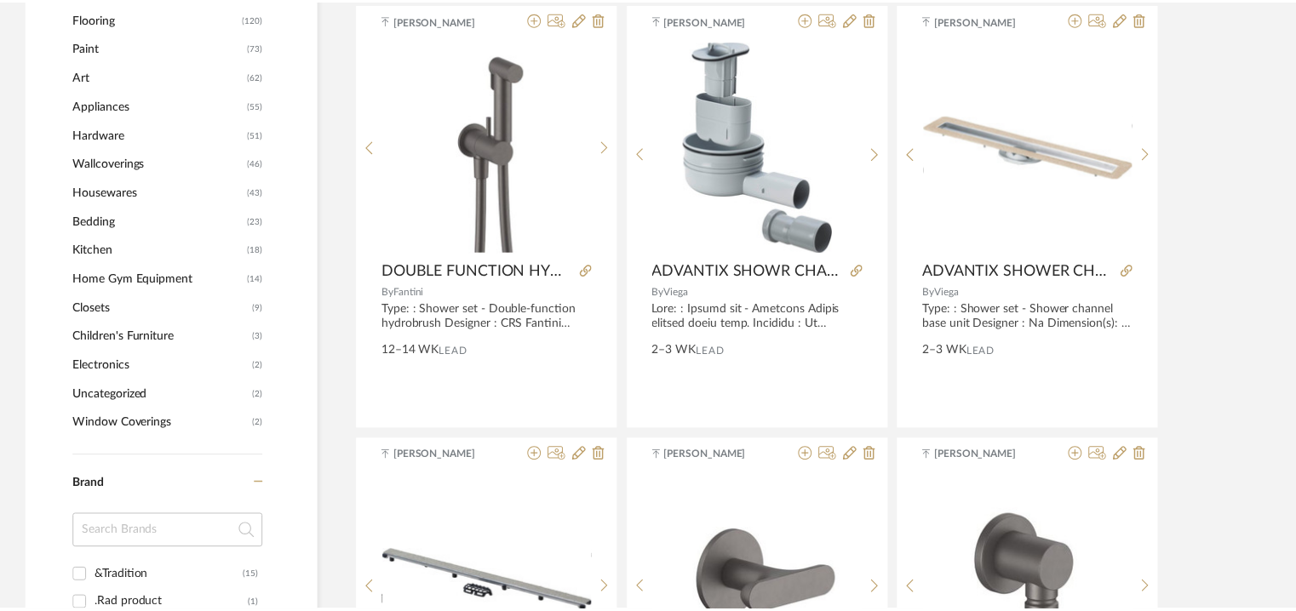
scroll to position [1192, 0]
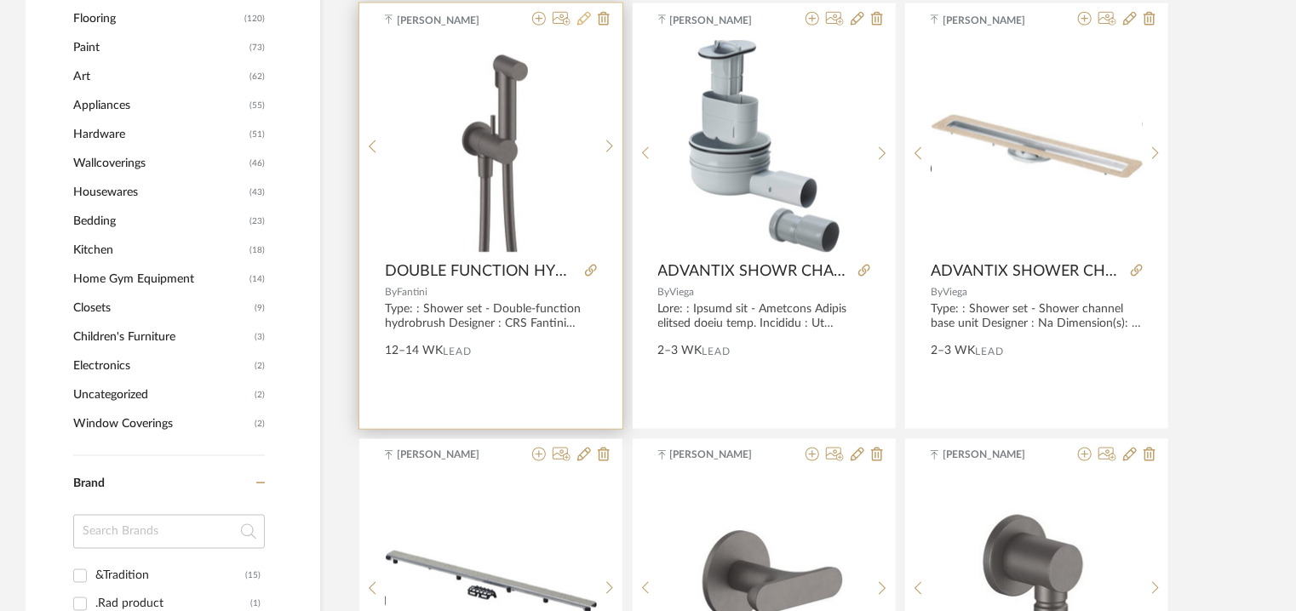
click at [581, 20] on icon at bounding box center [584, 19] width 14 height 14
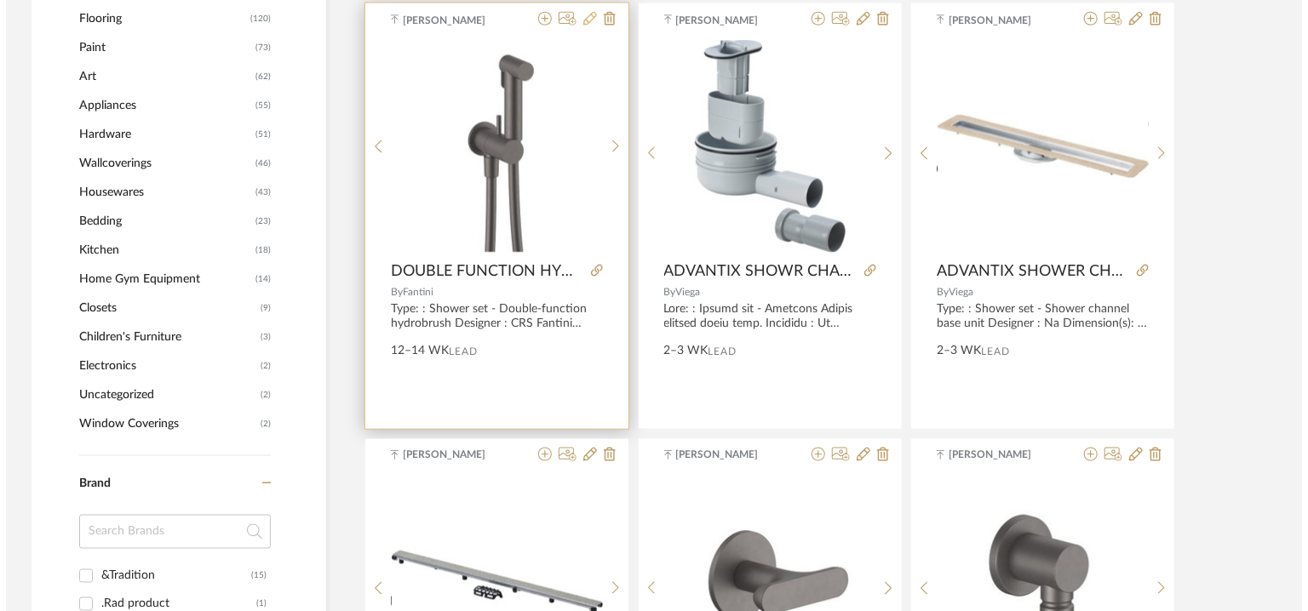
scroll to position [0, 0]
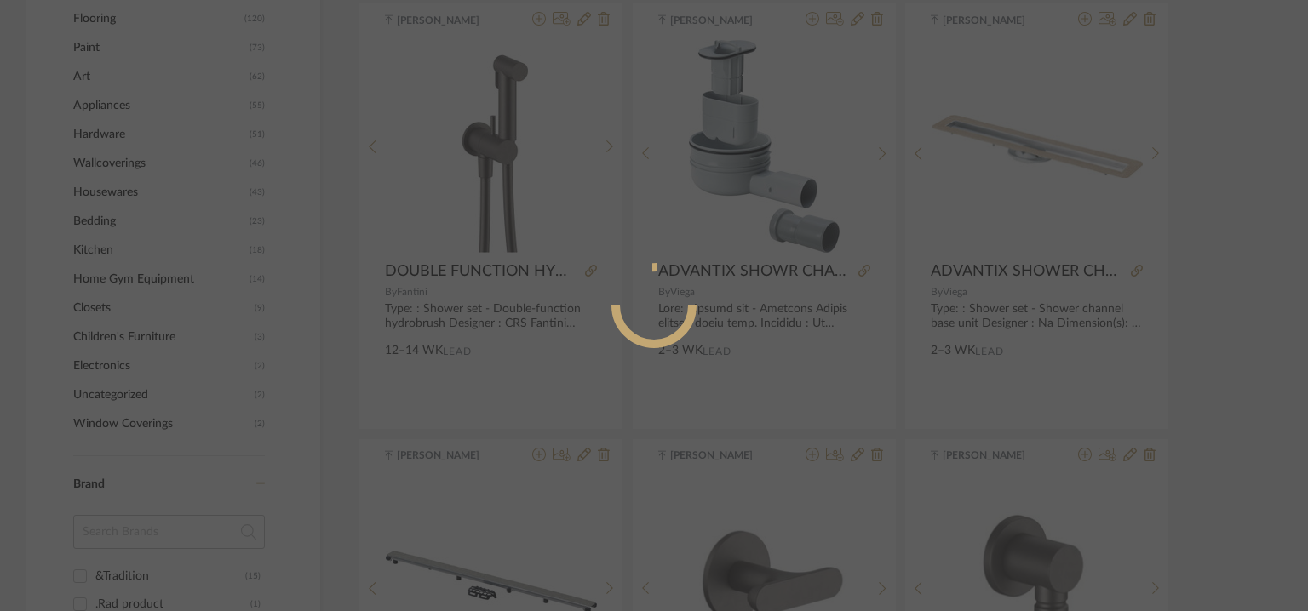
radio input "true"
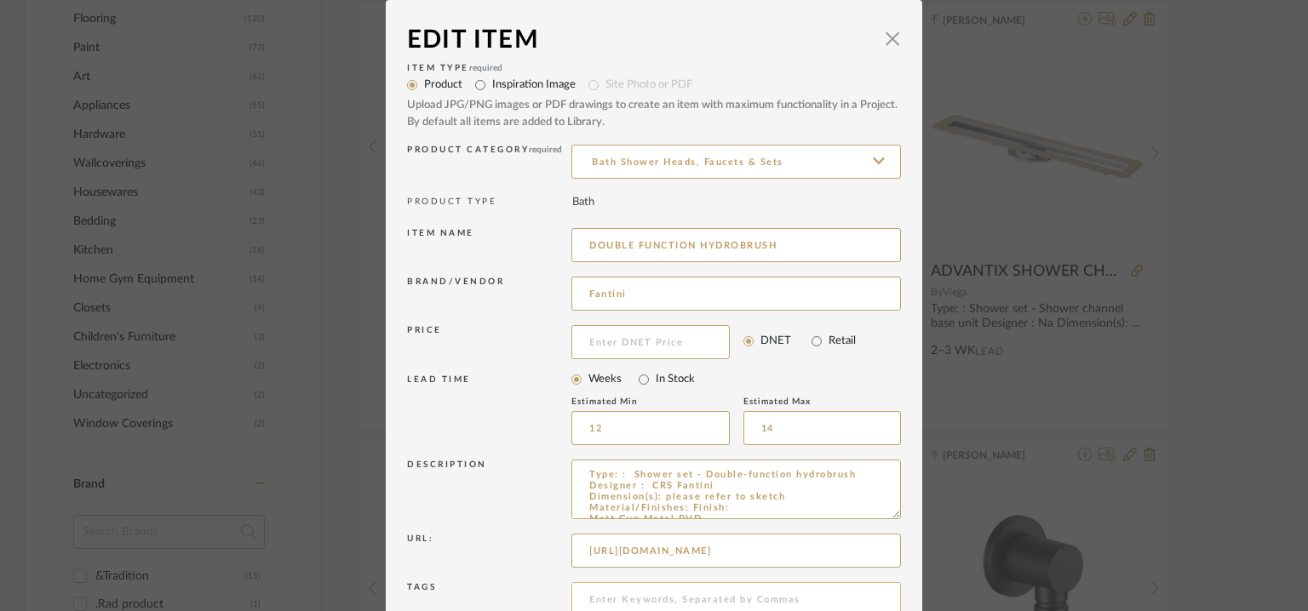
click at [599, 601] on input at bounding box center [735, 599] width 329 height 34
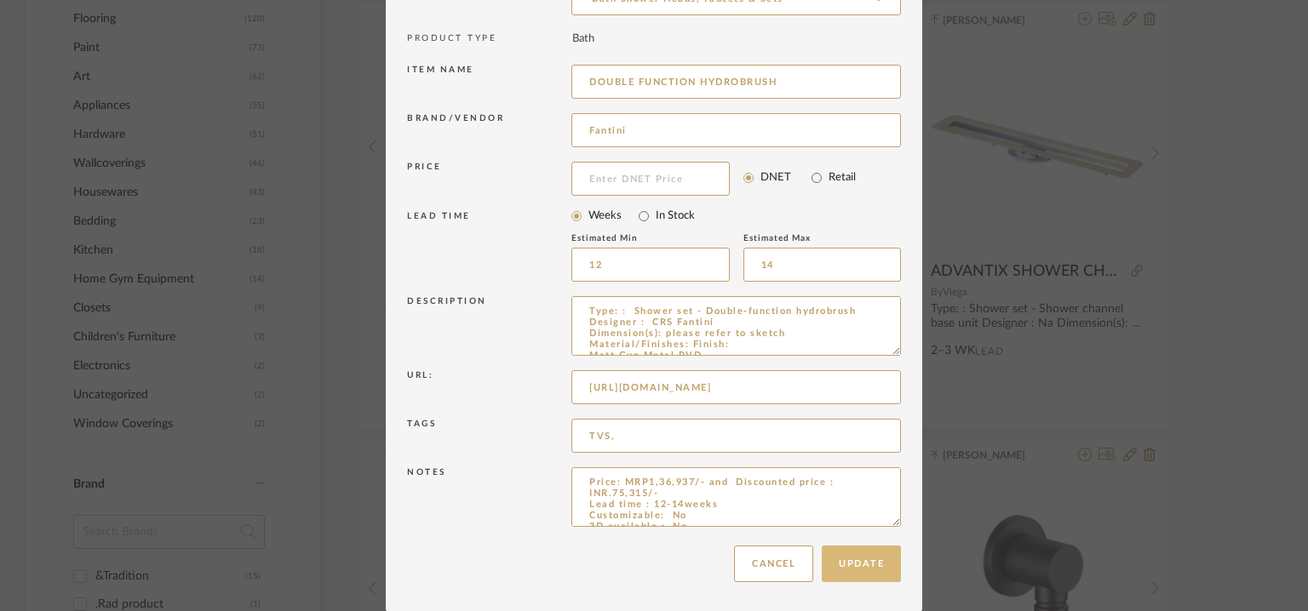
type input "TVS,"
click at [851, 558] on button "Update" at bounding box center [861, 564] width 79 height 37
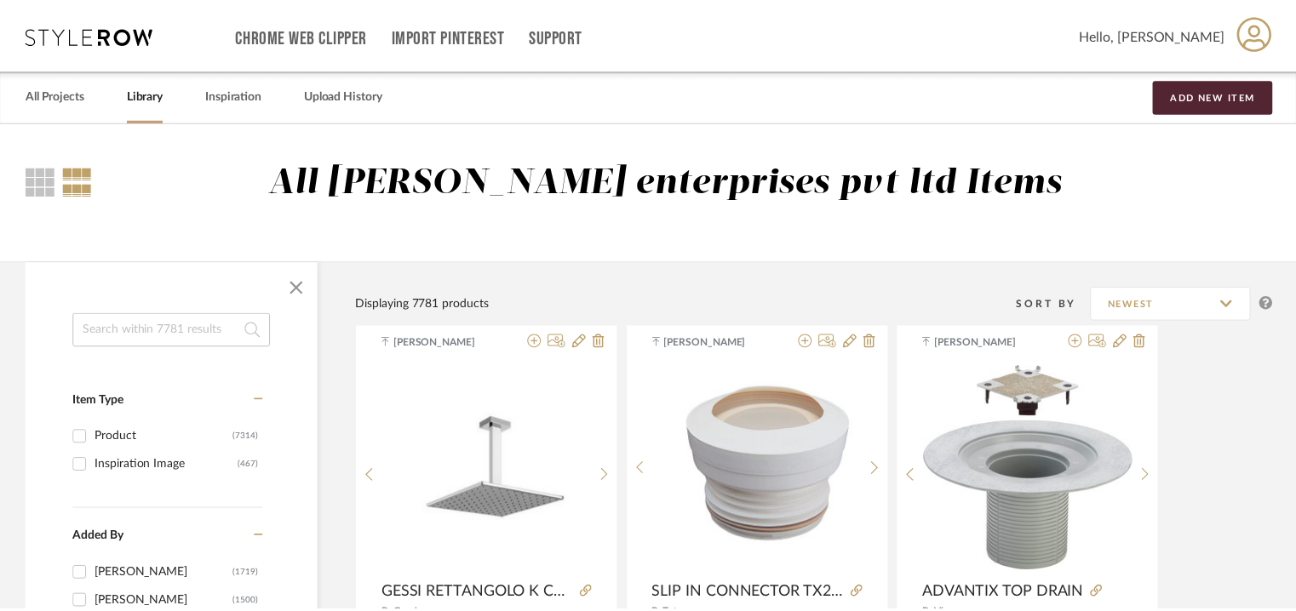
scroll to position [1192, 0]
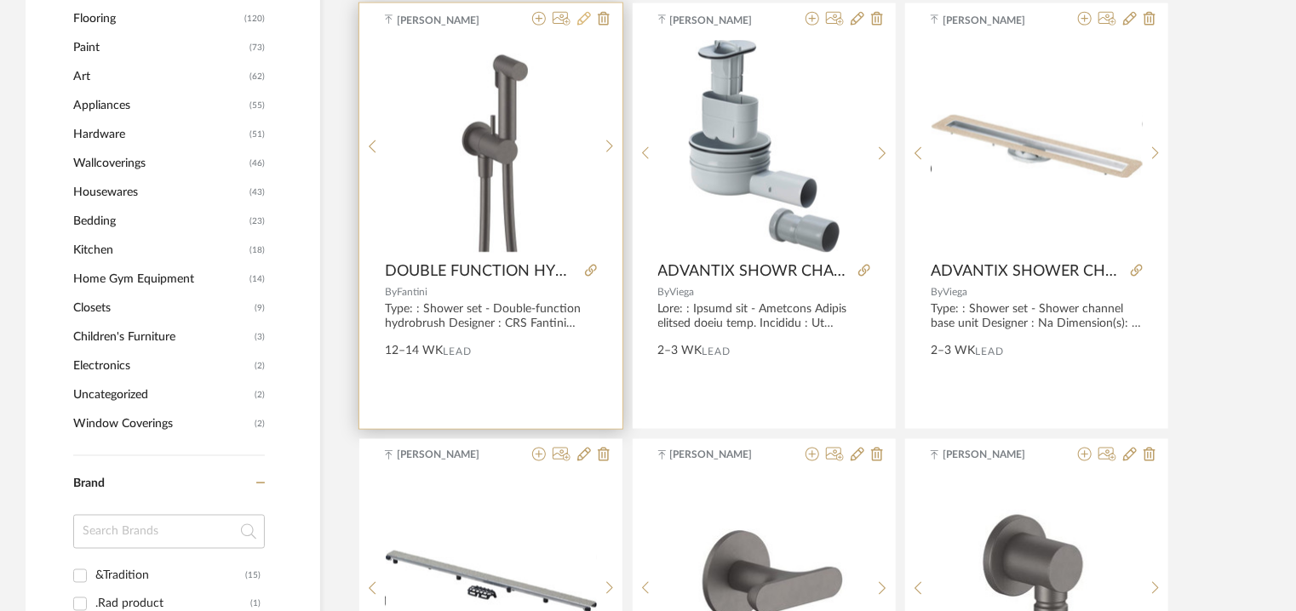
click at [578, 20] on icon at bounding box center [584, 19] width 14 height 14
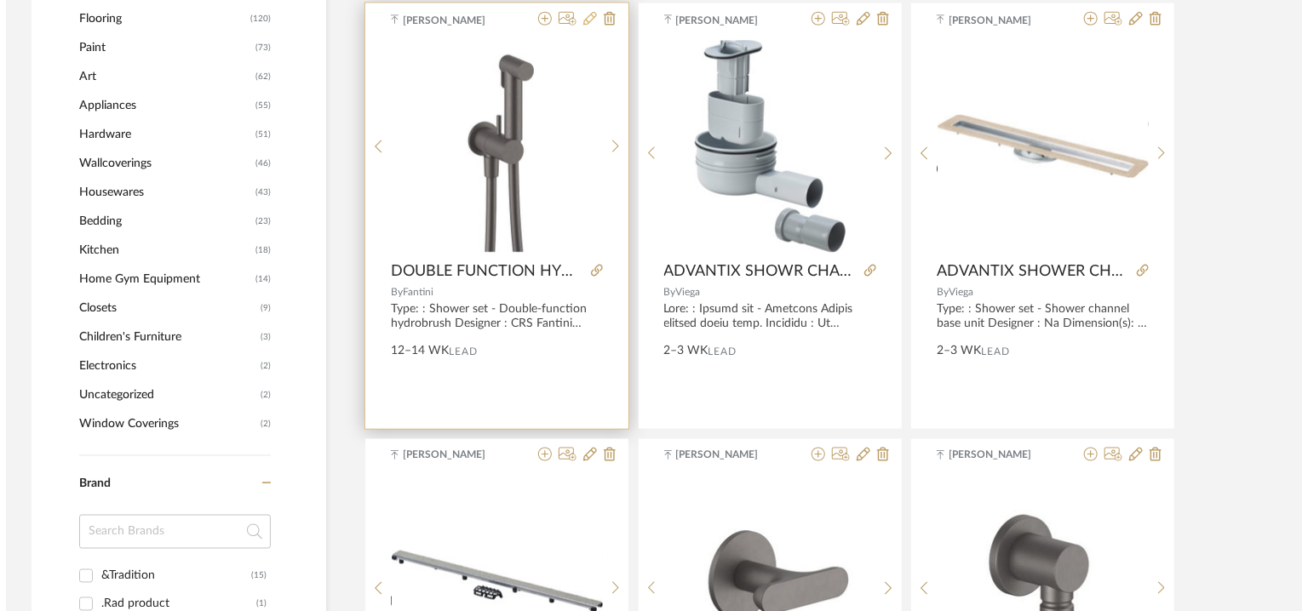
scroll to position [0, 0]
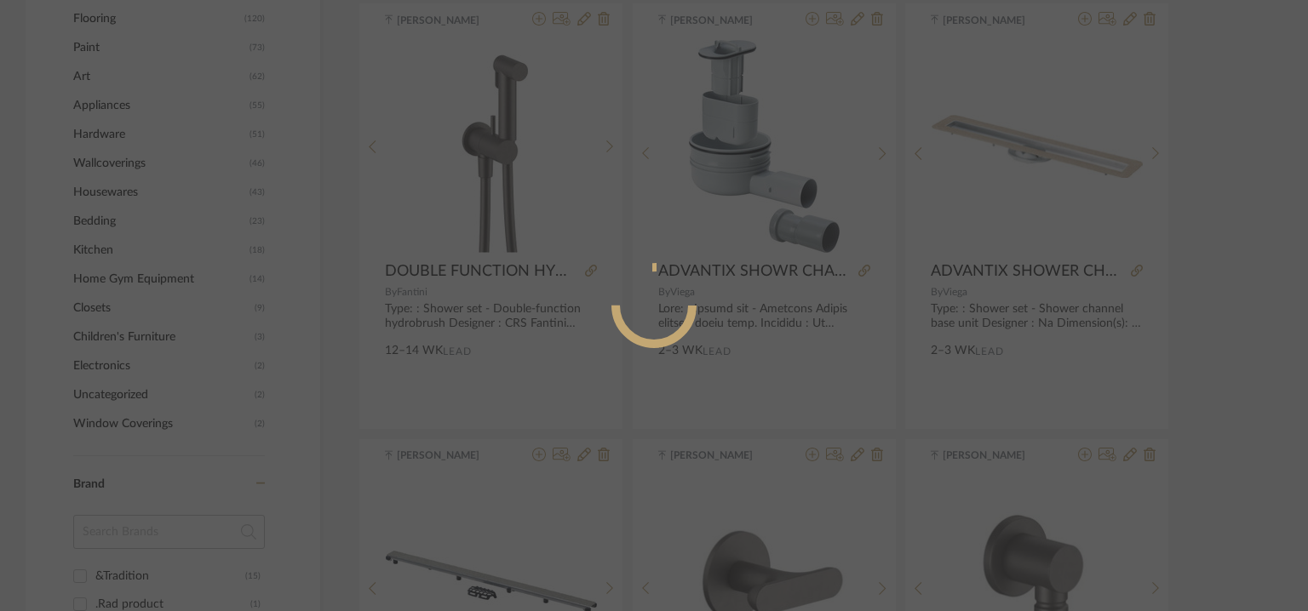
radio input "true"
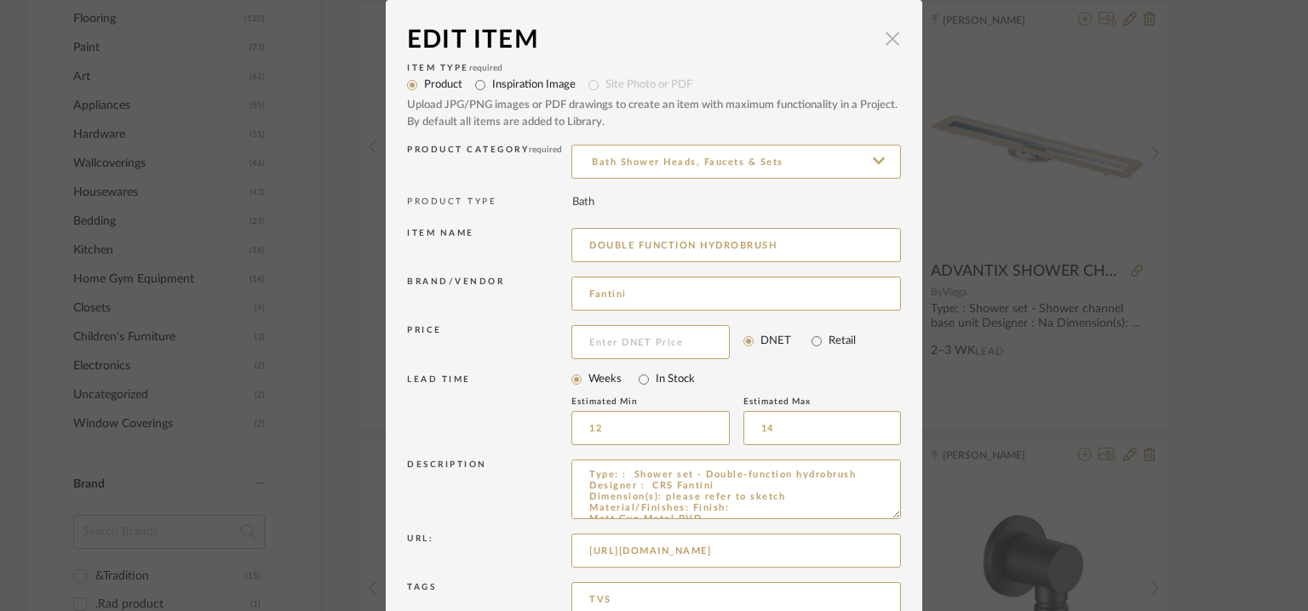
click at [889, 32] on span "button" at bounding box center [892, 38] width 34 height 34
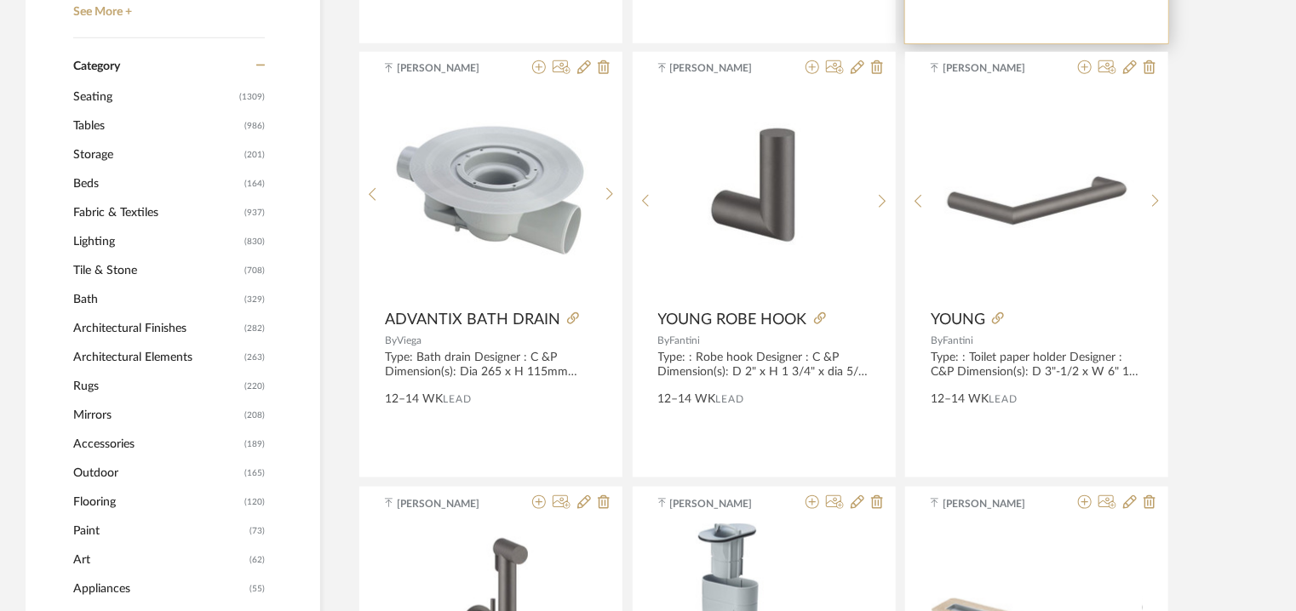
scroll to position [681, 0]
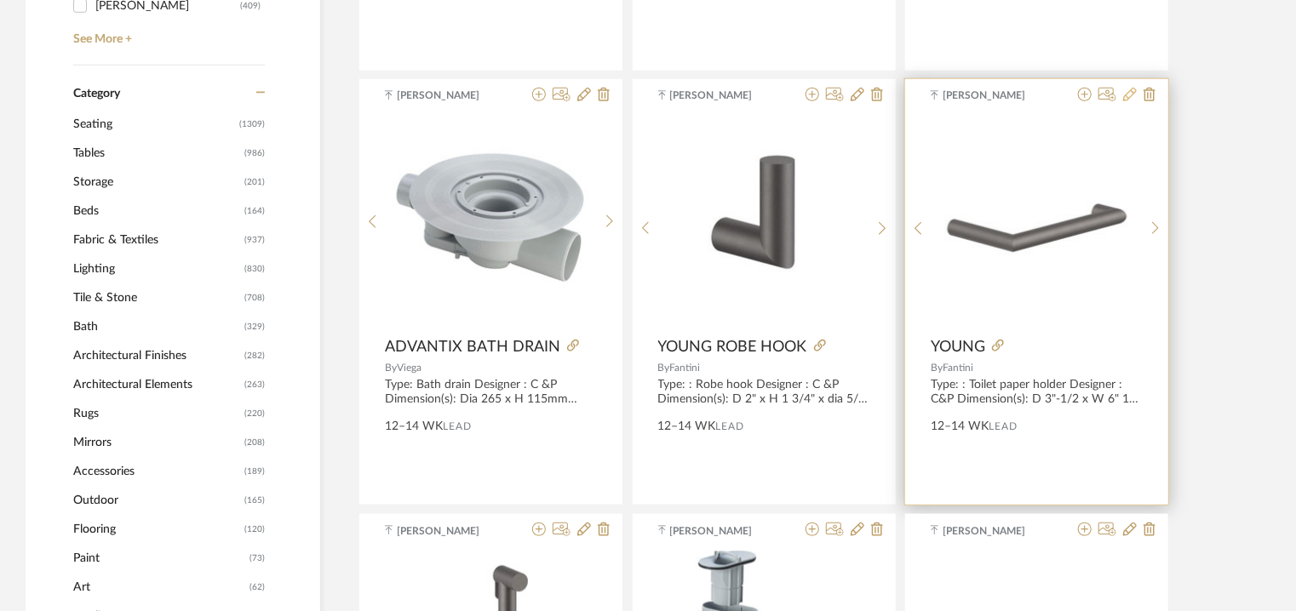
click at [1129, 91] on icon at bounding box center [1130, 95] width 14 height 14
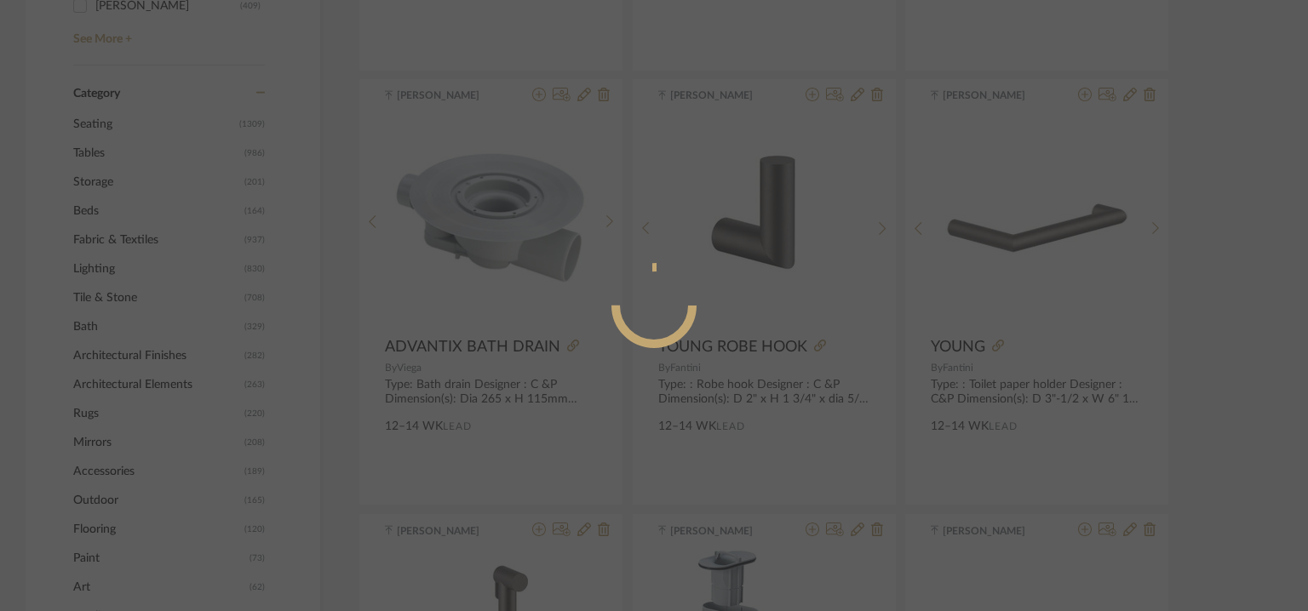
radio input "true"
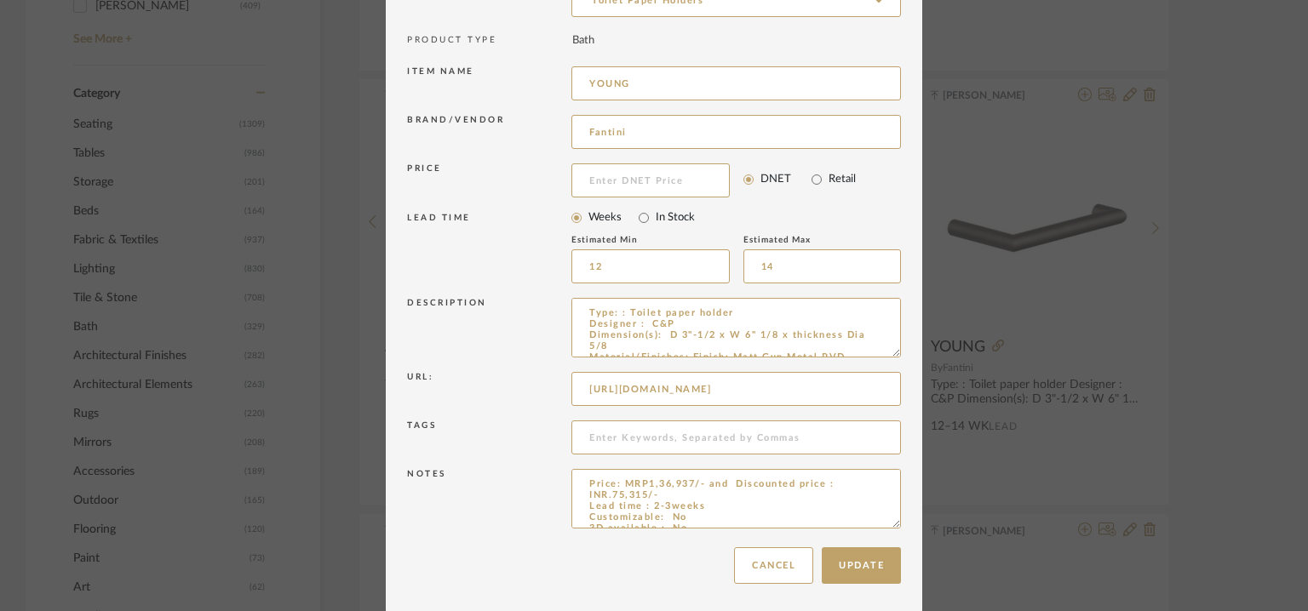
scroll to position [163, 0]
click at [644, 432] on input at bounding box center [735, 436] width 329 height 34
type input "TVS"
click at [865, 563] on button "Update" at bounding box center [861, 564] width 79 height 37
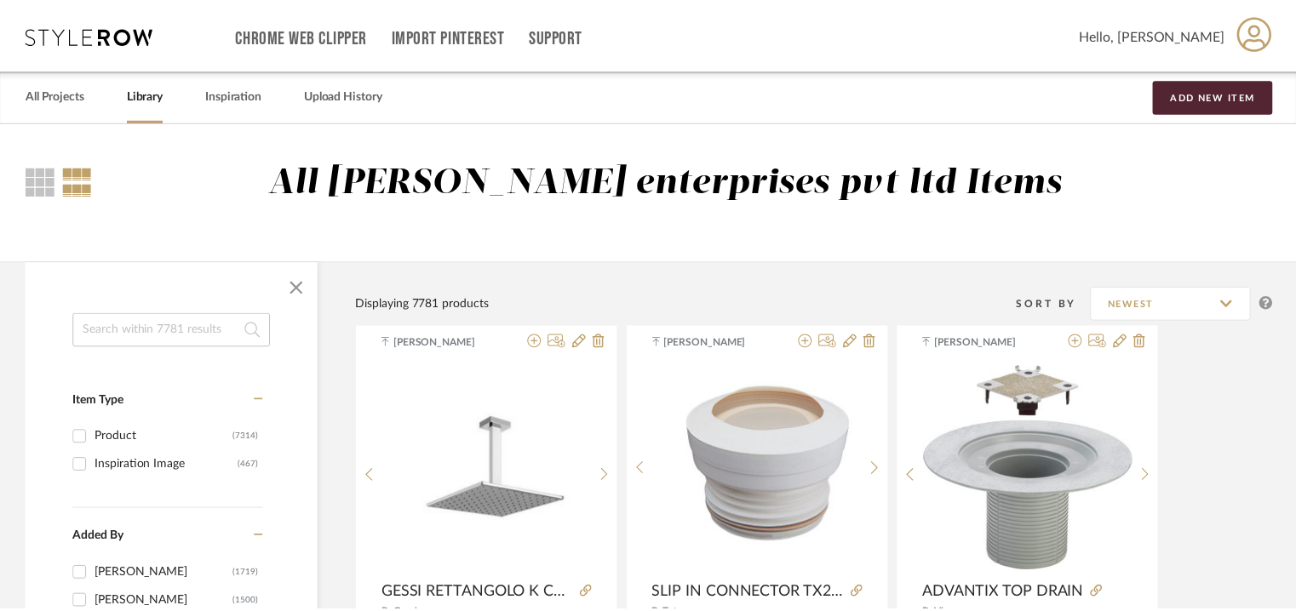
scroll to position [681, 0]
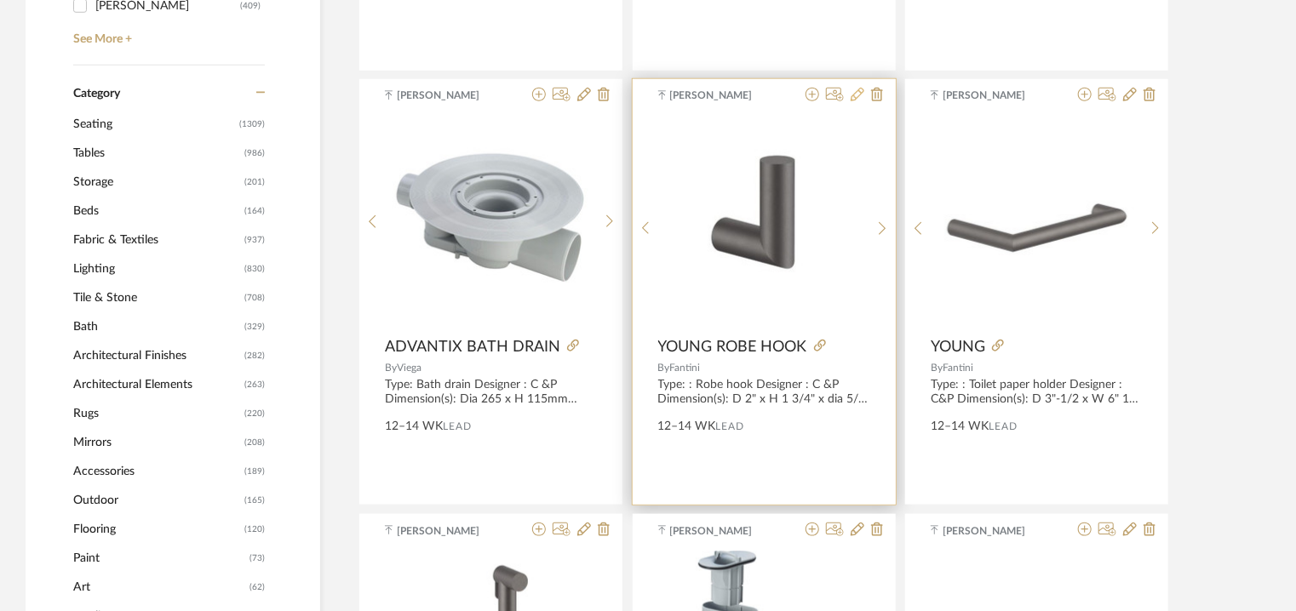
click at [854, 89] on icon at bounding box center [858, 95] width 14 height 14
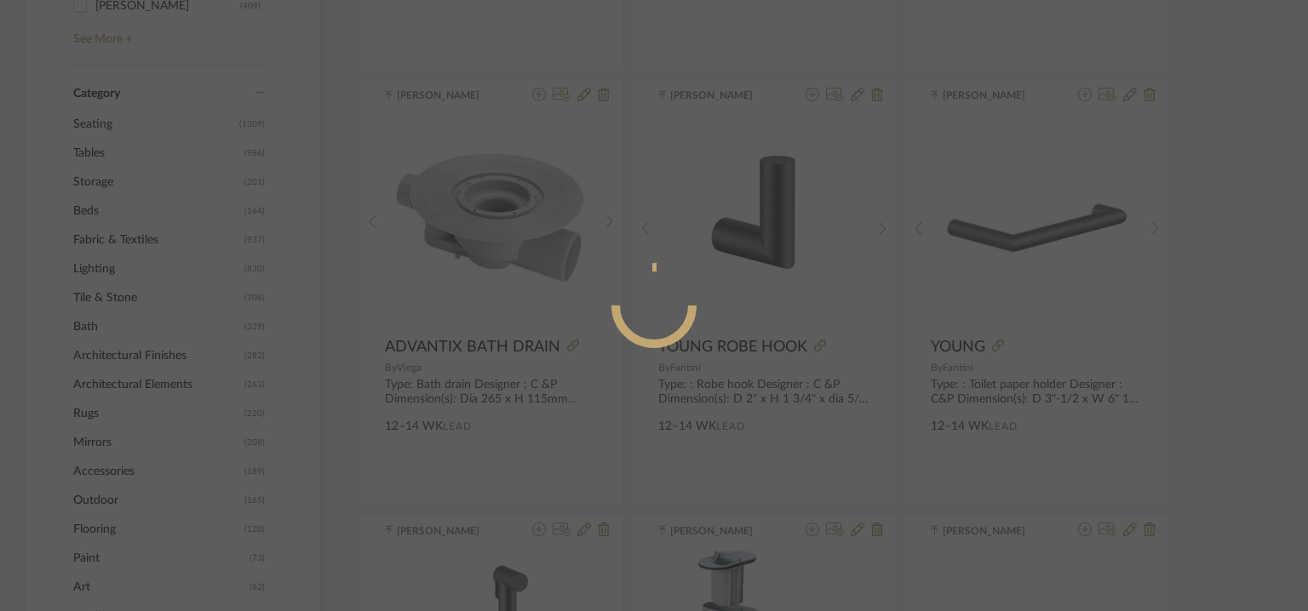
radio input "true"
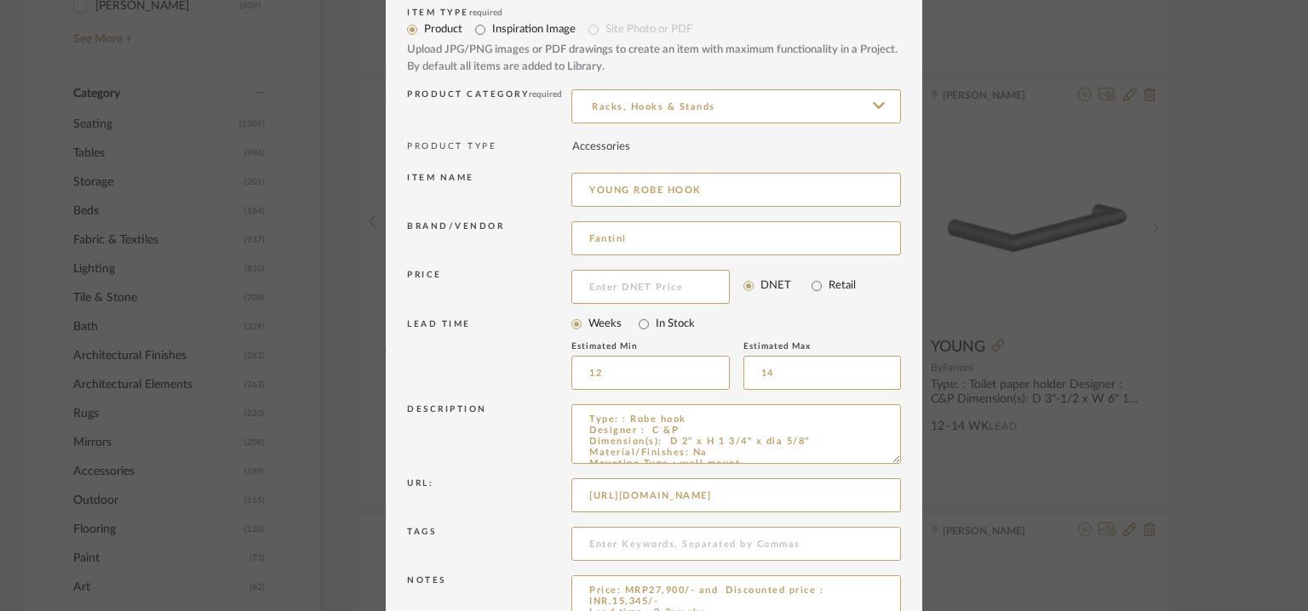
scroll to position [163, 0]
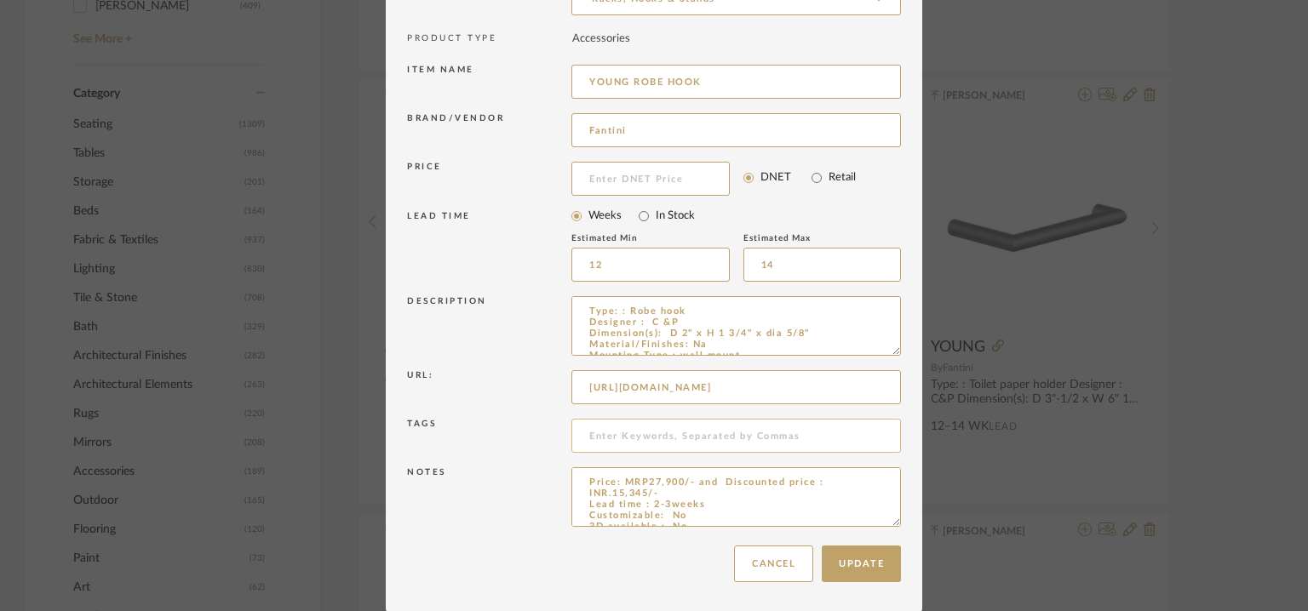
click at [640, 433] on input at bounding box center [735, 436] width 329 height 34
type input "TVS"
click at [860, 566] on button "Update" at bounding box center [861, 564] width 79 height 37
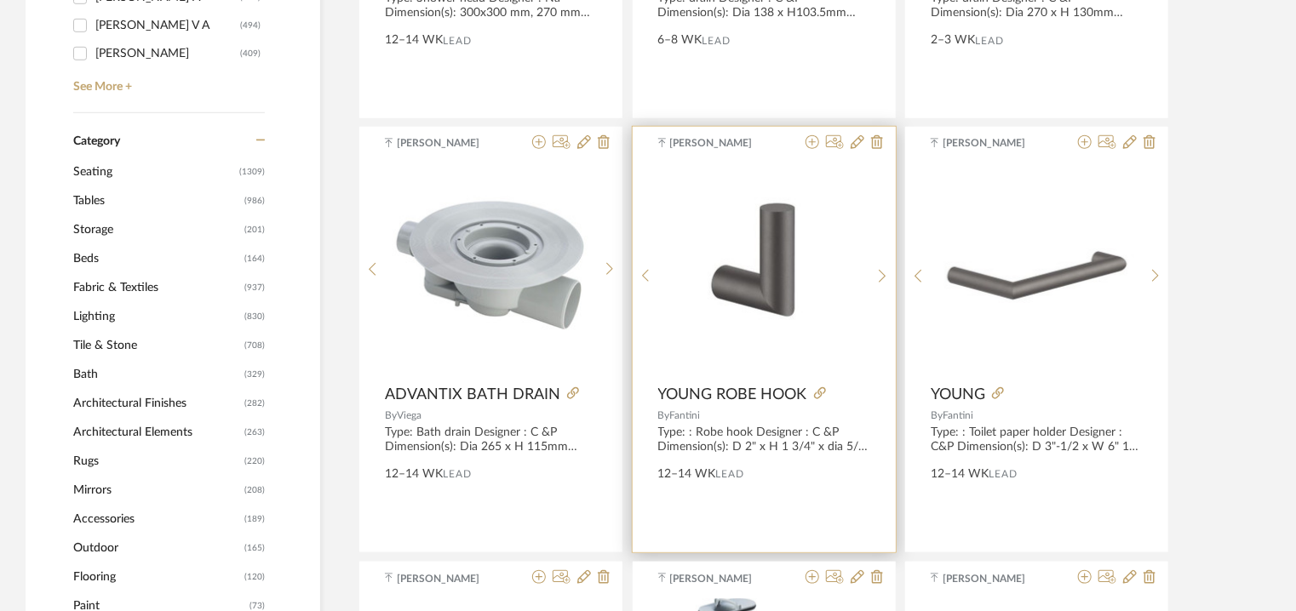
scroll to position [596, 0]
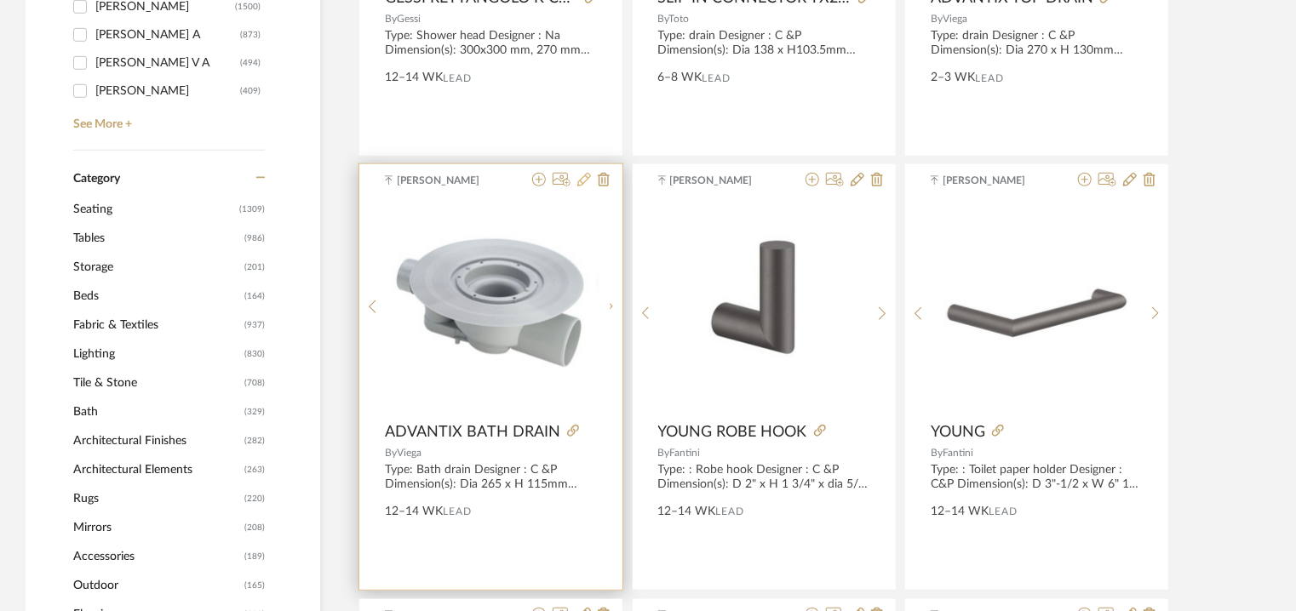
click at [585, 176] on icon at bounding box center [584, 180] width 14 height 14
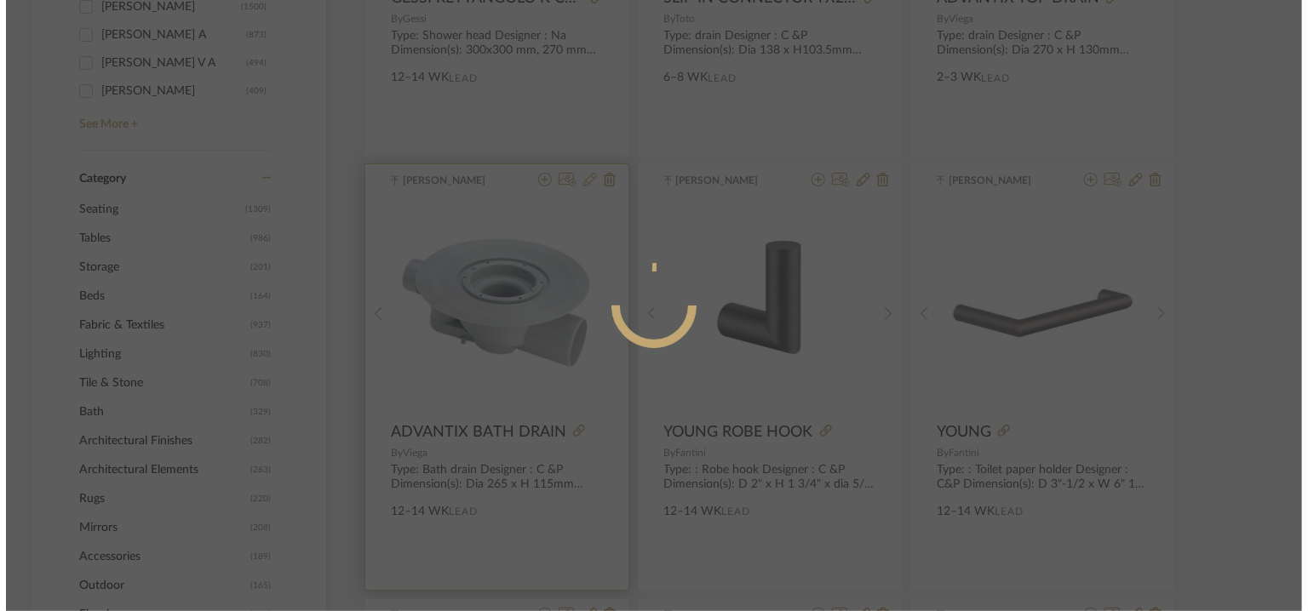
scroll to position [0, 0]
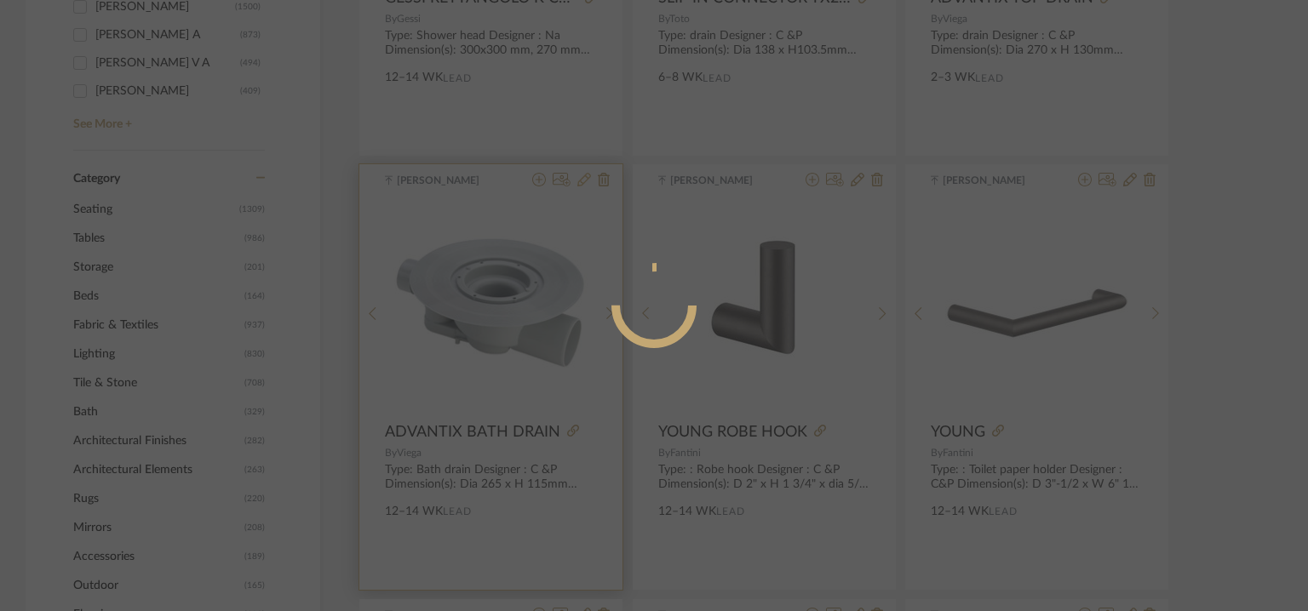
radio input "true"
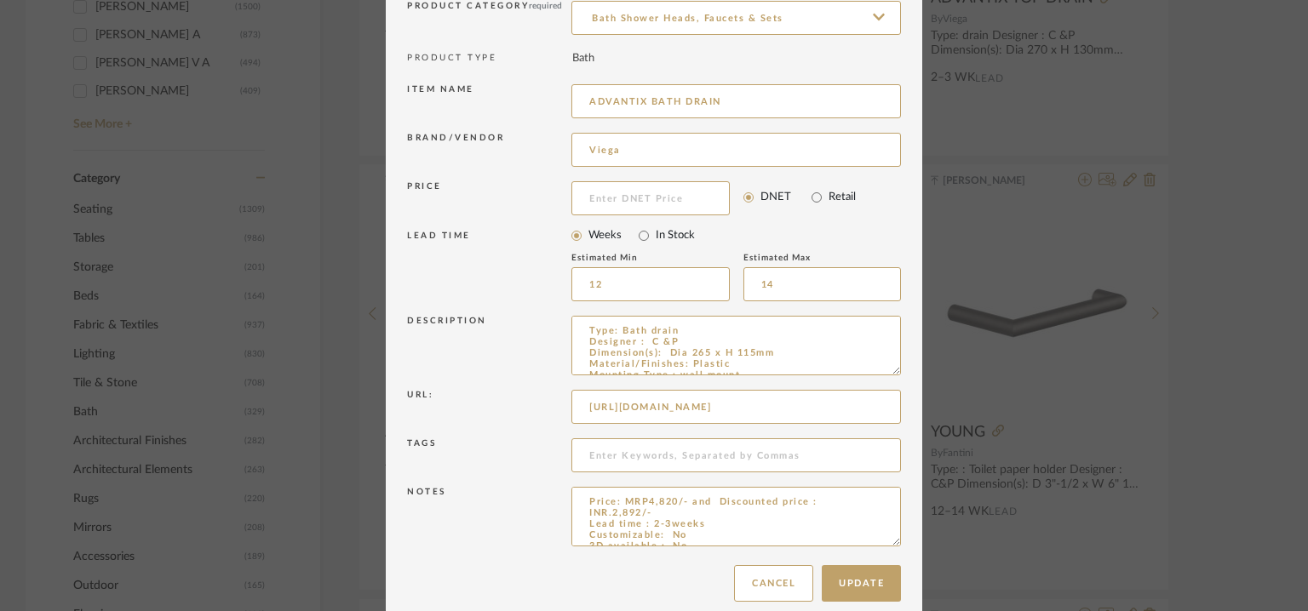
scroll to position [163, 0]
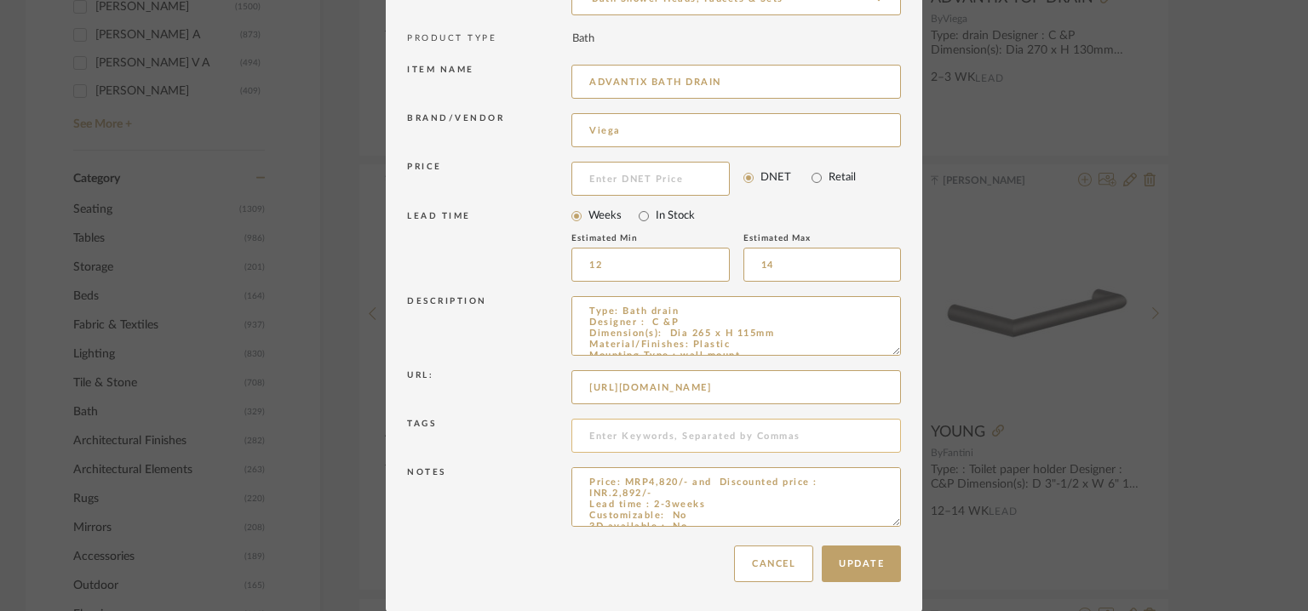
click at [631, 427] on input at bounding box center [735, 436] width 329 height 34
type input "TVS"
click at [858, 567] on button "Update" at bounding box center [861, 564] width 79 height 37
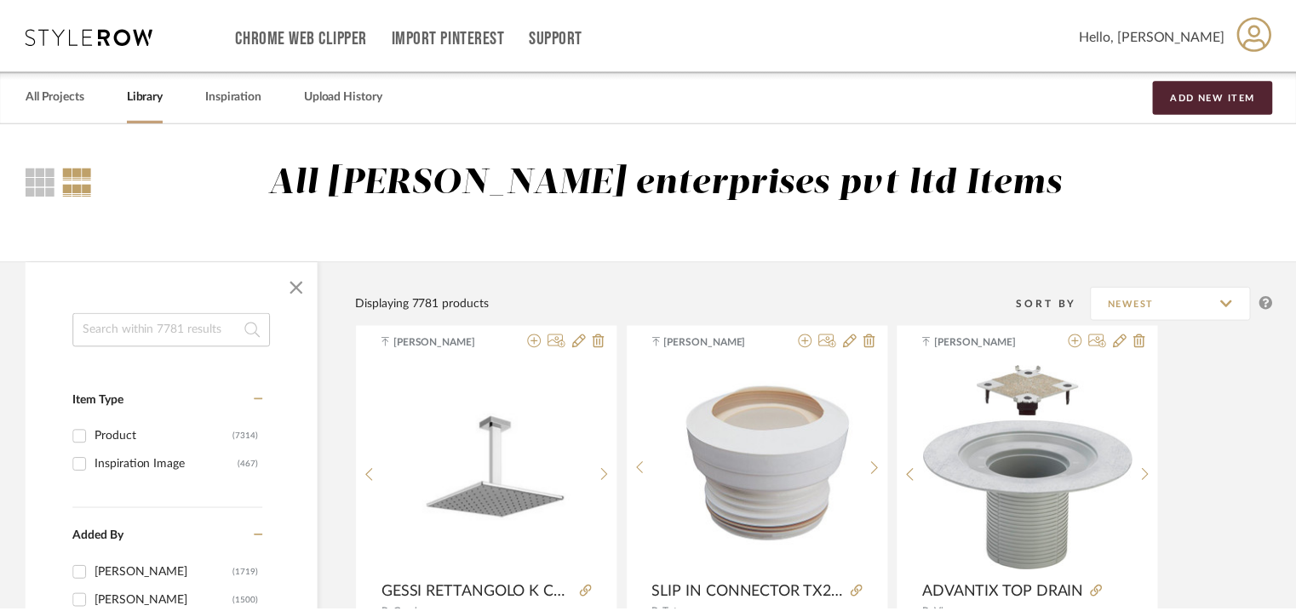
scroll to position [596, 0]
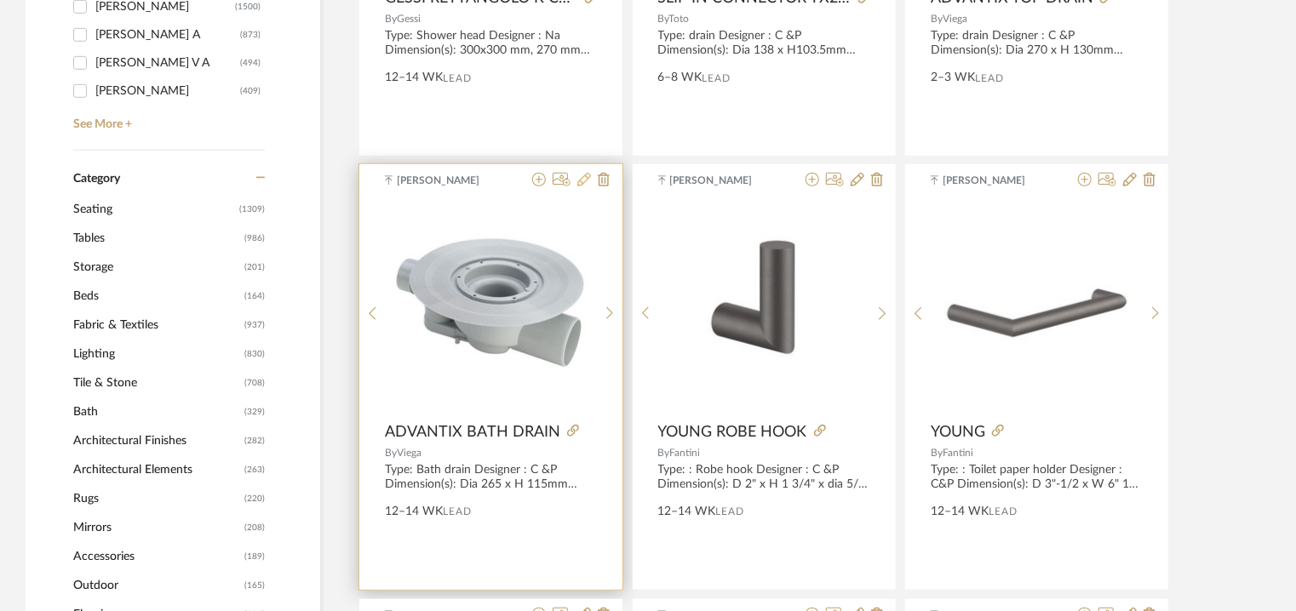
click at [586, 177] on icon at bounding box center [584, 180] width 14 height 14
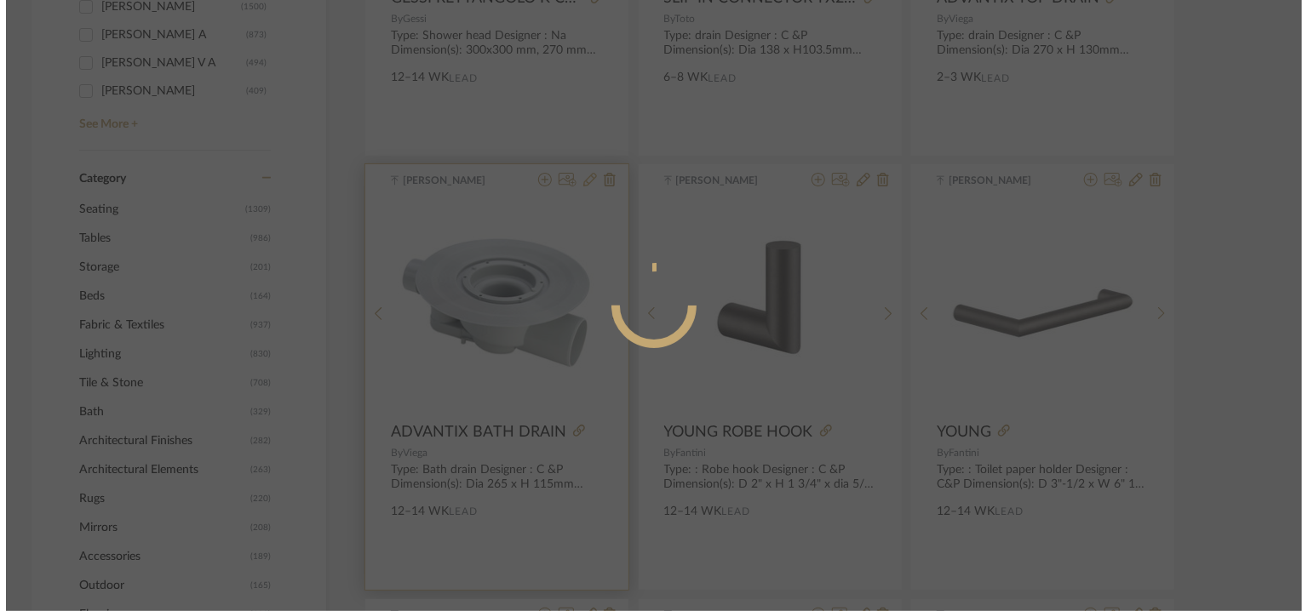
scroll to position [0, 0]
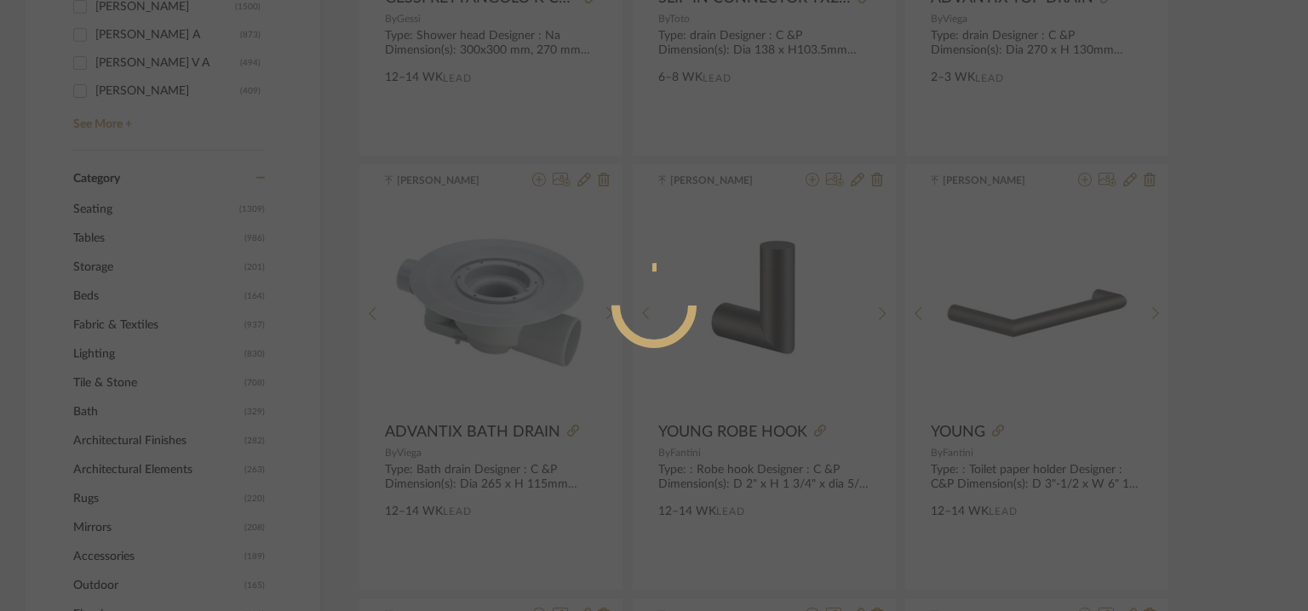
radio input "true"
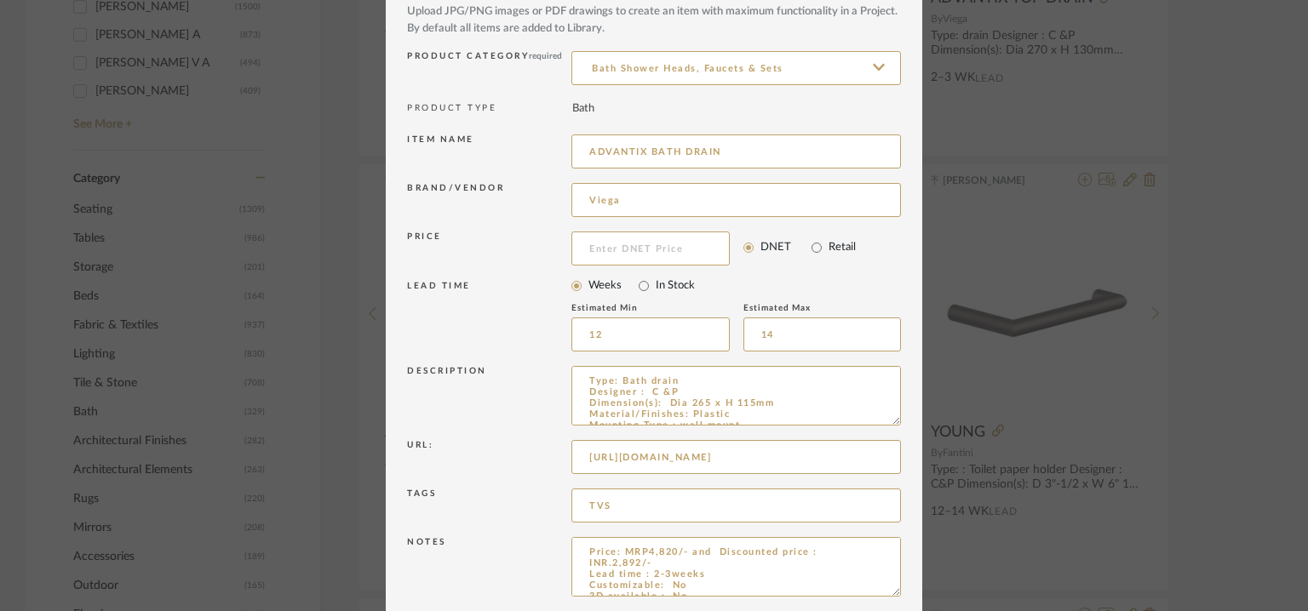
scroll to position [163, 0]
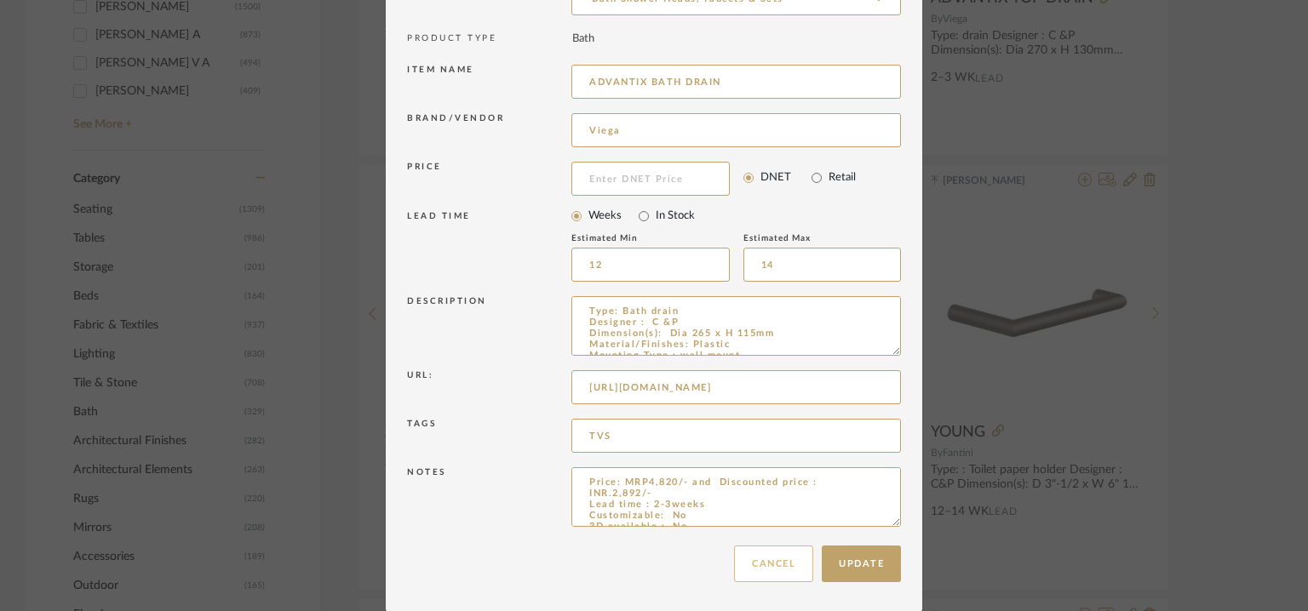
click at [802, 564] on button "Cancel" at bounding box center [773, 564] width 79 height 37
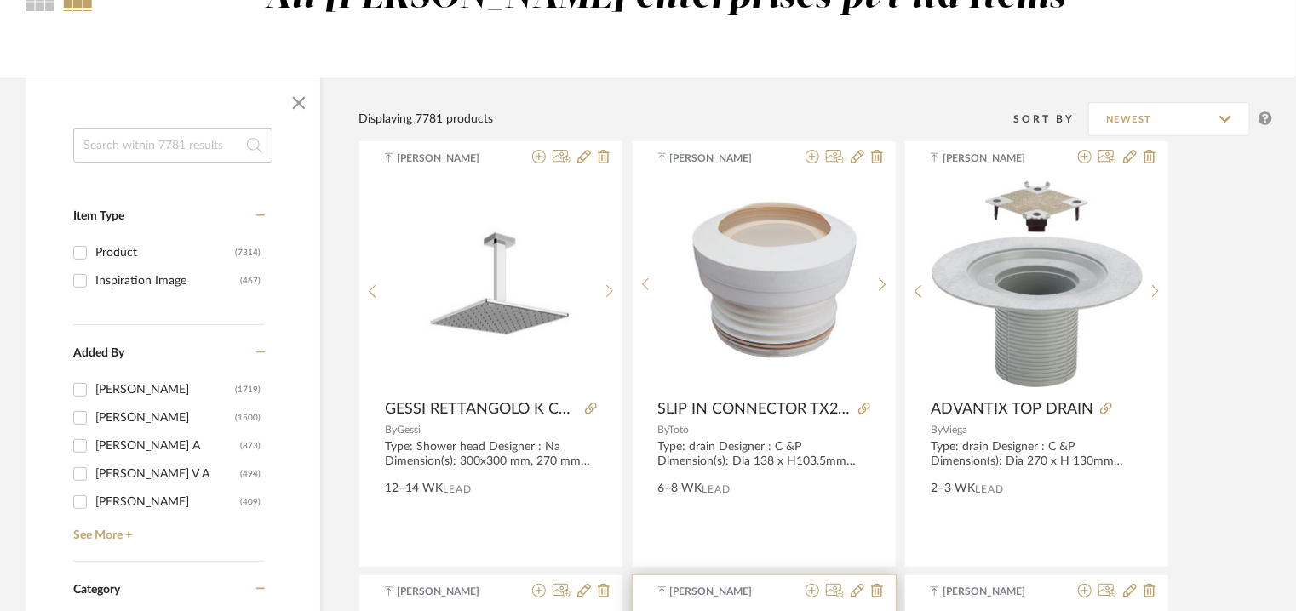
scroll to position [85, 0]
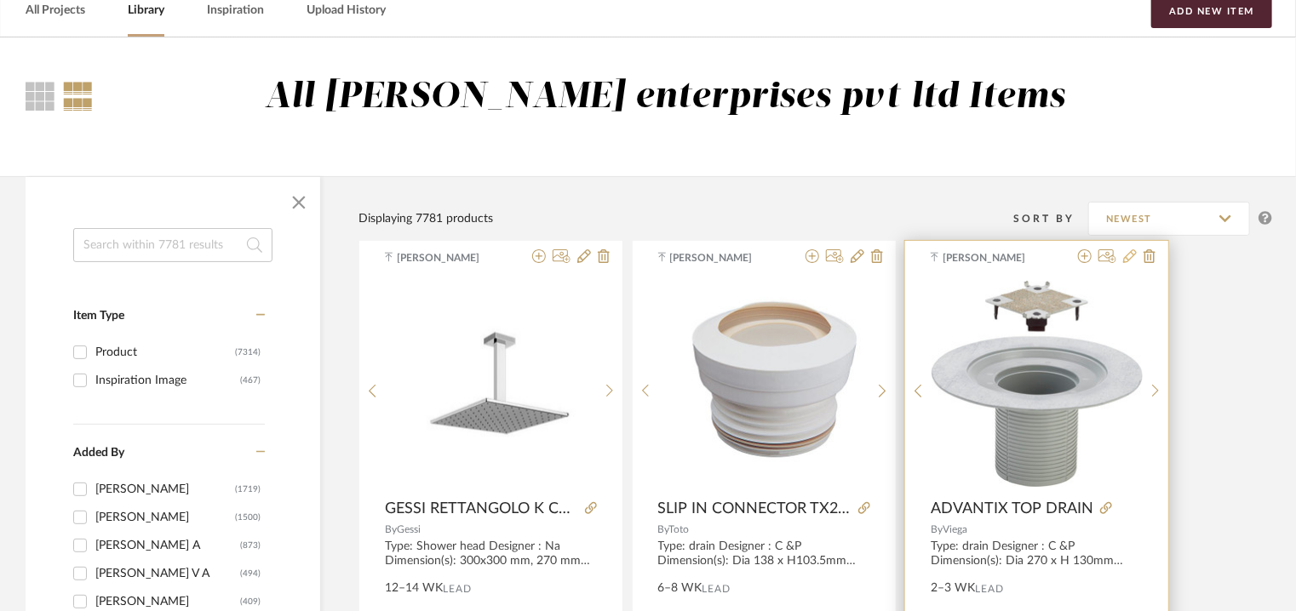
click at [1134, 253] on icon at bounding box center [1130, 256] width 14 height 14
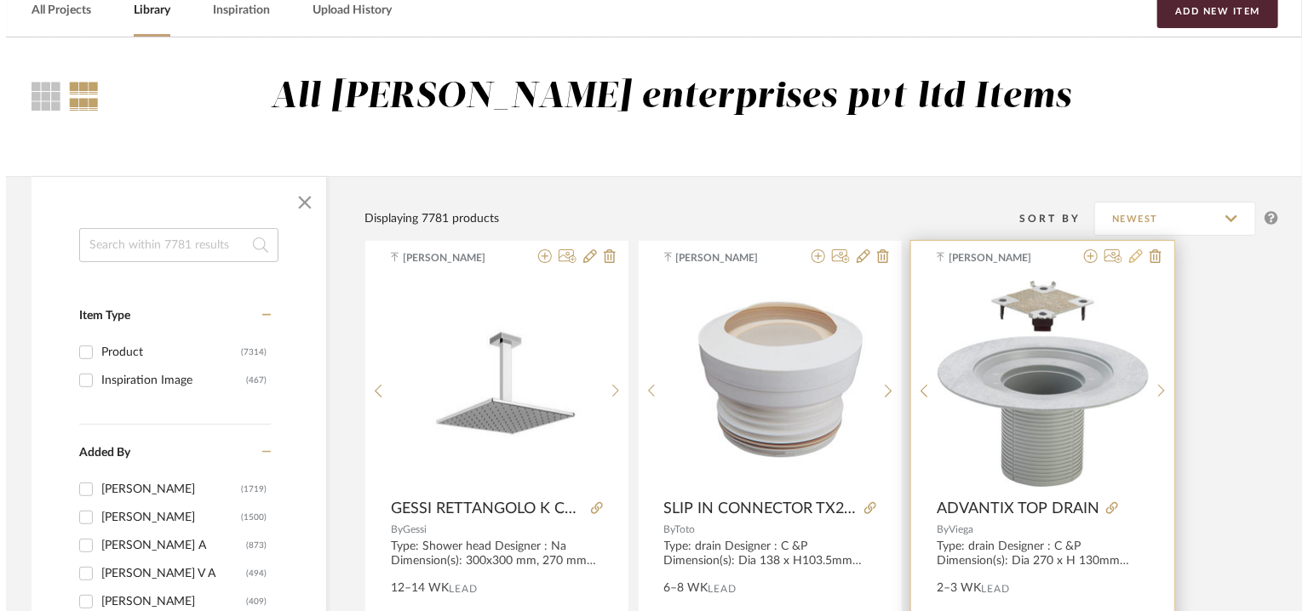
scroll to position [0, 0]
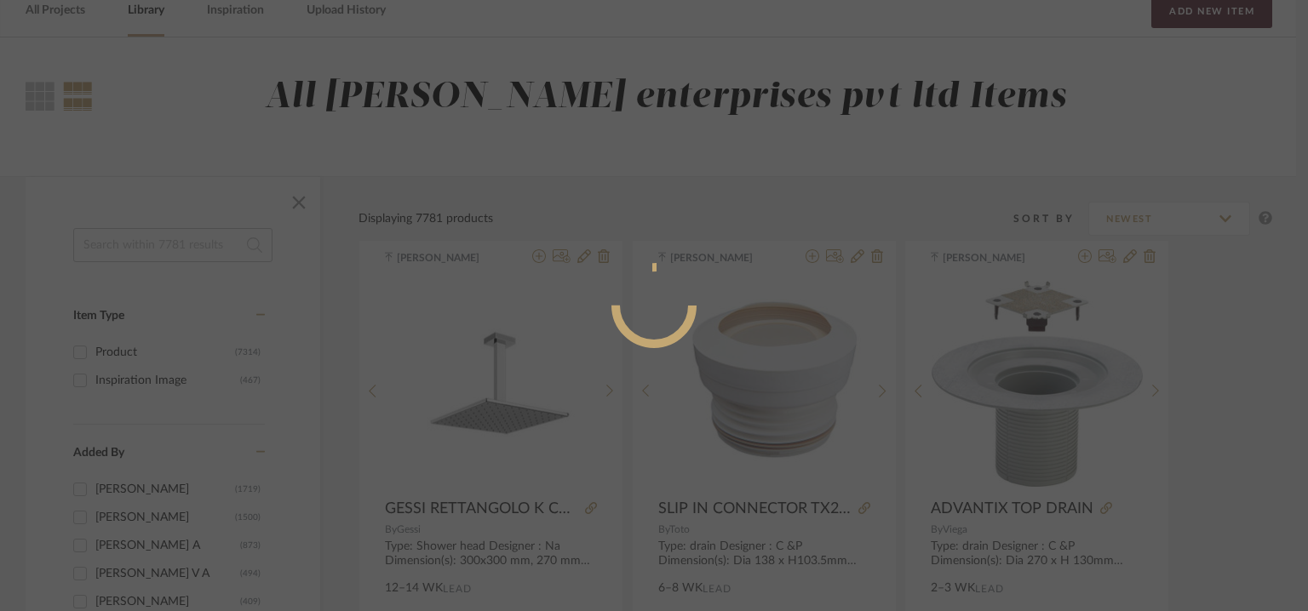
radio input "true"
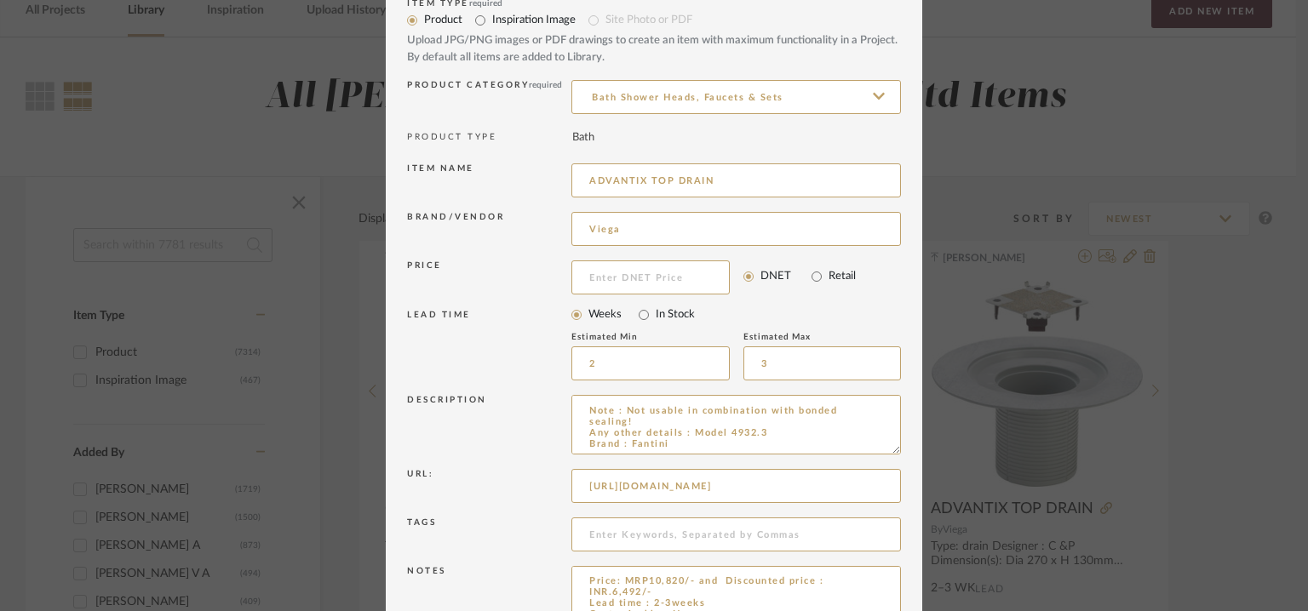
scroll to position [163, 0]
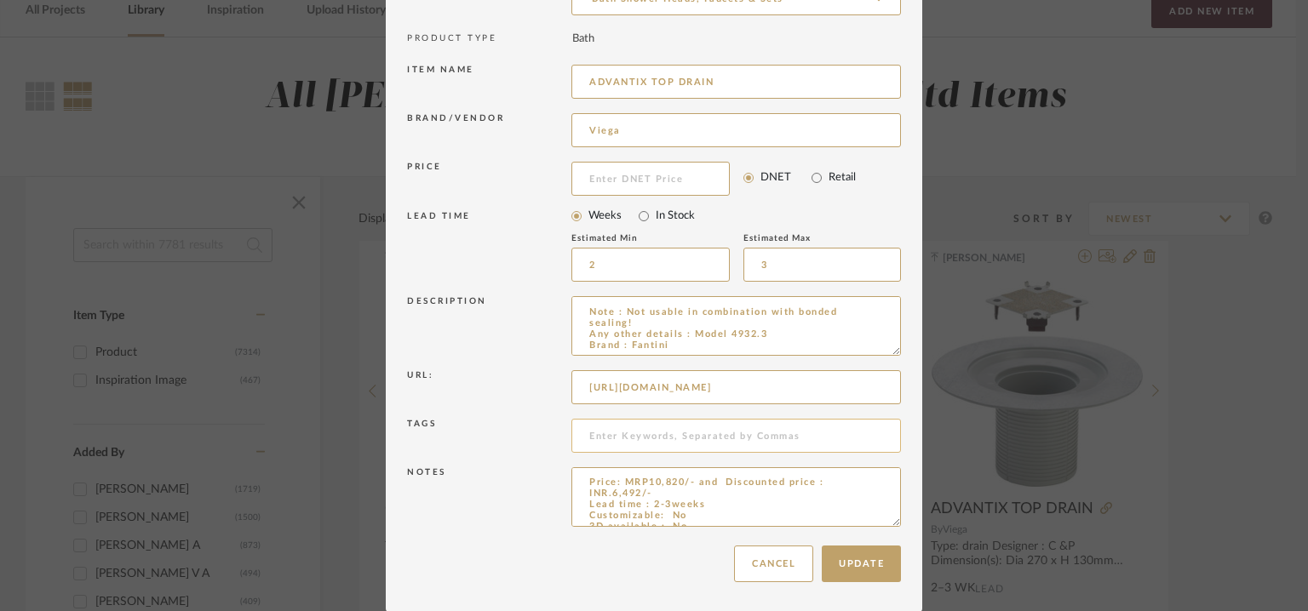
click at [639, 432] on input at bounding box center [735, 436] width 329 height 34
type input "TVS"
click at [872, 564] on button "Update" at bounding box center [861, 564] width 79 height 37
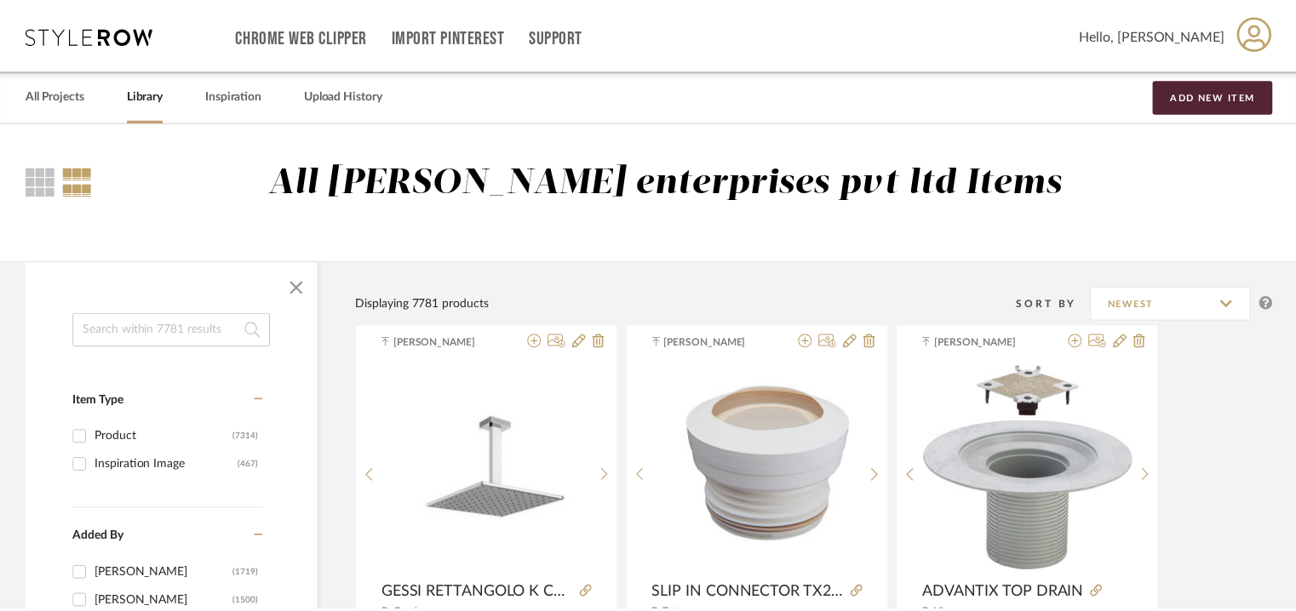
scroll to position [85, 0]
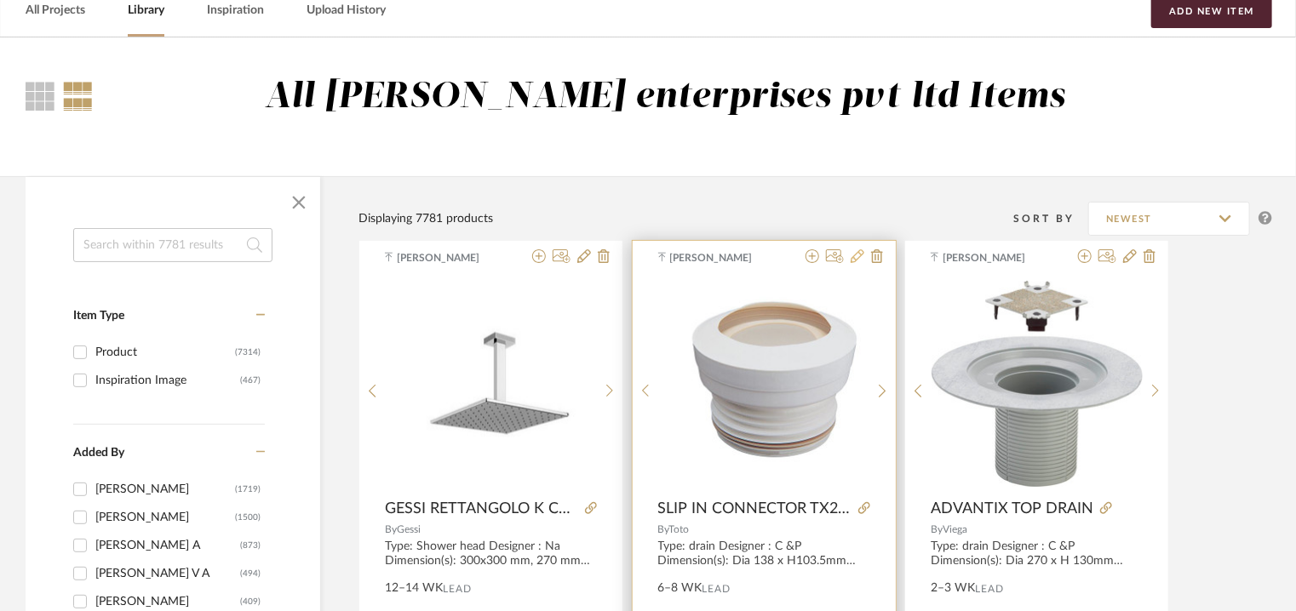
click at [853, 259] on icon at bounding box center [858, 256] width 14 height 14
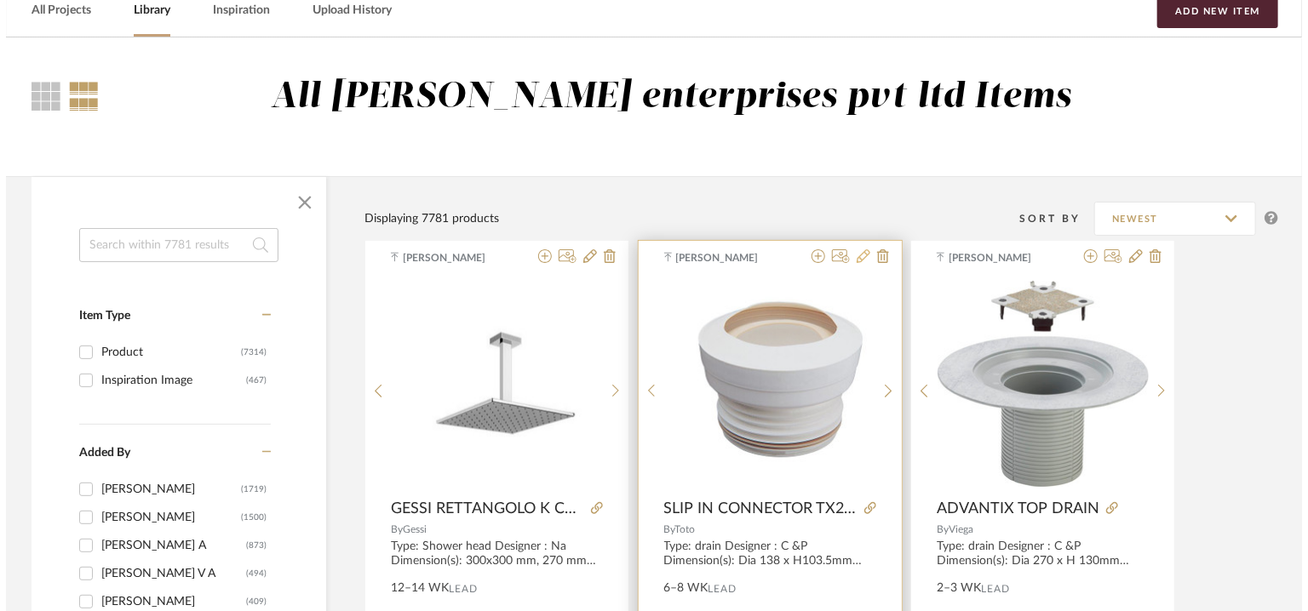
scroll to position [0, 0]
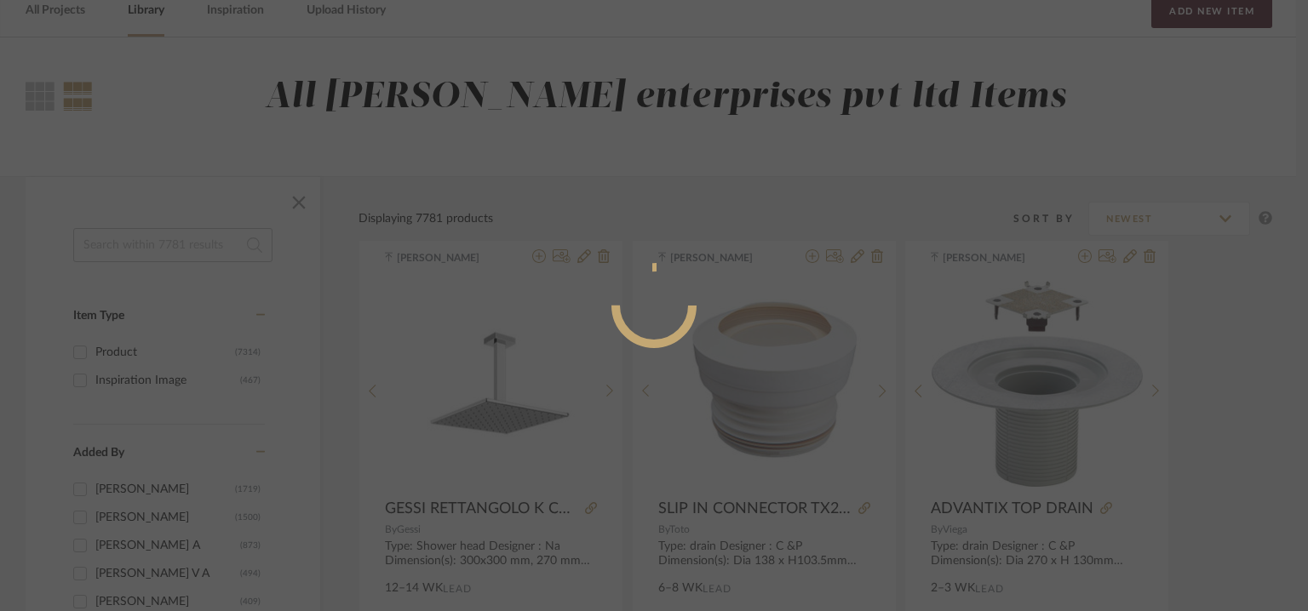
radio input "true"
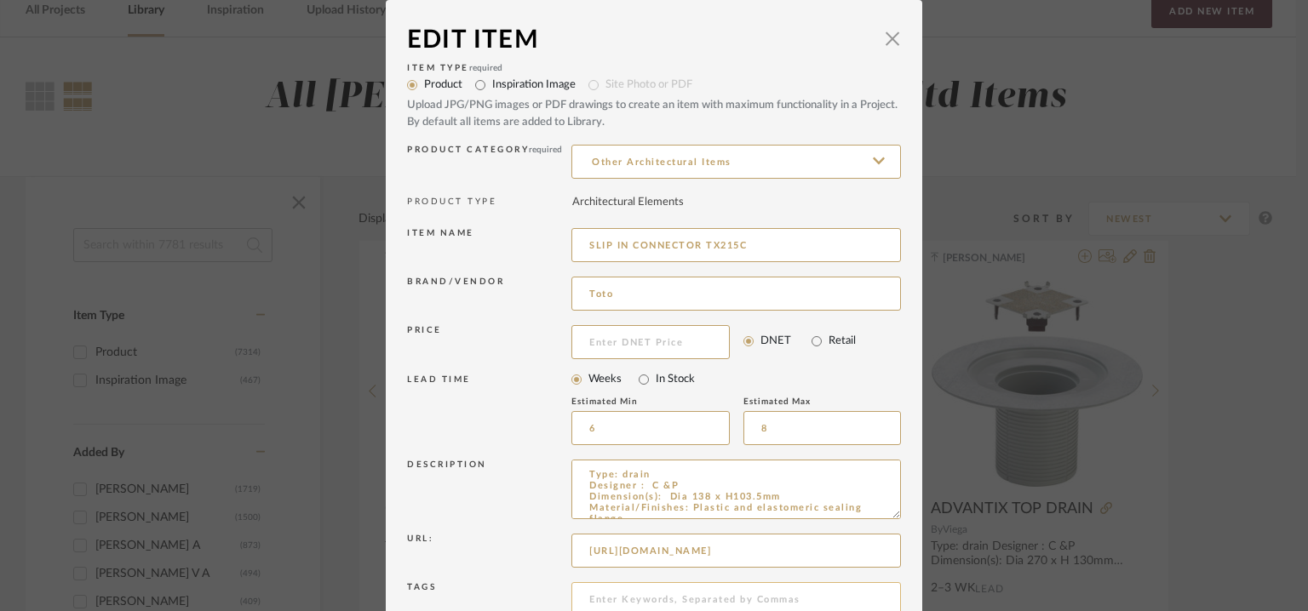
scroll to position [163, 0]
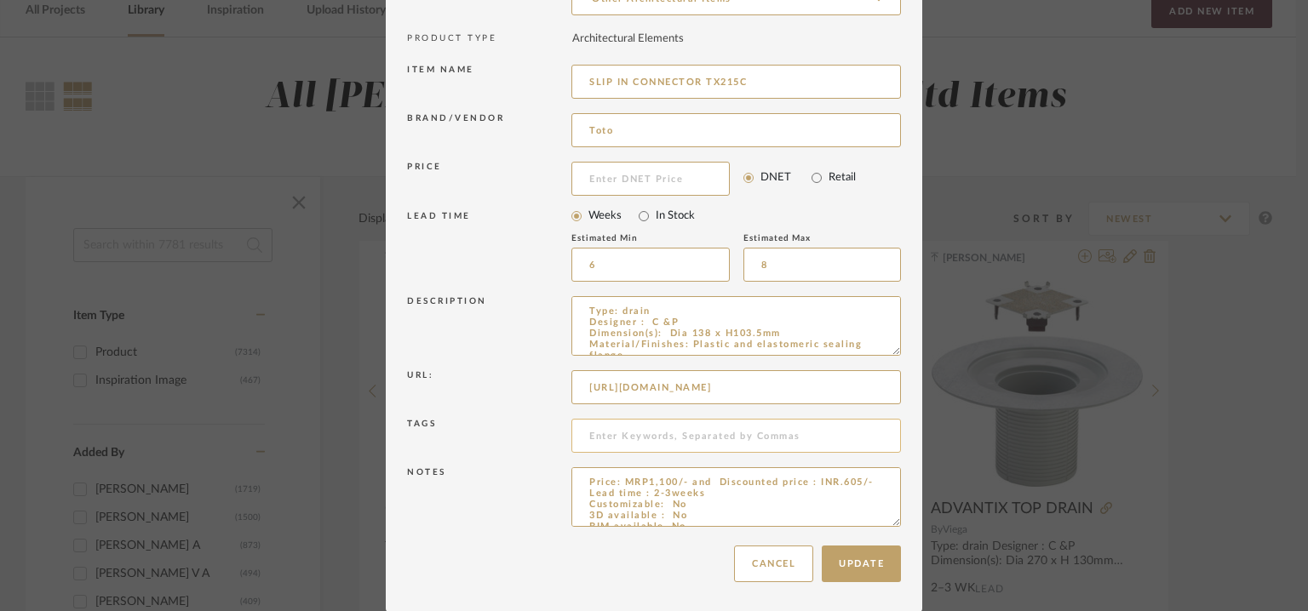
click at [623, 427] on input at bounding box center [735, 436] width 329 height 34
type input "TVS"
click at [862, 567] on button "Update" at bounding box center [861, 564] width 79 height 37
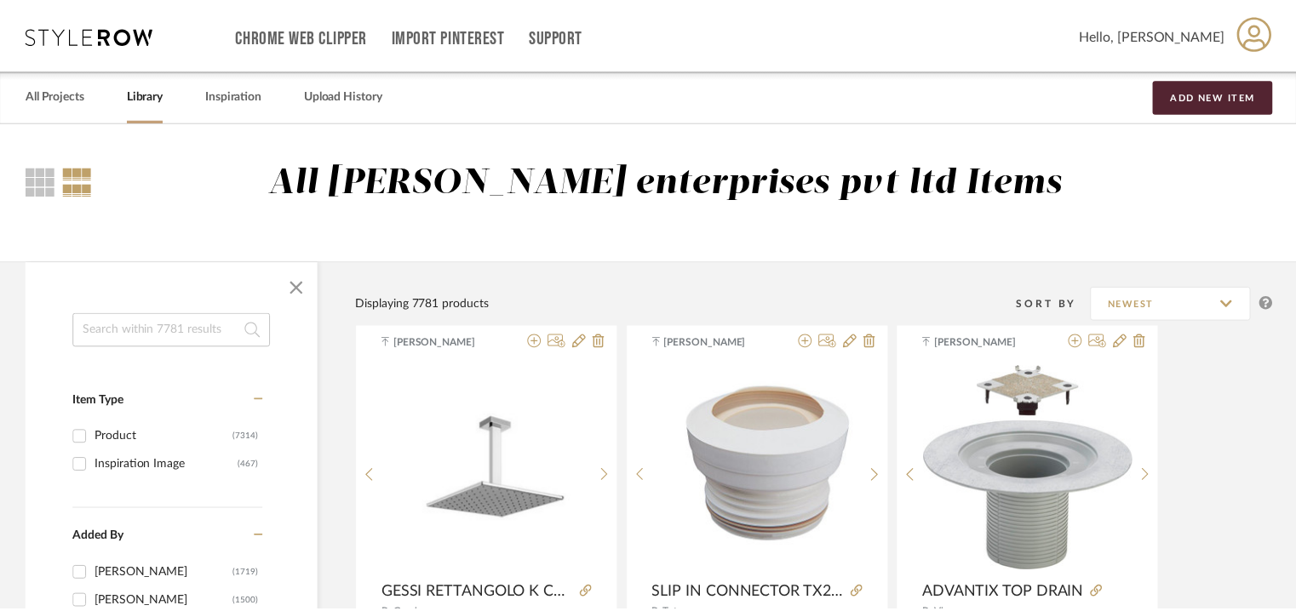
scroll to position [85, 0]
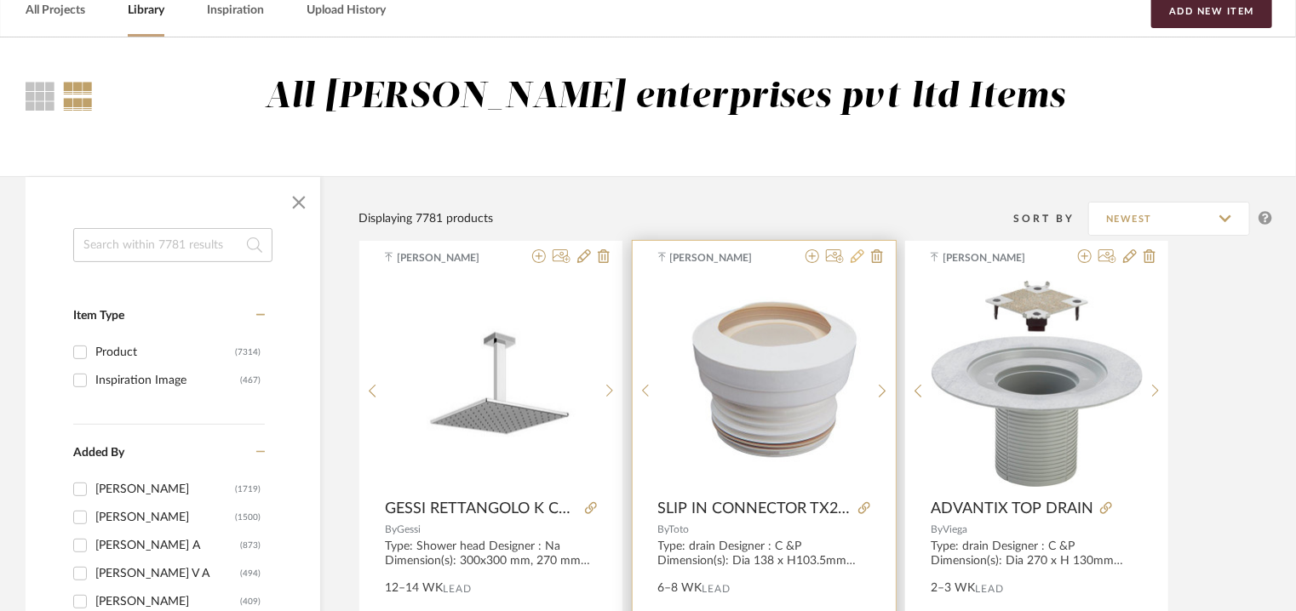
click at [858, 256] on icon at bounding box center [858, 256] width 14 height 14
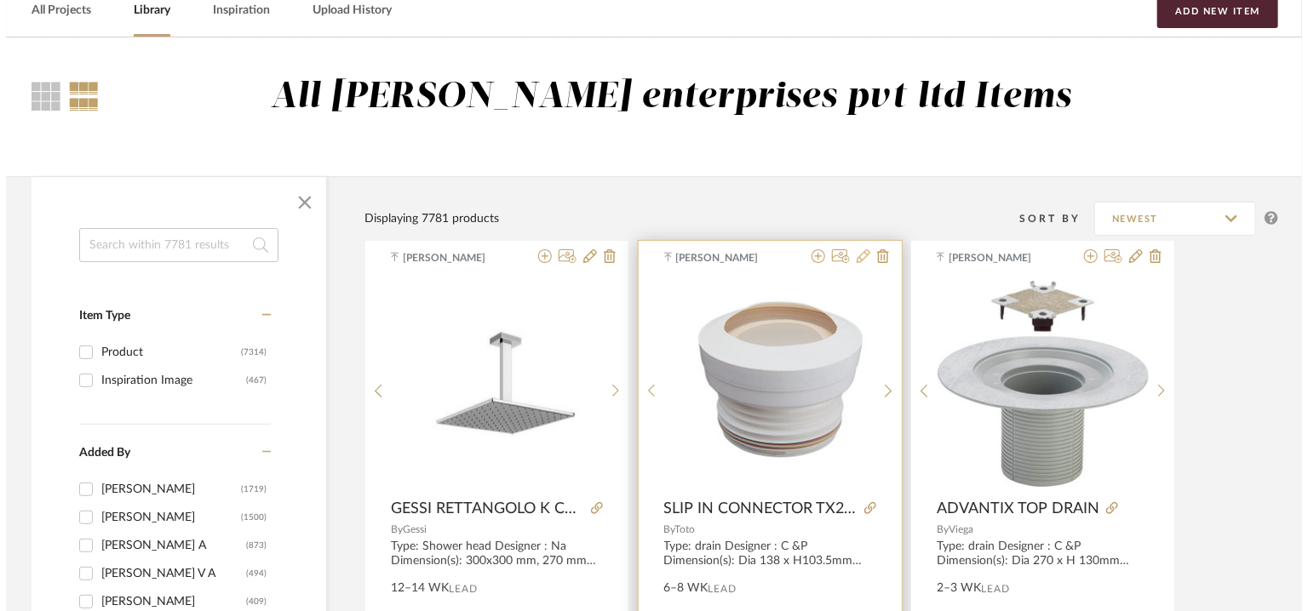
scroll to position [0, 0]
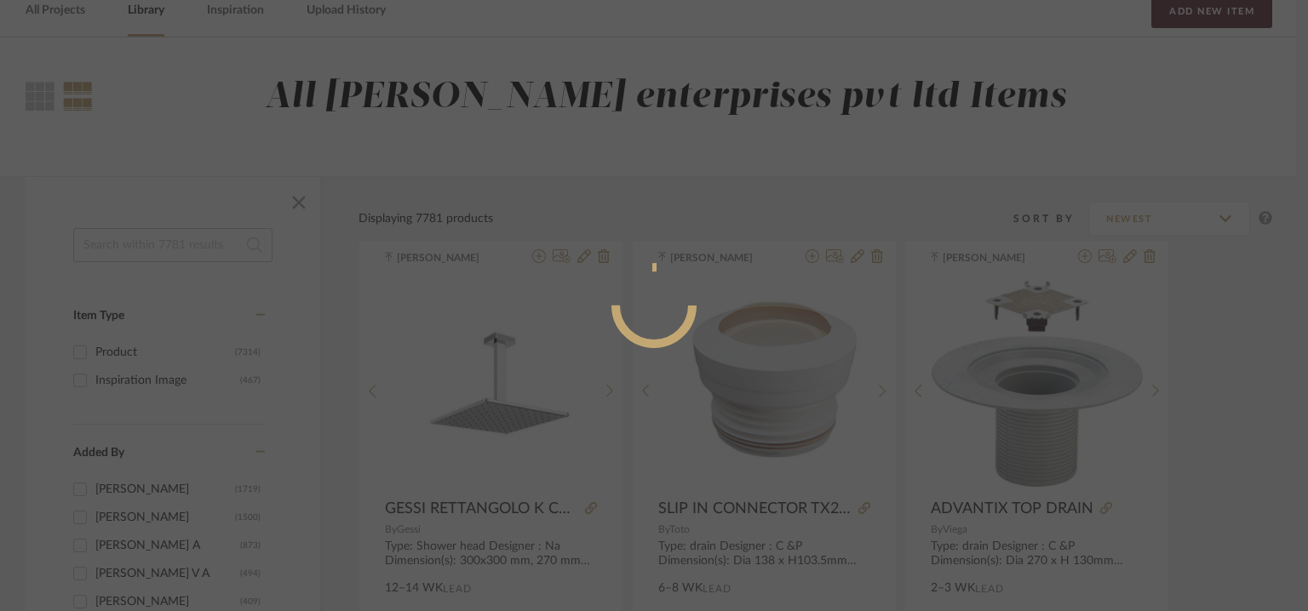
radio input "true"
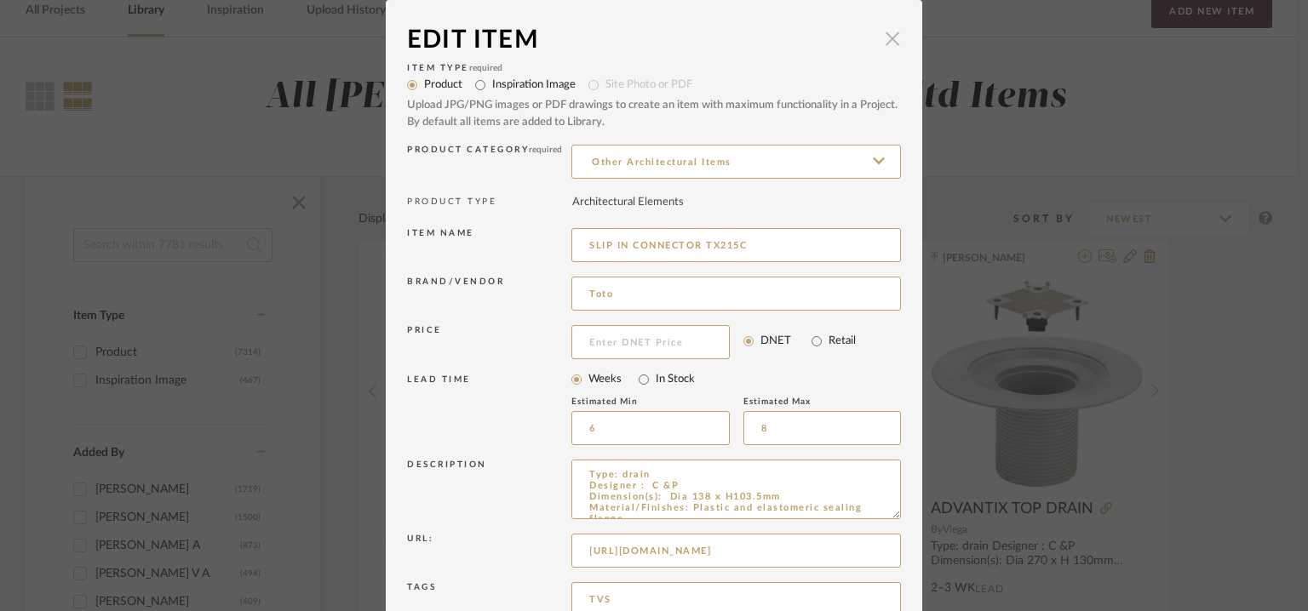
click at [889, 34] on span "button" at bounding box center [892, 38] width 34 height 34
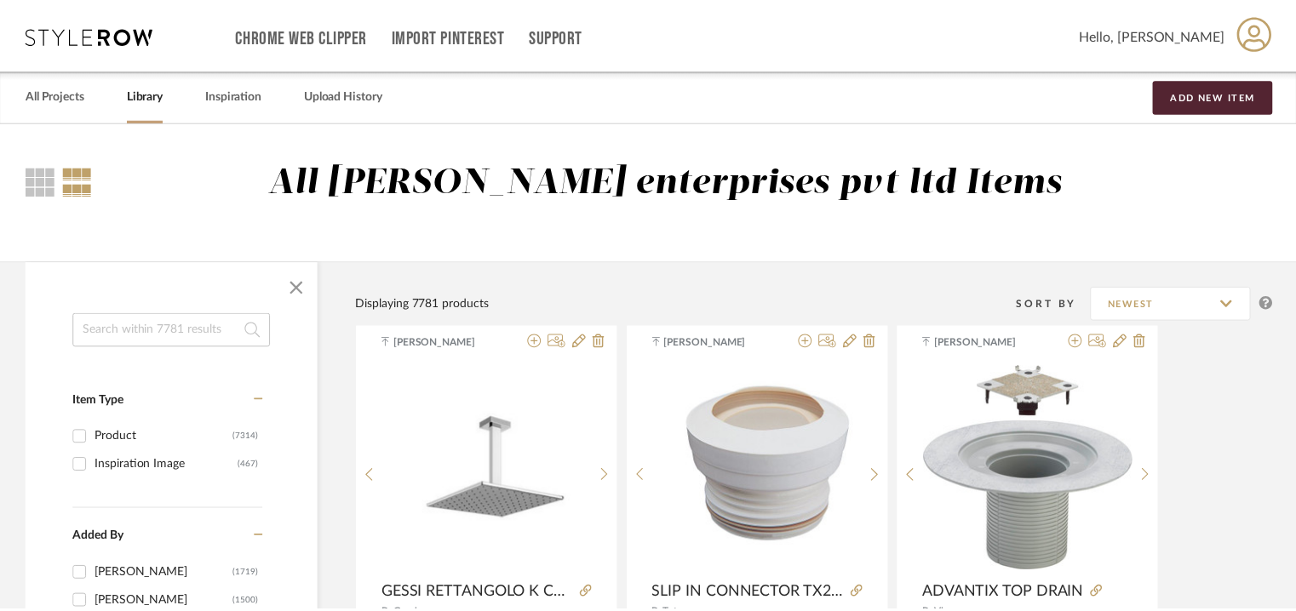
scroll to position [85, 0]
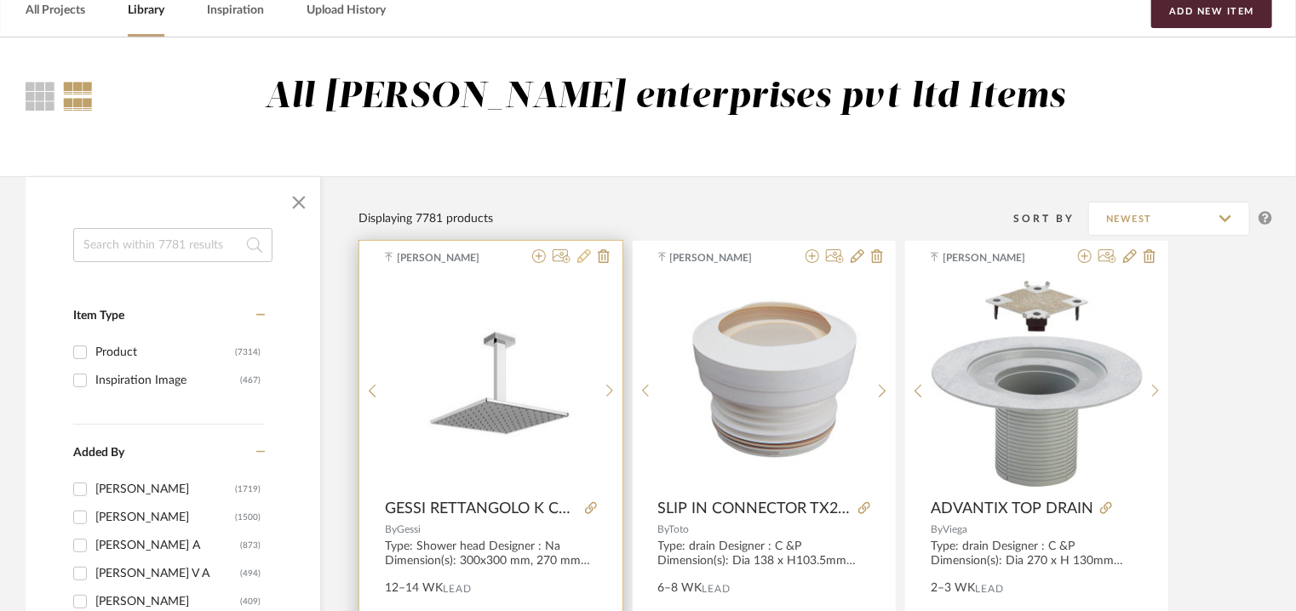
click at [584, 255] on icon at bounding box center [584, 256] width 14 height 14
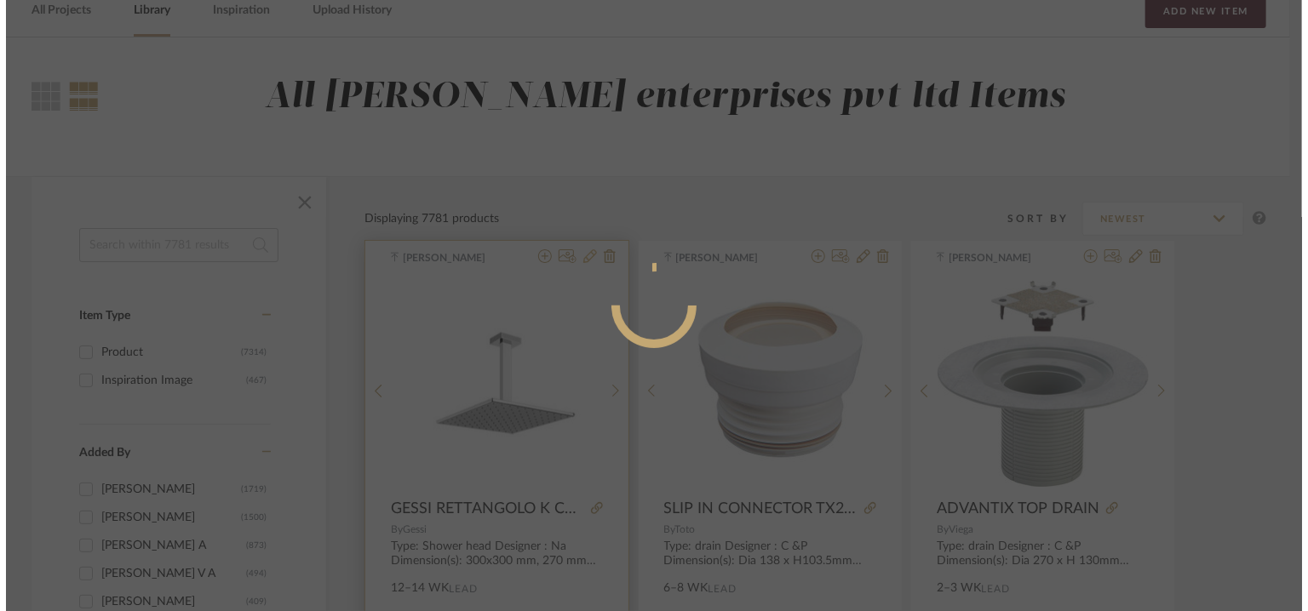
scroll to position [0, 0]
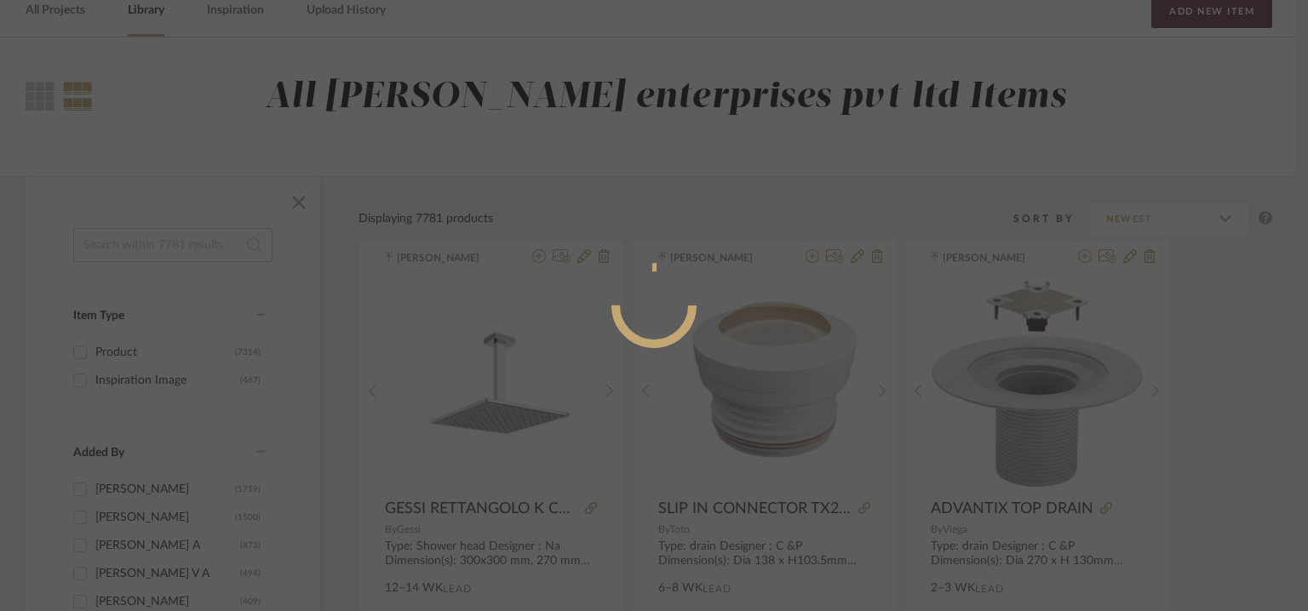
radio input "true"
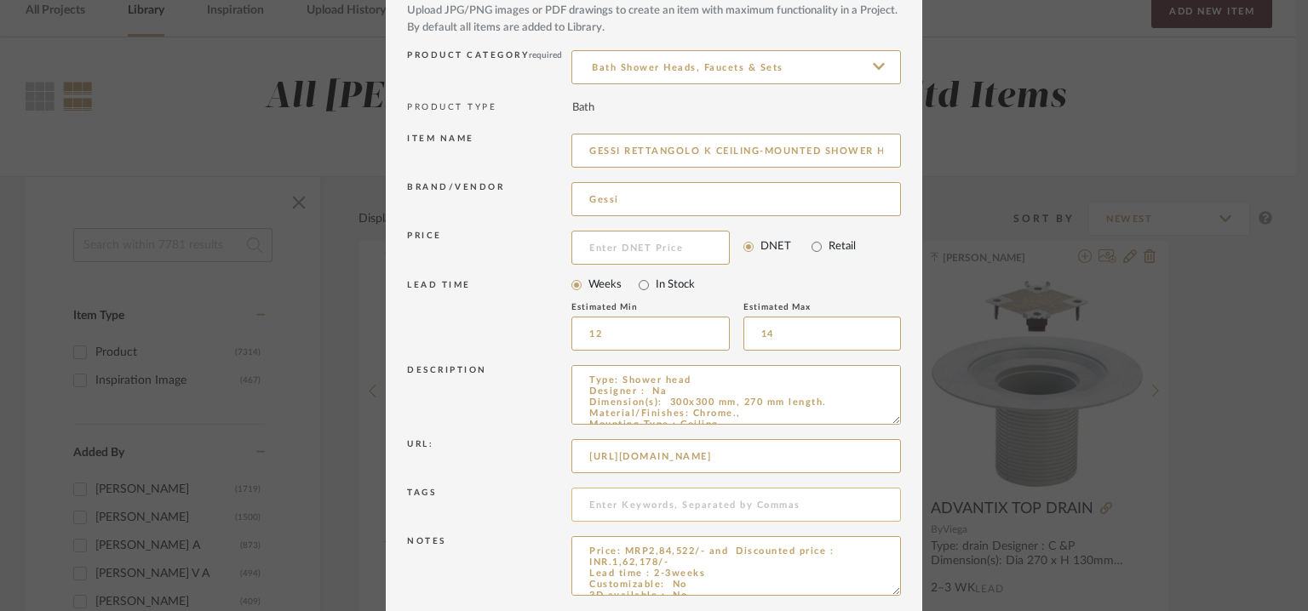
scroll to position [163, 0]
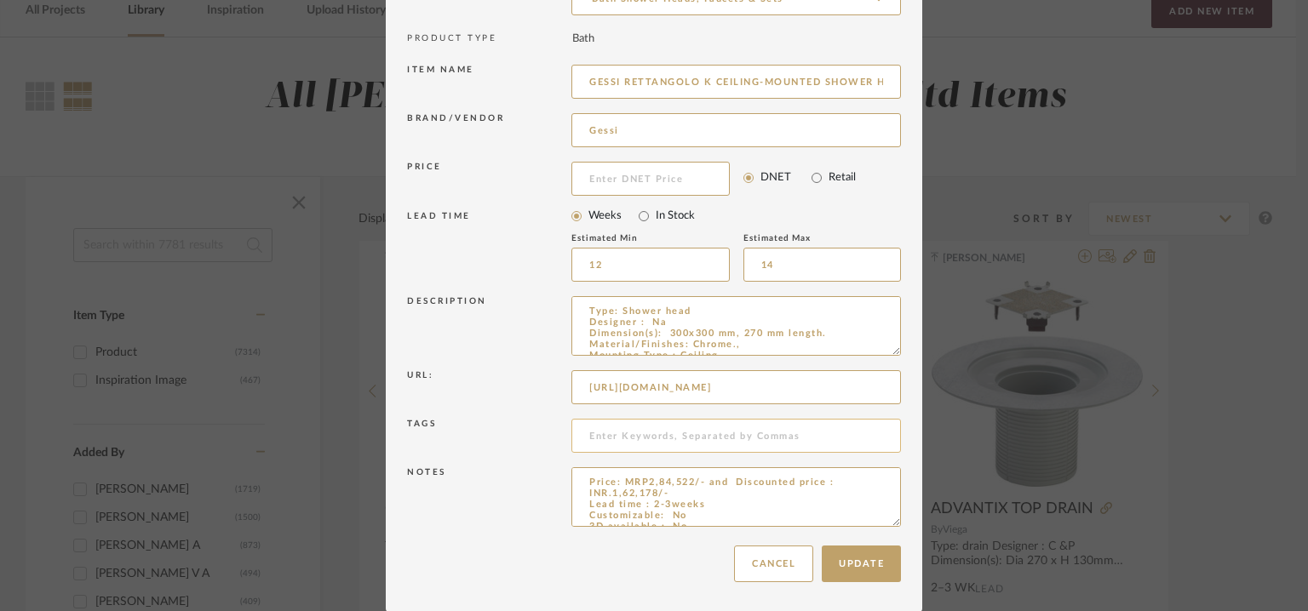
click at [611, 430] on input at bounding box center [735, 436] width 329 height 34
type input "TVS"
click at [874, 556] on button "Update" at bounding box center [861, 564] width 79 height 37
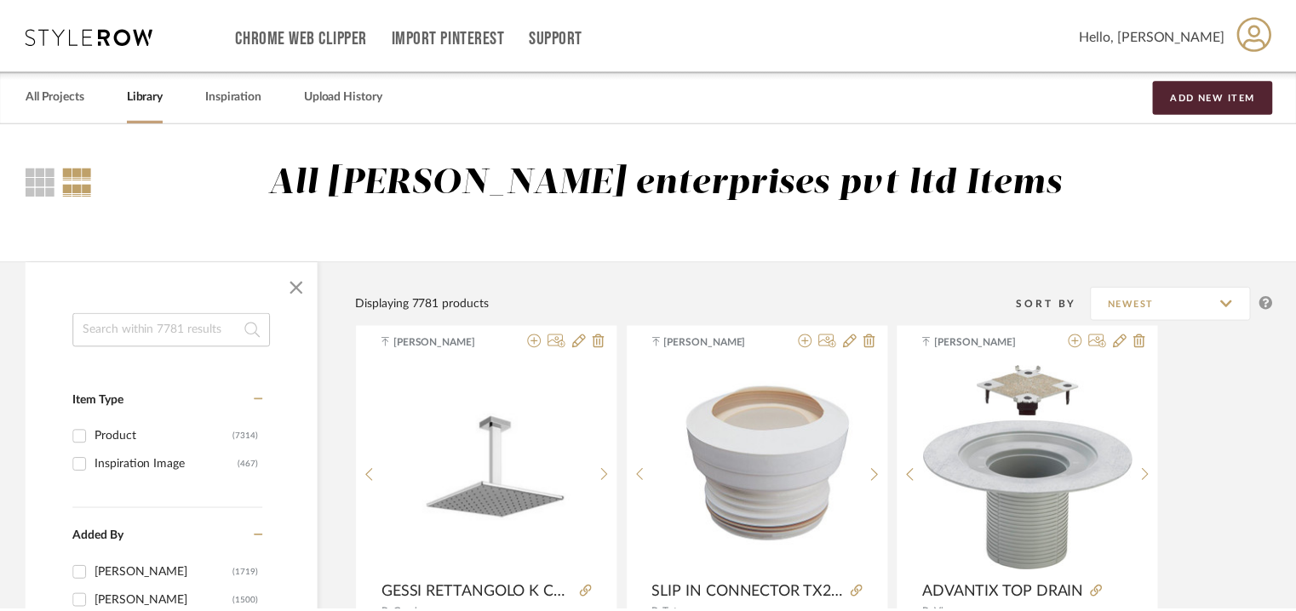
scroll to position [85, 0]
